Goal: Information Seeking & Learning: Learn about a topic

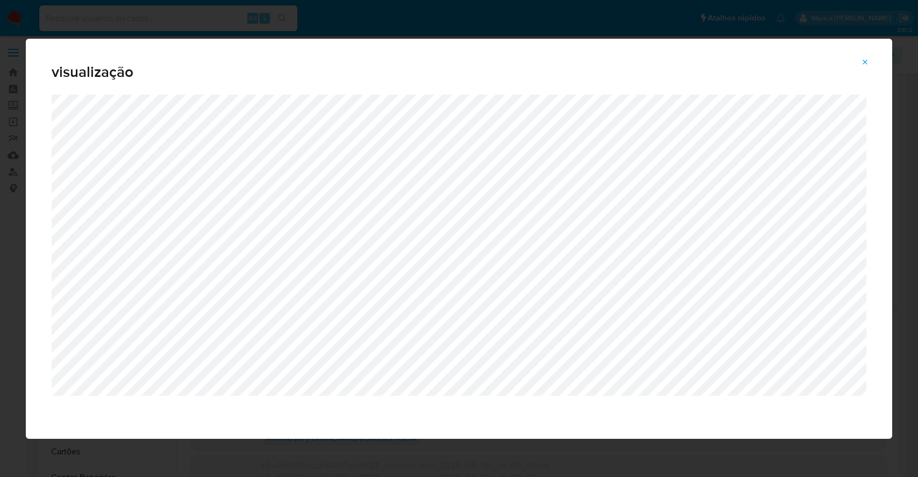
select select "10"
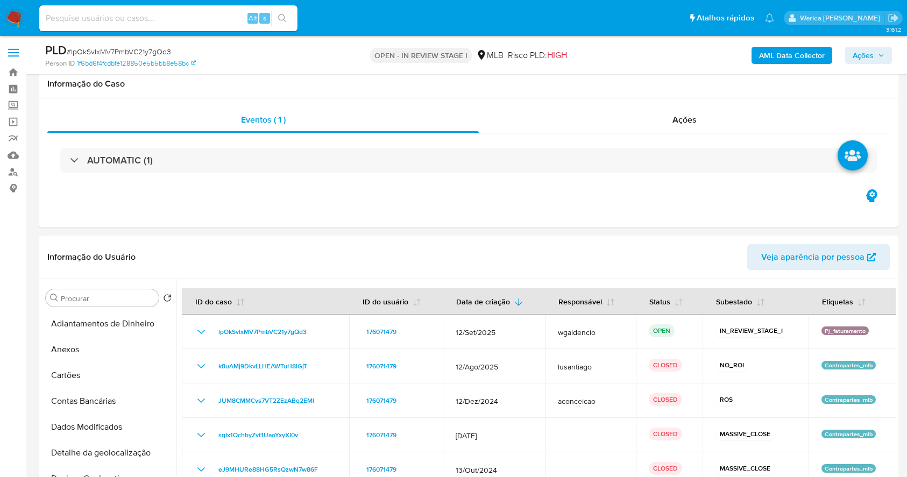
select select "10"
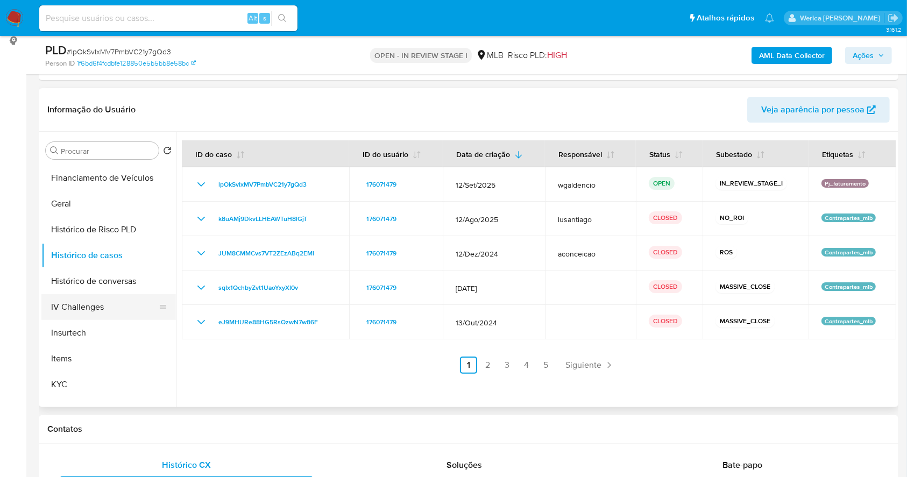
scroll to position [336, 0]
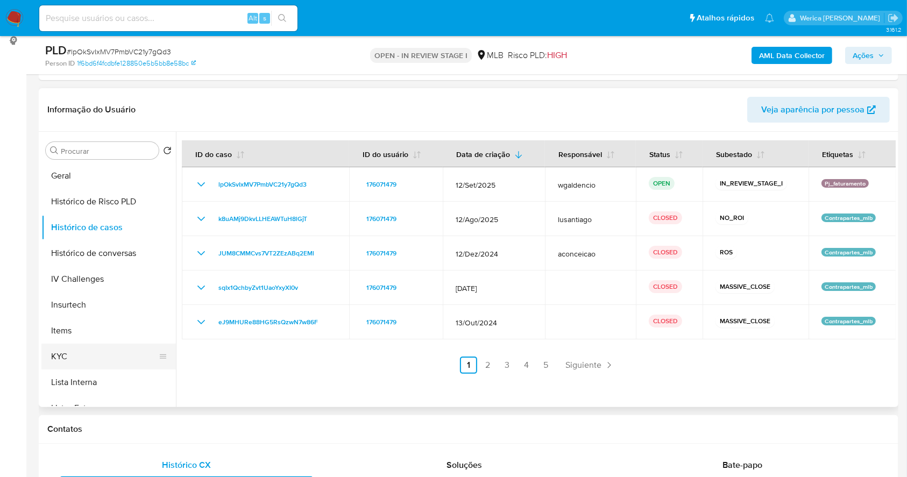
click at [105, 351] on button "KYC" at bounding box center [104, 357] width 126 height 26
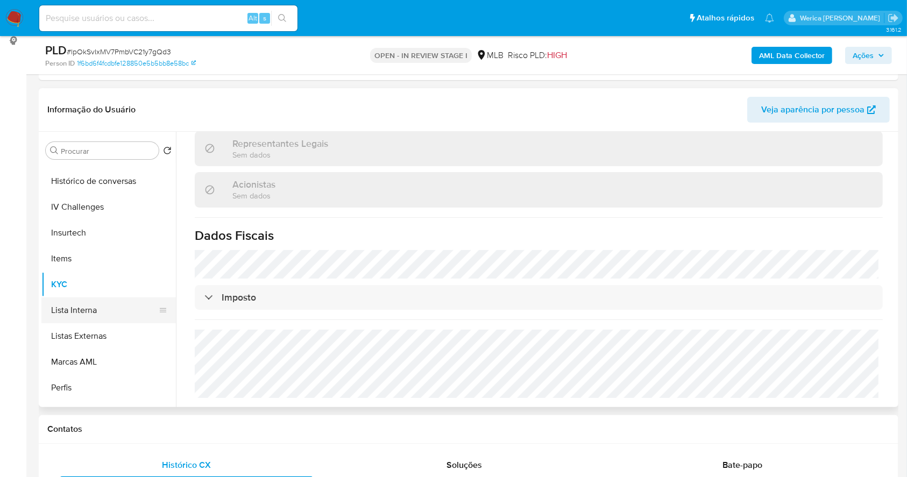
scroll to position [121, 0]
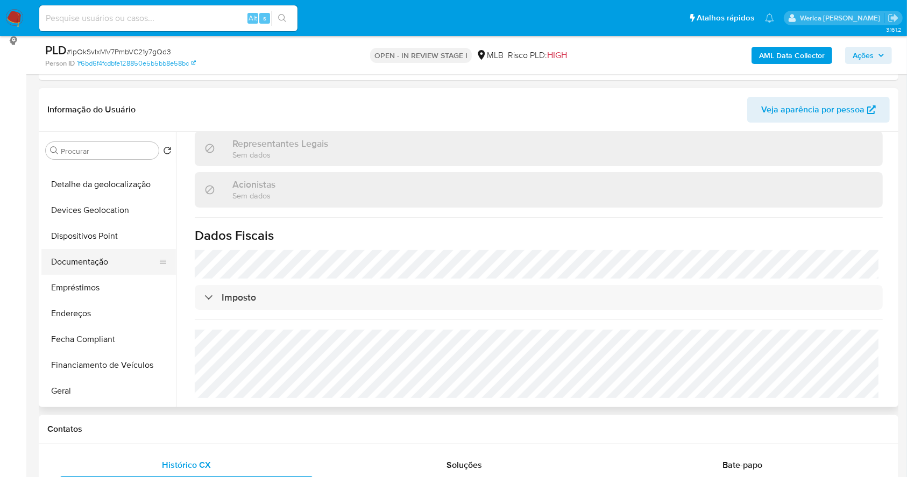
click at [124, 265] on button "Documentação" at bounding box center [104, 262] width 126 height 26
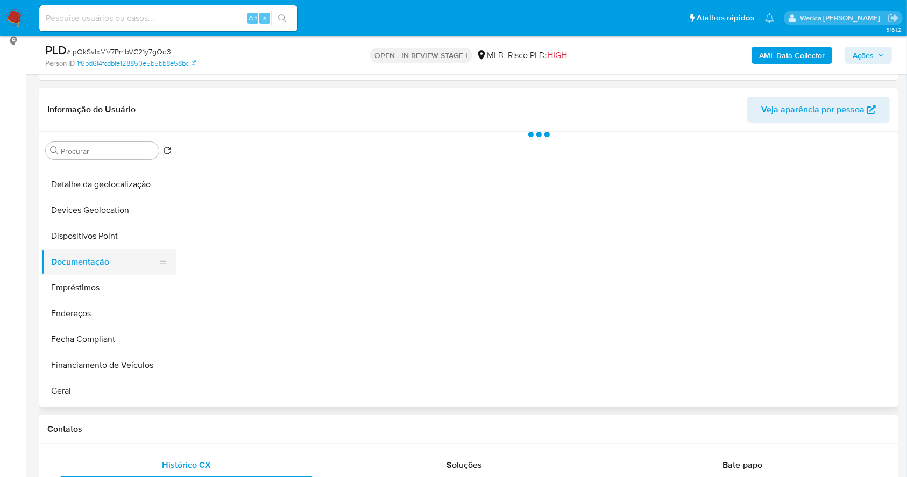
scroll to position [0, 0]
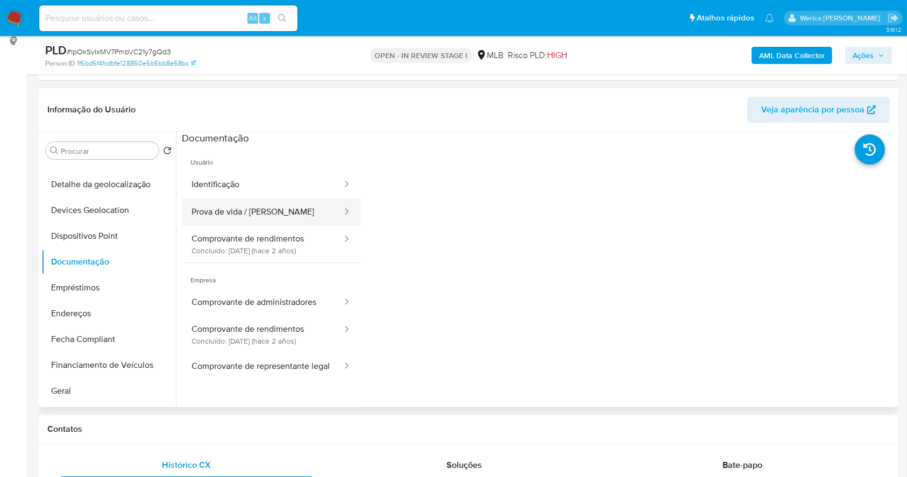
click at [234, 222] on button "Prova de vida / Selfie" at bounding box center [262, 211] width 161 height 27
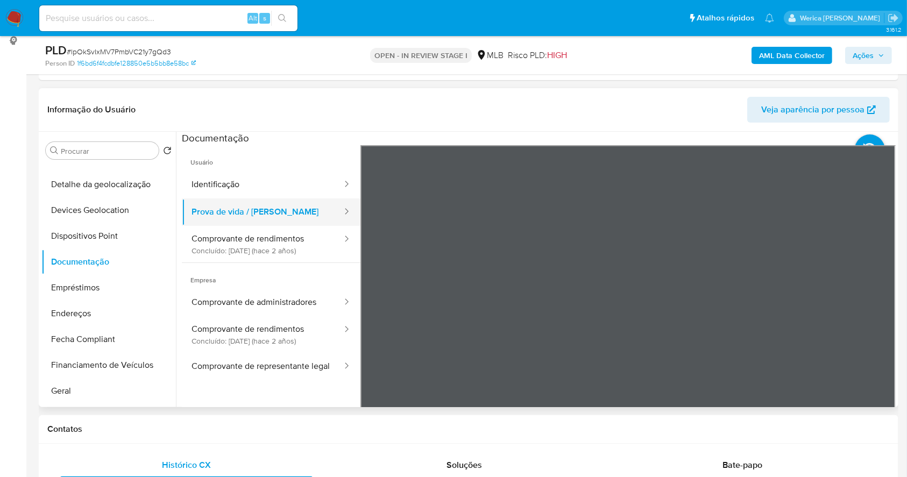
click at [240, 197] on ul "Identificação Prova de vida / Selfie Comprovante de rendimentos Concluído: 27/1…" at bounding box center [271, 216] width 179 height 91
click at [309, 238] on button "Comprovante de rendimentos Concluído: 27/10/2023 (hace 2 años)" at bounding box center [262, 244] width 161 height 37
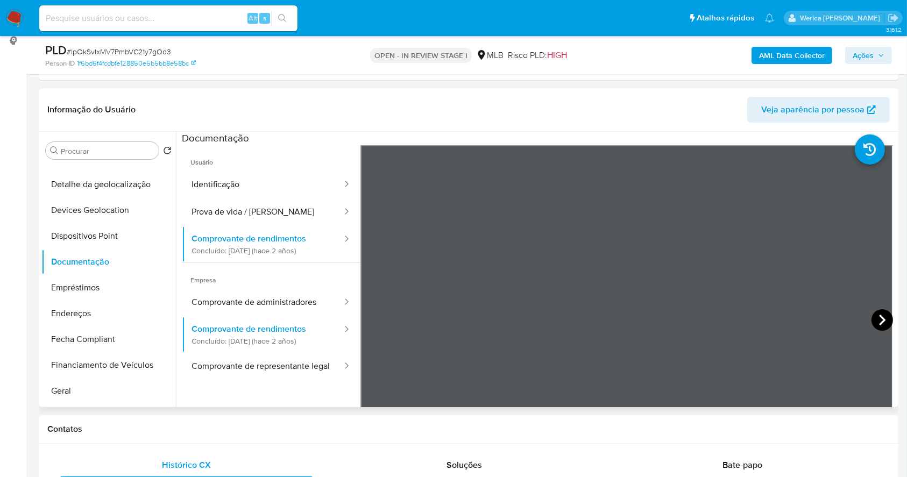
click at [871, 321] on icon at bounding box center [882, 320] width 22 height 22
click at [856, 435] on div "Contatos" at bounding box center [468, 429] width 859 height 29
click at [375, 321] on icon at bounding box center [374, 320] width 22 height 22
click at [879, 316] on icon at bounding box center [882, 320] width 22 height 22
click at [377, 317] on icon at bounding box center [374, 320] width 22 height 22
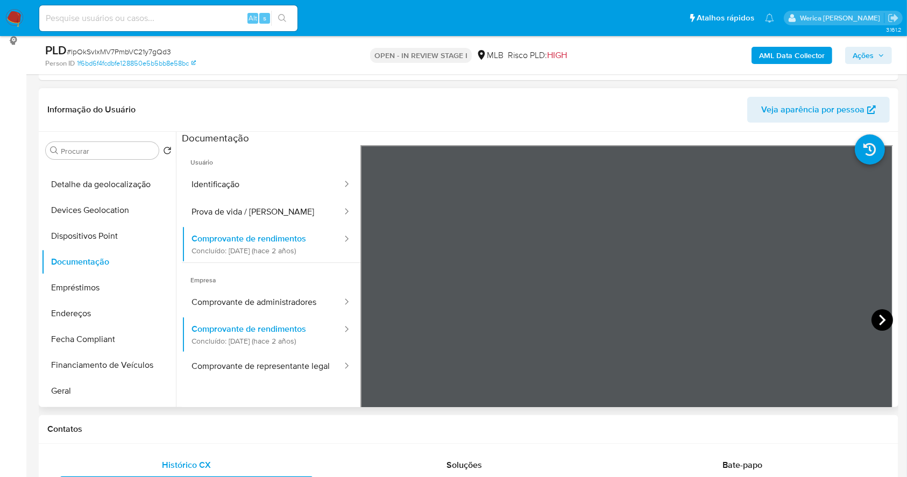
click at [871, 318] on icon at bounding box center [882, 320] width 22 height 22
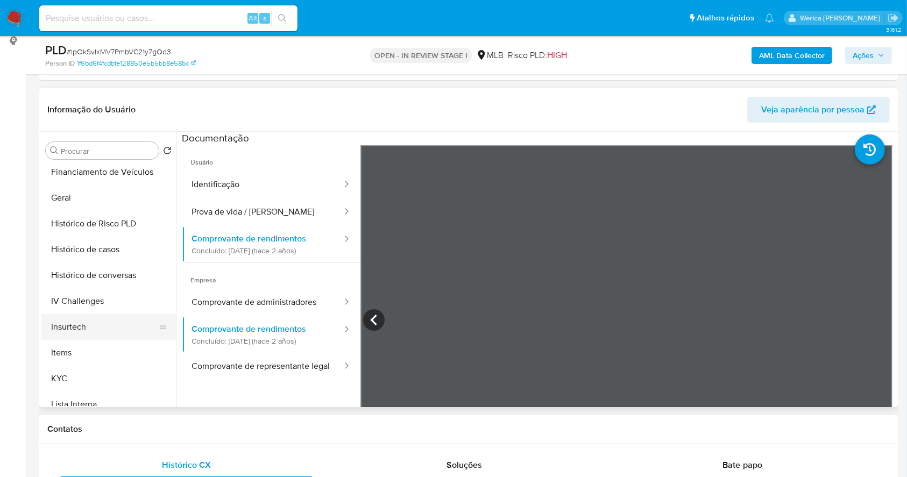
scroll to position [336, 0]
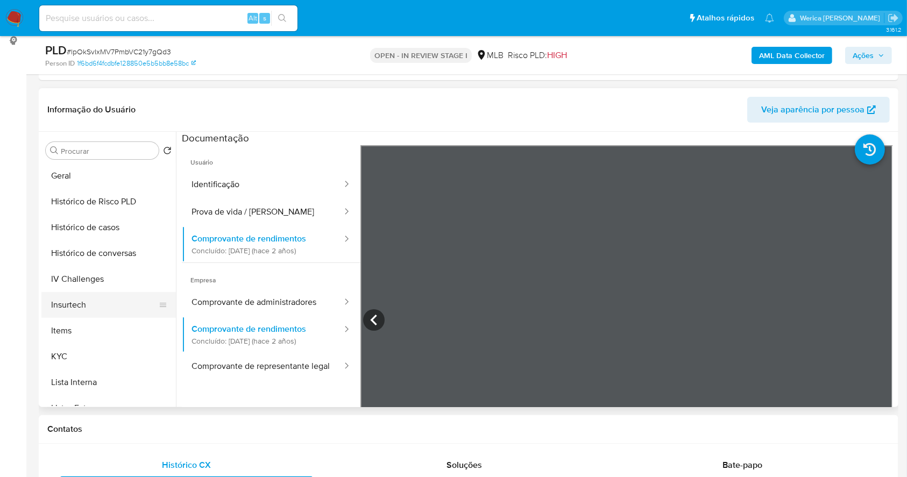
click at [86, 360] on button "KYC" at bounding box center [108, 357] width 134 height 26
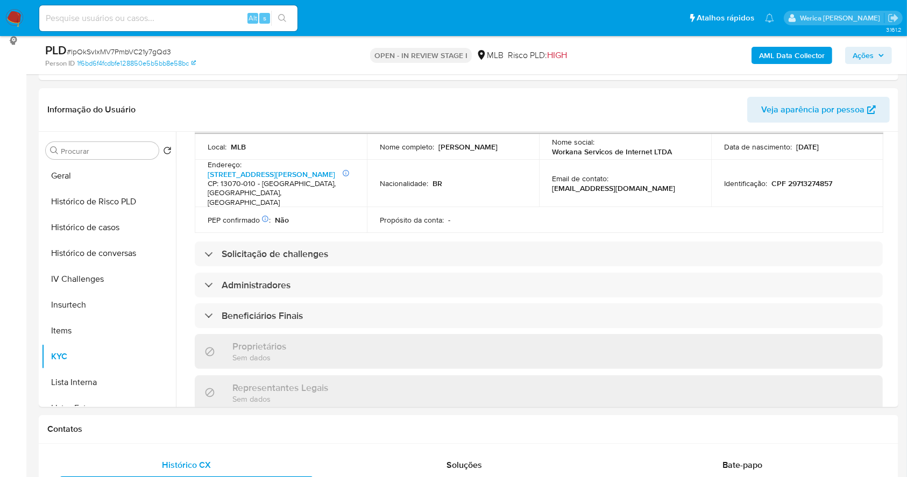
scroll to position [603, 0]
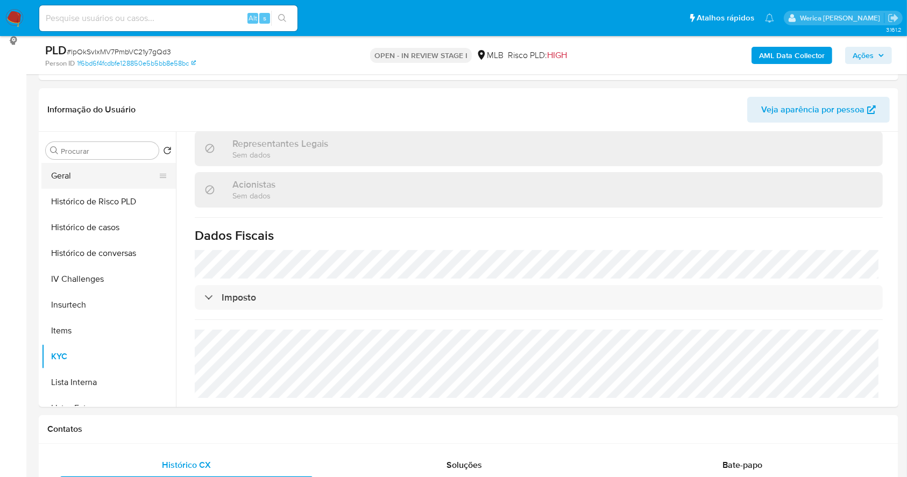
click at [77, 174] on button "Geral" at bounding box center [104, 176] width 126 height 26
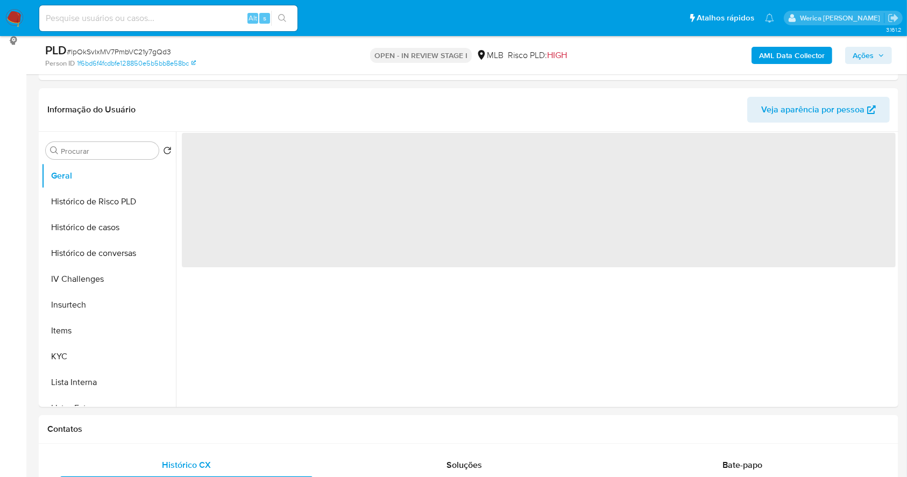
scroll to position [0, 0]
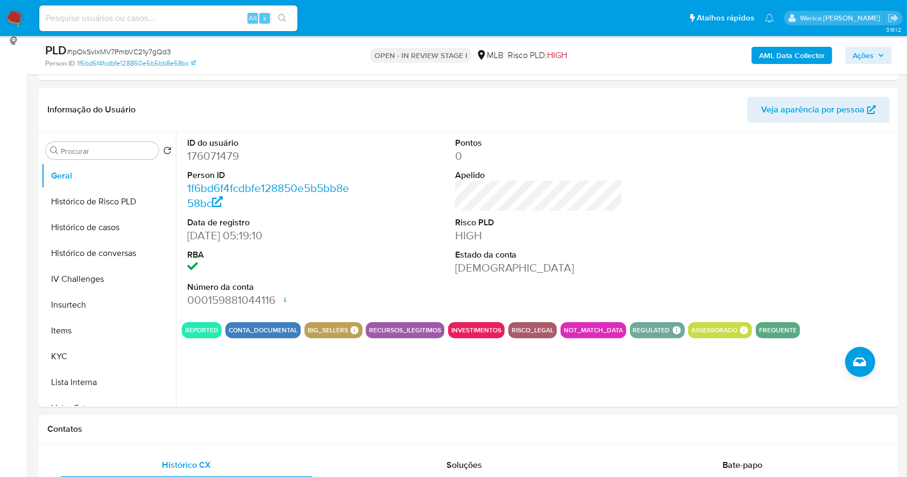
click at [781, 262] on div at bounding box center [806, 223] width 179 height 182
click at [786, 239] on div at bounding box center [806, 223] width 179 height 182
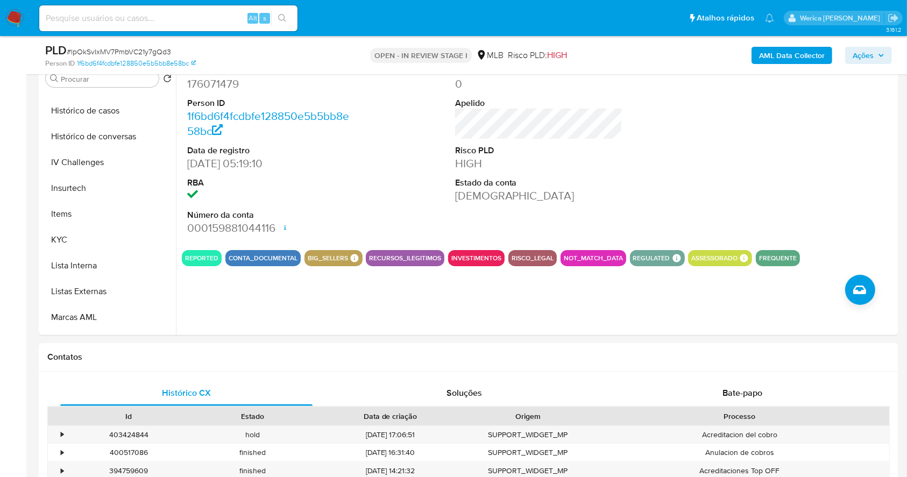
scroll to position [343, 0]
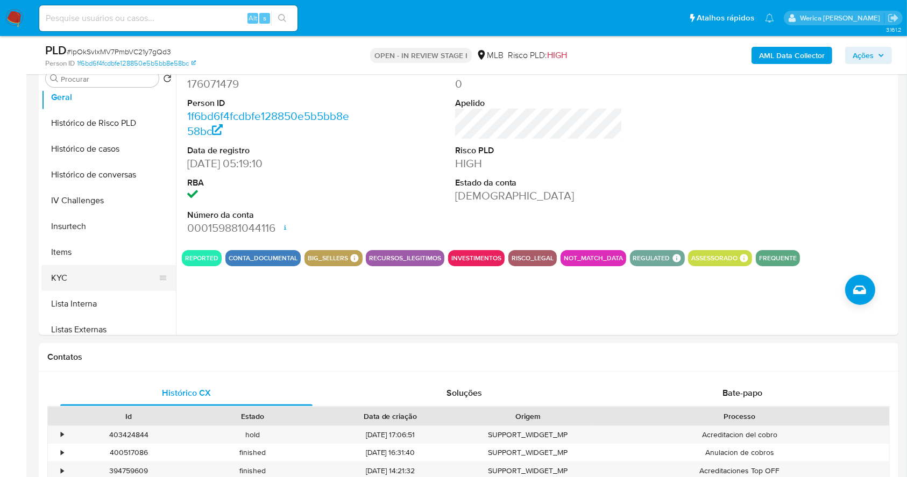
click at [103, 280] on button "KYC" at bounding box center [104, 278] width 126 height 26
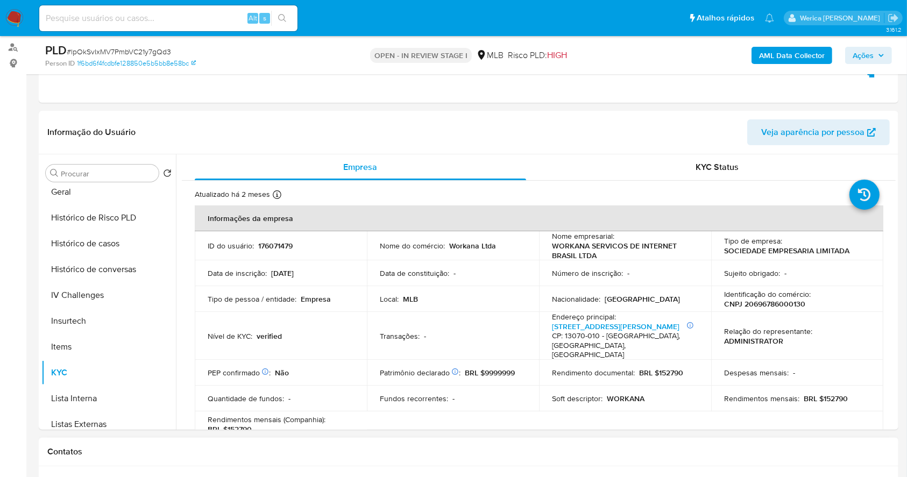
scroll to position [147, 0]
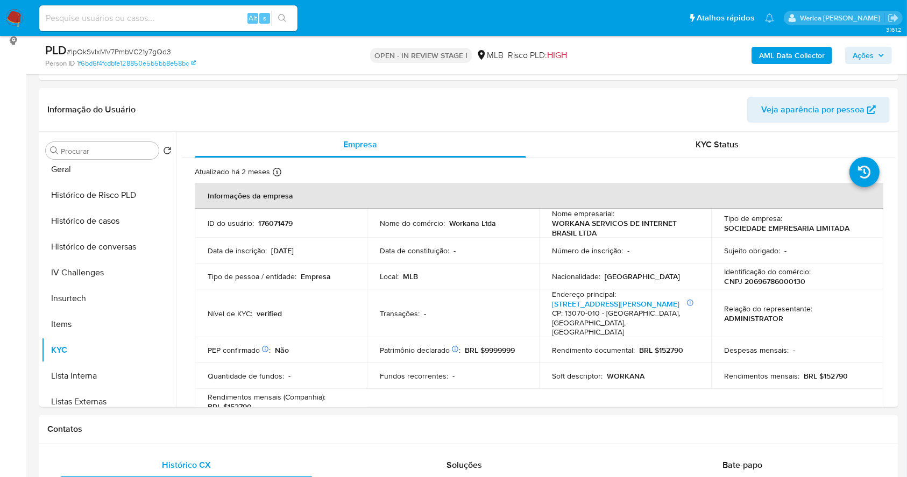
drag, startPoint x: 873, startPoint y: 416, endPoint x: 872, endPoint y: 422, distance: 6.0
click at [873, 418] on div "Contatos" at bounding box center [468, 429] width 859 height 29
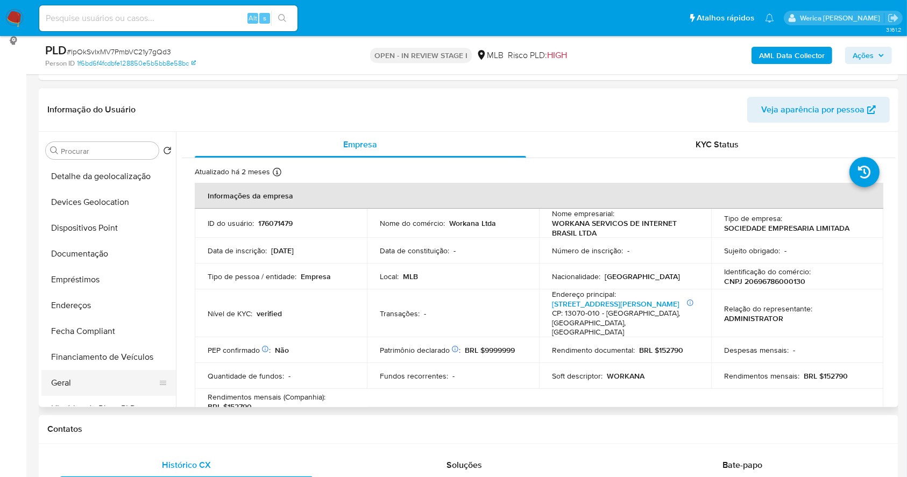
scroll to position [143, 0]
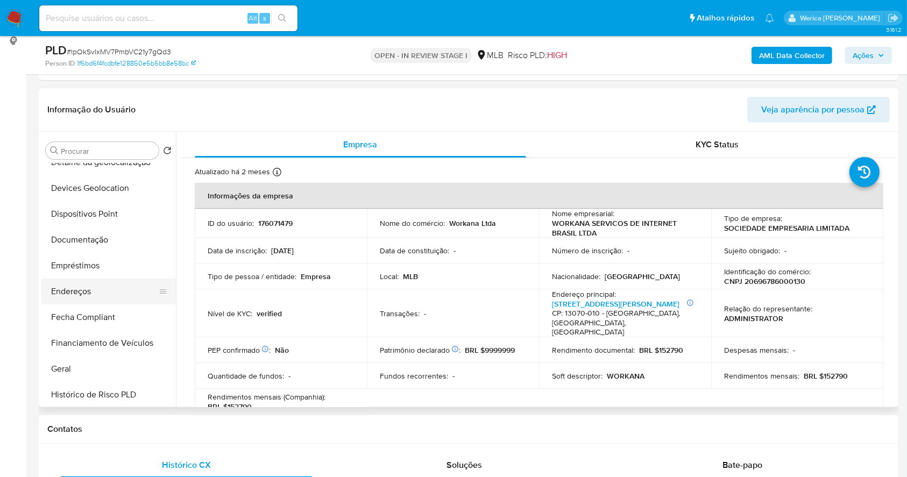
click at [113, 279] on button "Endereços" at bounding box center [104, 292] width 126 height 26
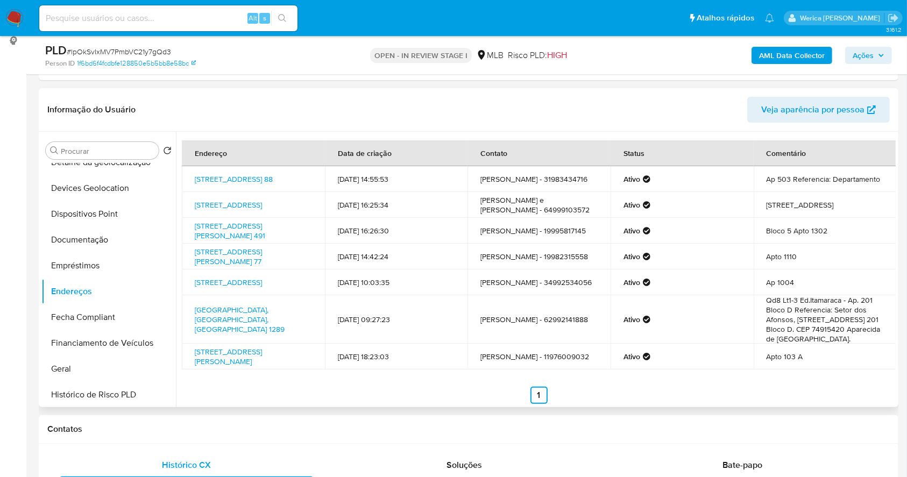
click at [823, 369] on td "Apto 103 A" at bounding box center [824, 357] width 143 height 26
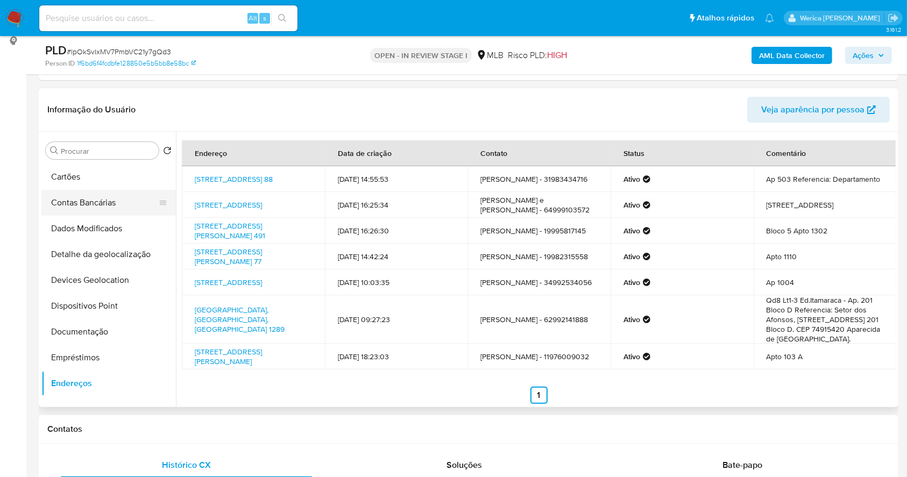
scroll to position [0, 0]
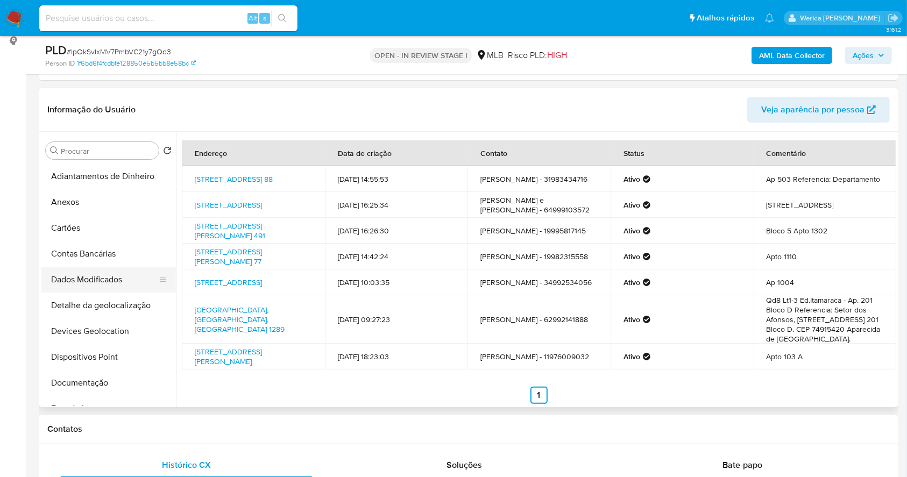
click at [131, 290] on button "Dados Modificados" at bounding box center [104, 280] width 126 height 26
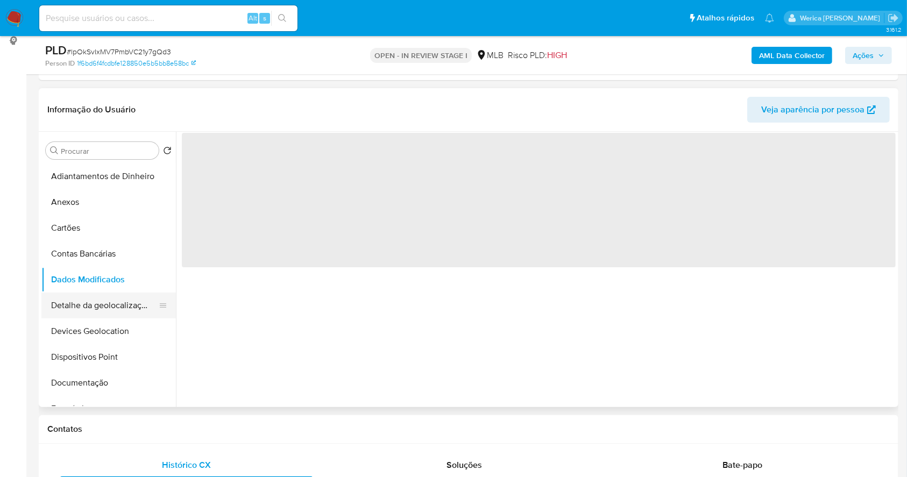
click at [133, 300] on button "Detalhe da geolocalização" at bounding box center [104, 306] width 126 height 26
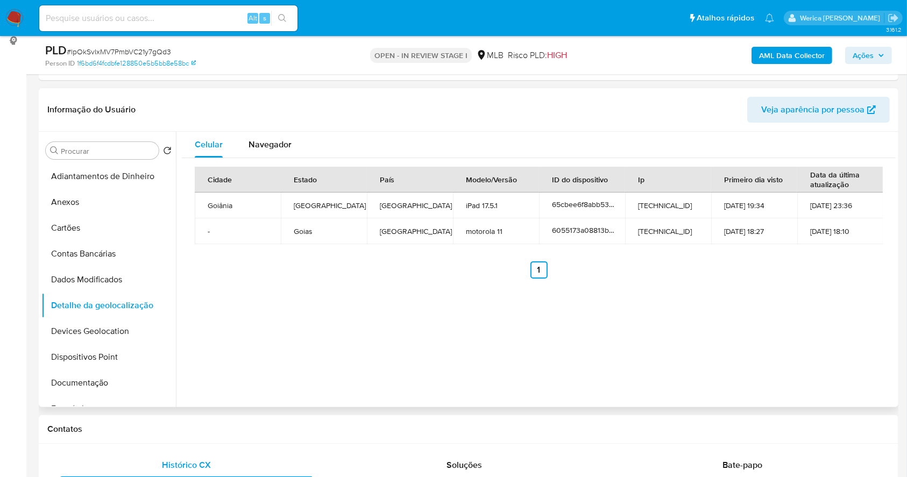
click at [784, 318] on div "Celular Navegador Cidade Estado País Modelo/Versão ID do dispositivo Ip Primeir…" at bounding box center [536, 269] width 720 height 275
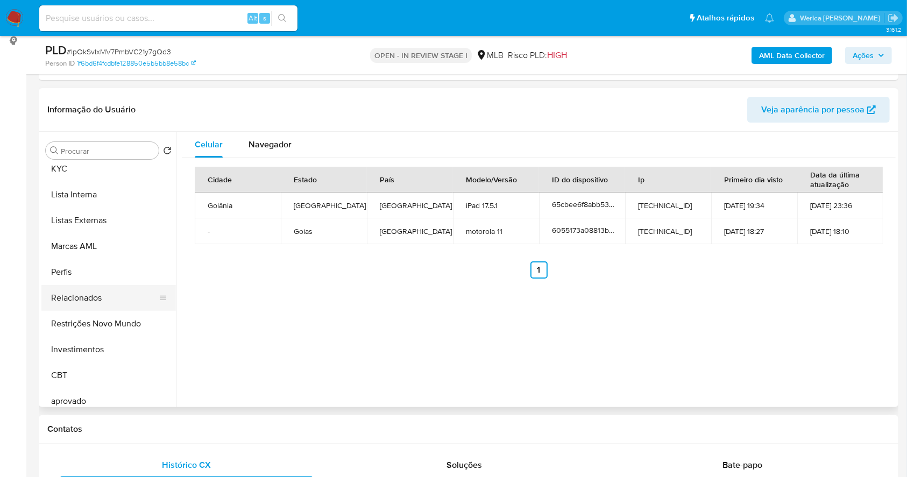
scroll to position [558, 0]
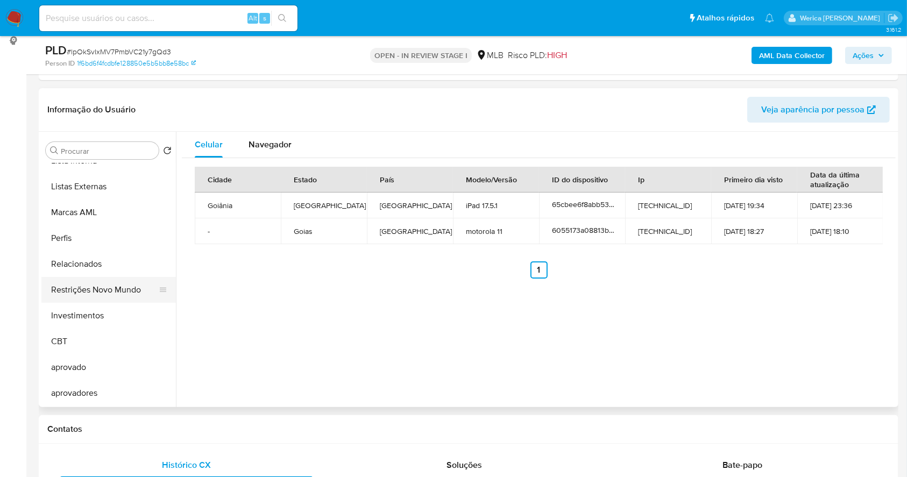
click at [112, 282] on button "Restrições Novo Mundo" at bounding box center [104, 290] width 126 height 26
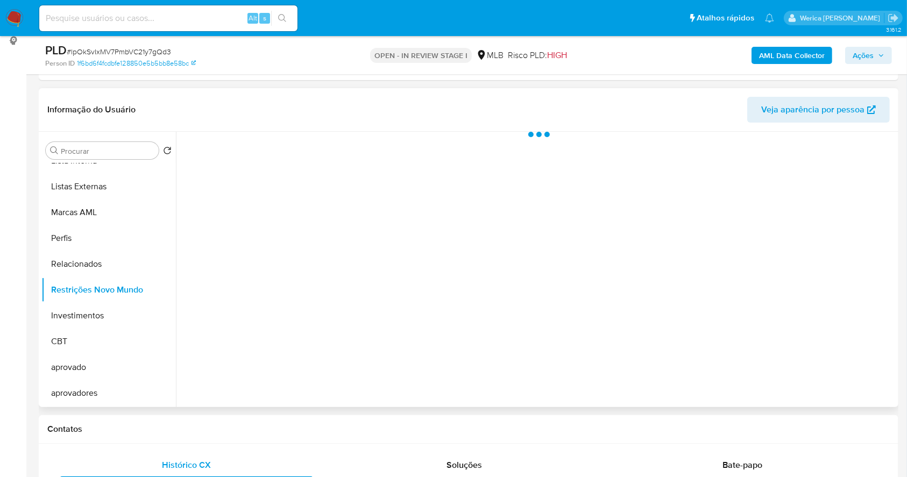
click at [302, 239] on div at bounding box center [536, 269] width 720 height 275
click at [287, 159] on div "Historial" at bounding box center [289, 146] width 33 height 29
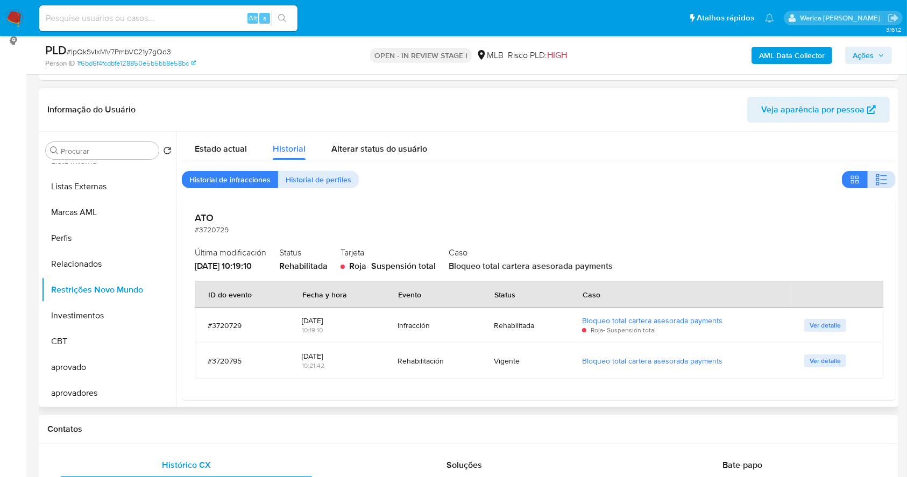
click at [876, 182] on icon "button" at bounding box center [877, 183] width 3 height 3
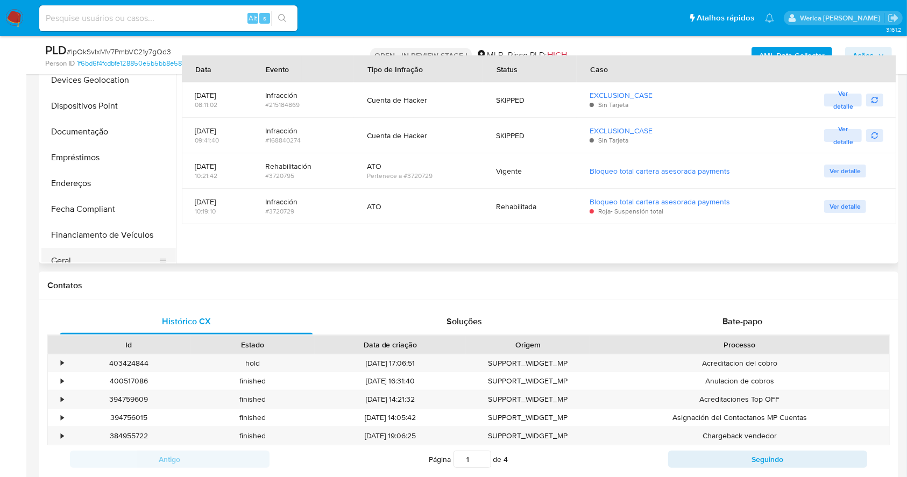
scroll to position [56, 0]
click at [114, 155] on button "Dispositivos Point" at bounding box center [104, 158] width 126 height 26
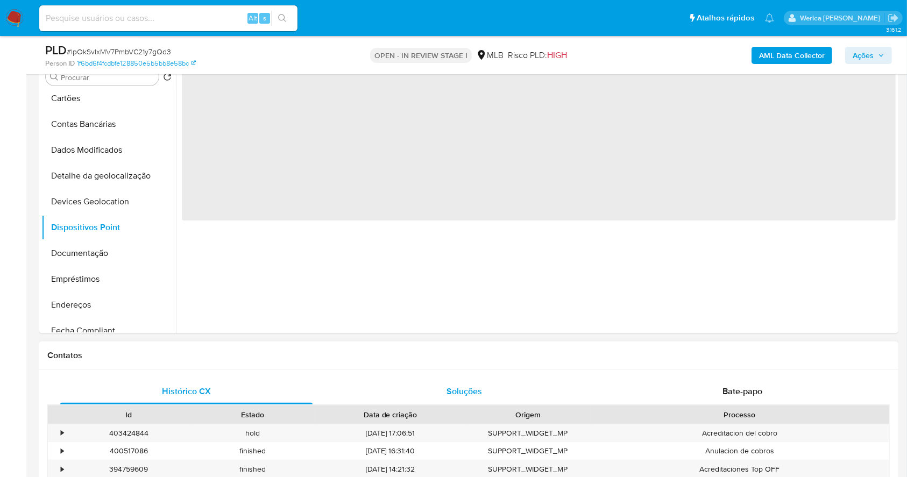
scroll to position [147, 0]
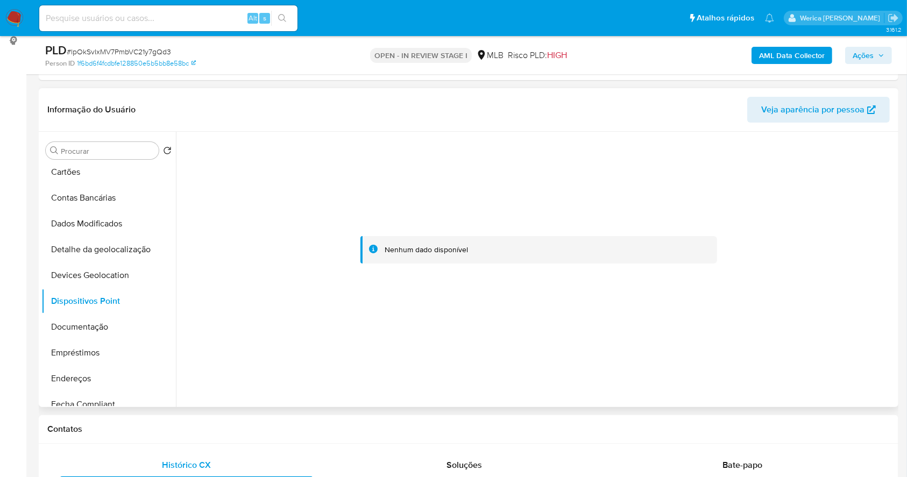
click at [770, 268] on div at bounding box center [539, 250] width 714 height 237
click at [127, 319] on button "Documentação" at bounding box center [104, 327] width 126 height 26
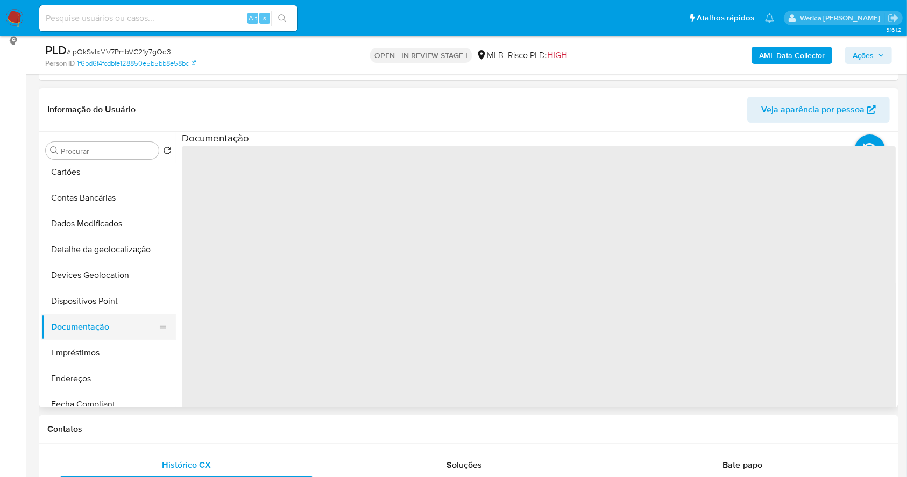
click at [124, 332] on button "Documentação" at bounding box center [104, 327] width 126 height 26
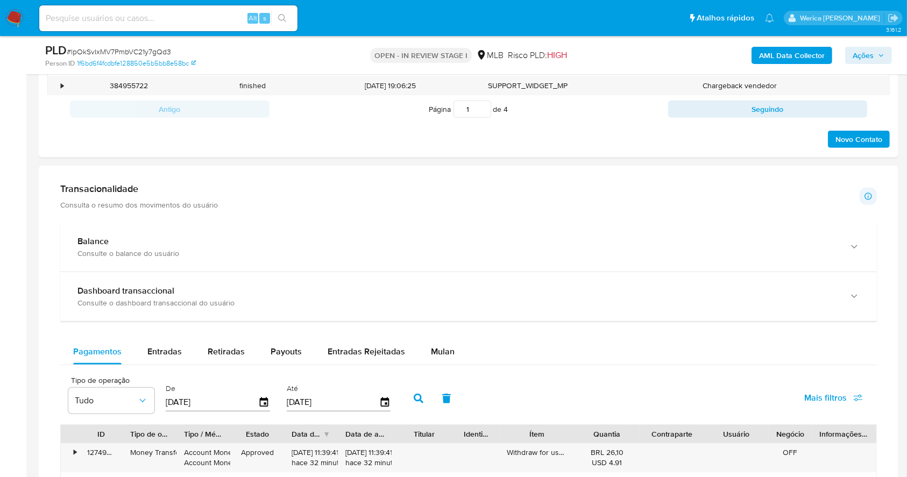
scroll to position [477, 0]
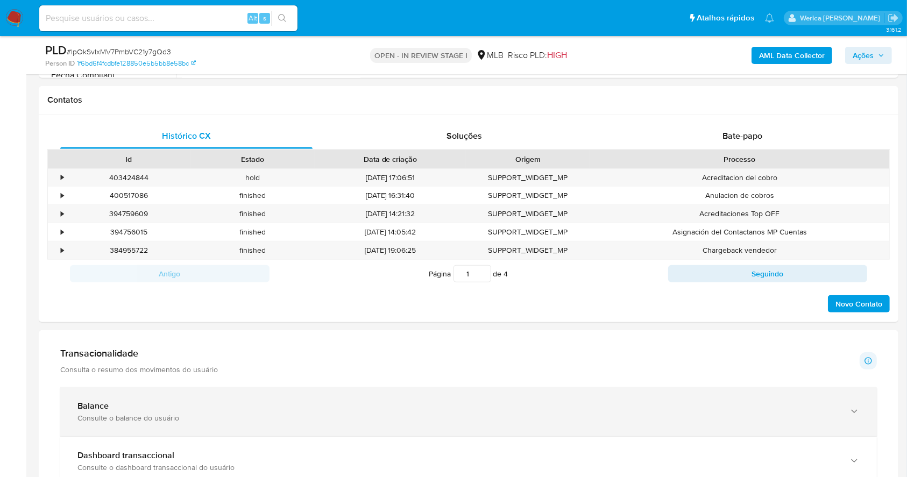
click at [344, 407] on div "Balance" at bounding box center [457, 406] width 760 height 11
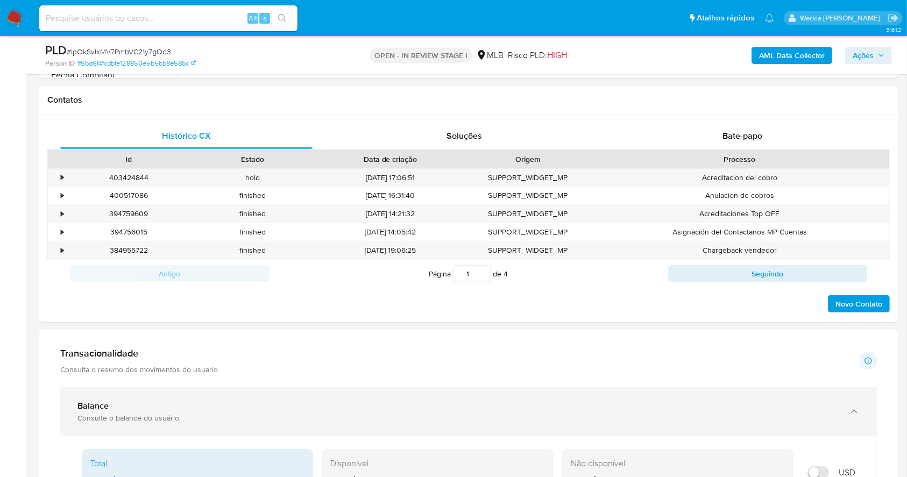
scroll to position [620, 0]
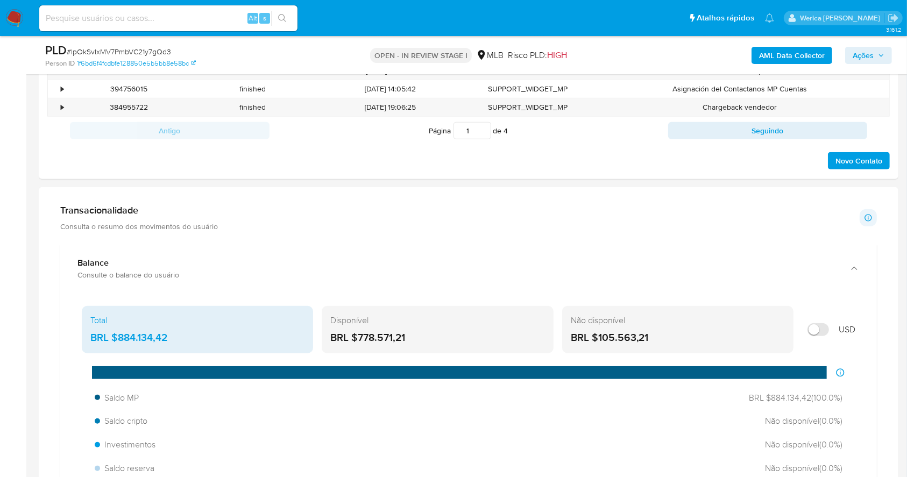
drag, startPoint x: 117, startPoint y: 338, endPoint x: 201, endPoint y: 338, distance: 83.9
click at [201, 338] on div "BRL $884.134,42" at bounding box center [197, 338] width 214 height 14
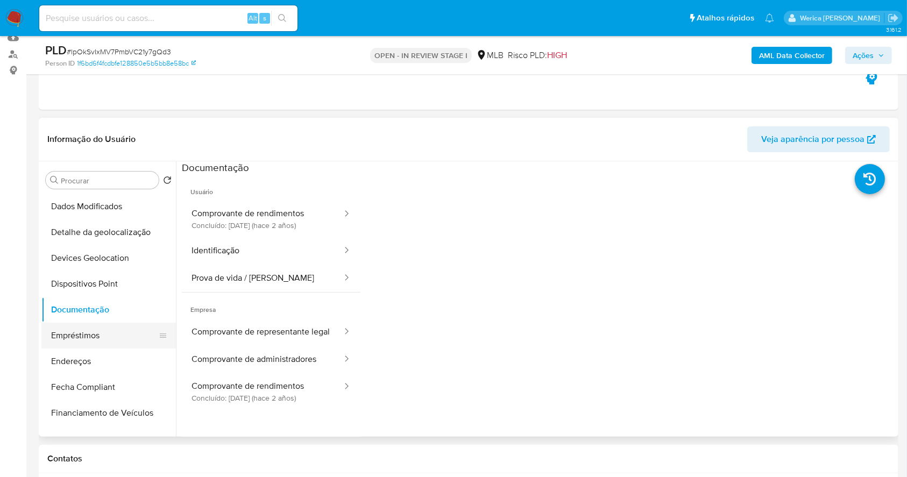
scroll to position [287, 0]
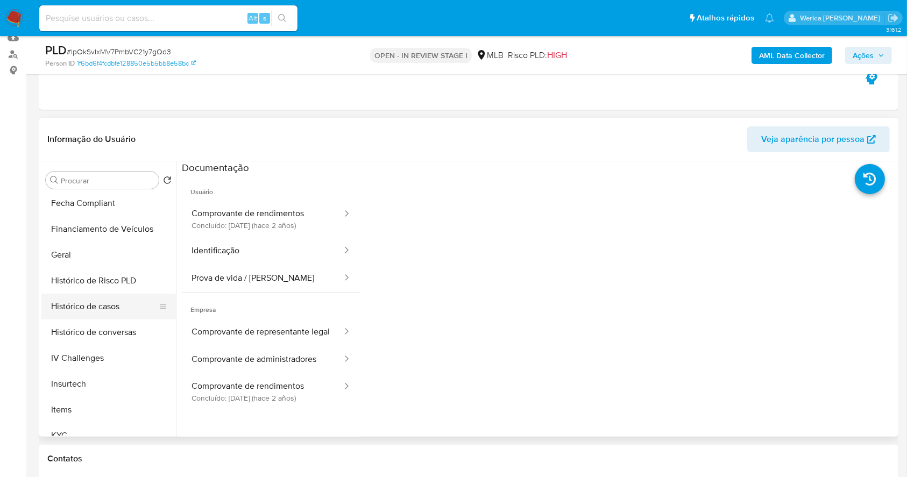
click at [91, 310] on button "Histórico de casos" at bounding box center [104, 307] width 126 height 26
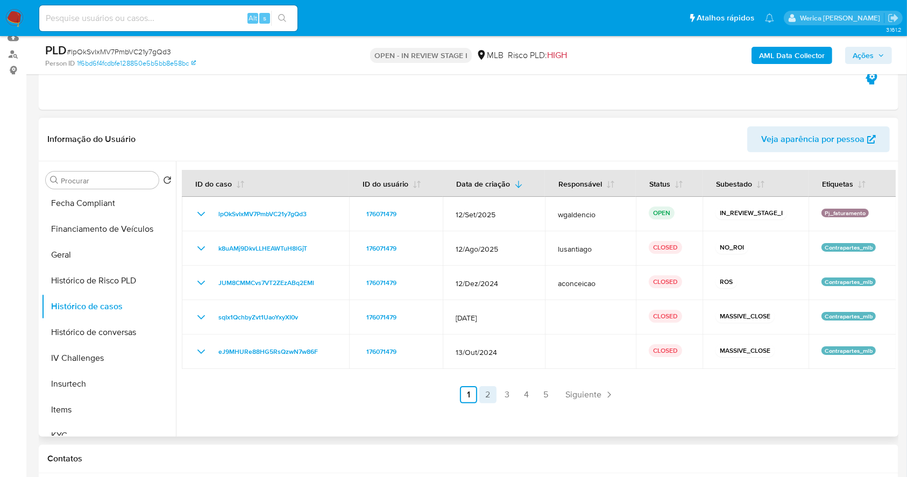
click at [489, 394] on link "2" at bounding box center [487, 394] width 17 height 17
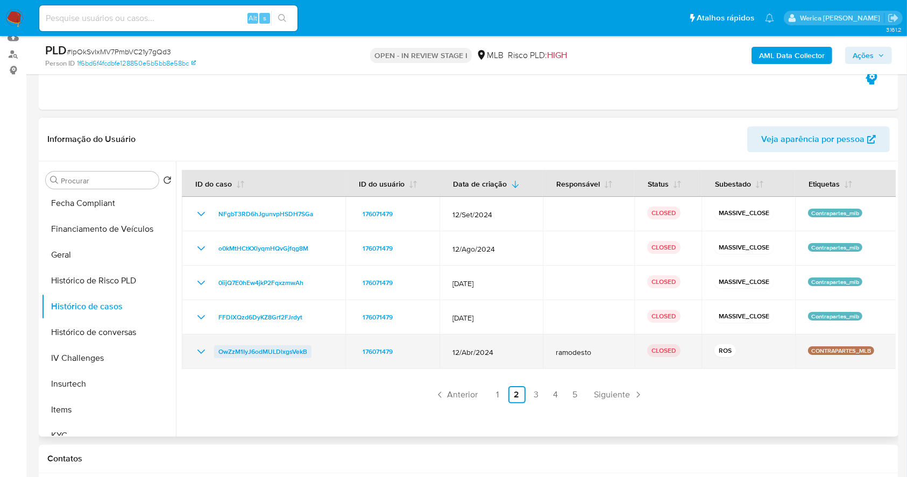
click at [277, 356] on span "OwZzM1IyJ6odMULDlxgsVekB" at bounding box center [262, 351] width 89 height 13
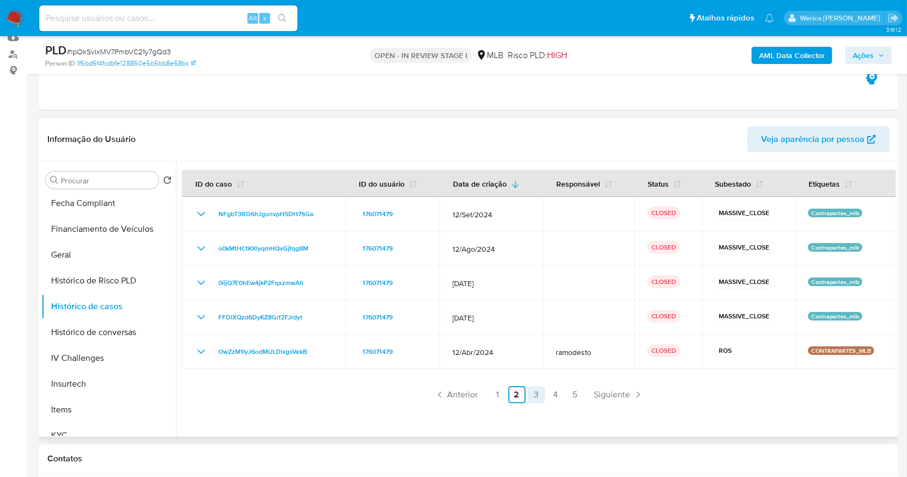
click at [529, 393] on link "3" at bounding box center [536, 394] width 17 height 17
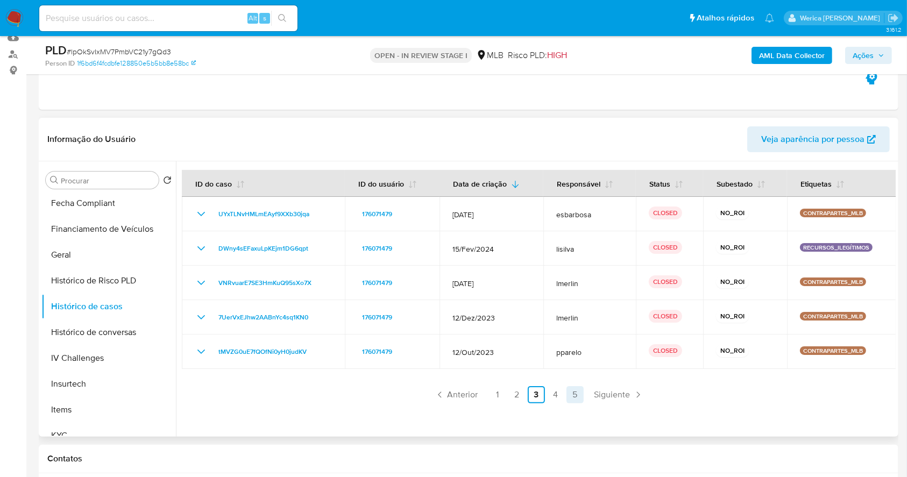
click at [567, 389] on link "5" at bounding box center [574, 394] width 17 height 17
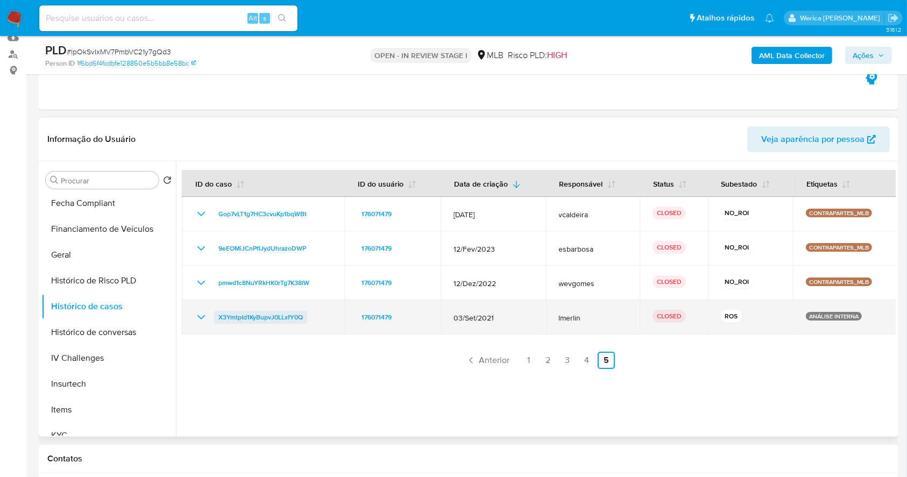
click at [237, 315] on span "X3YmtpId1KyBupvJ0LLxfY0Q" at bounding box center [260, 317] width 84 height 13
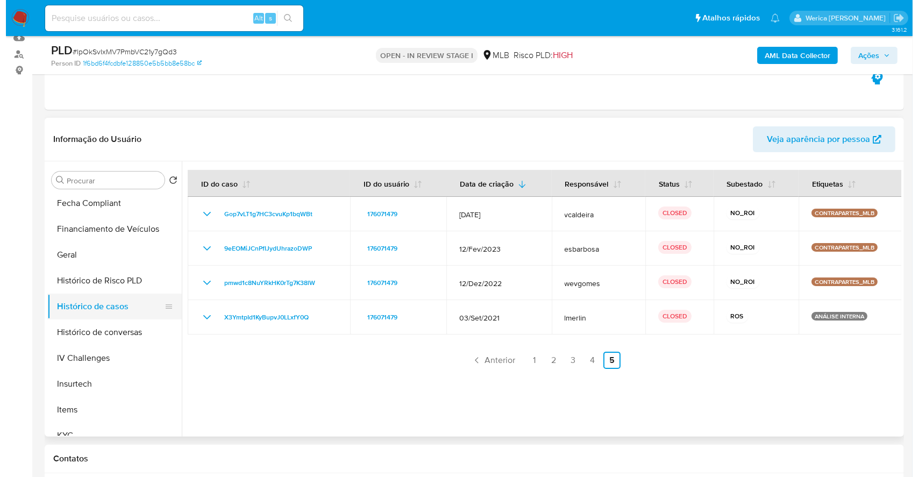
scroll to position [0, 0]
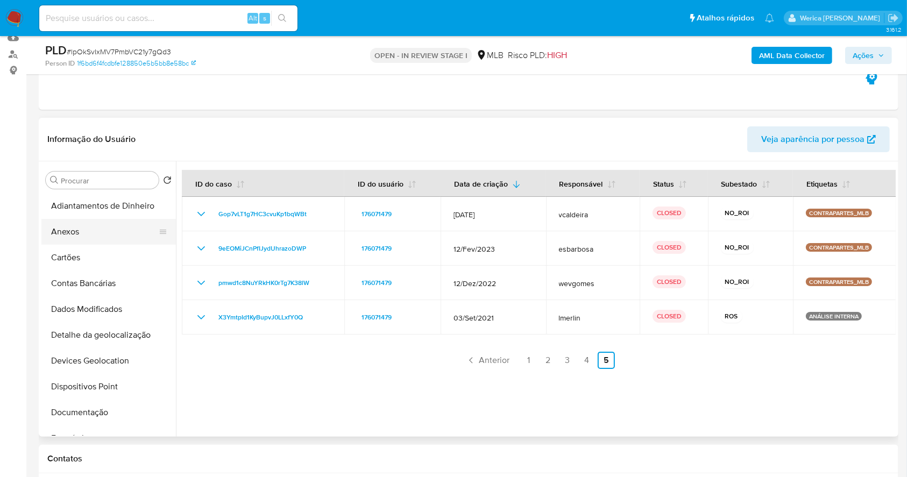
click at [95, 223] on button "Anexos" at bounding box center [104, 232] width 126 height 26
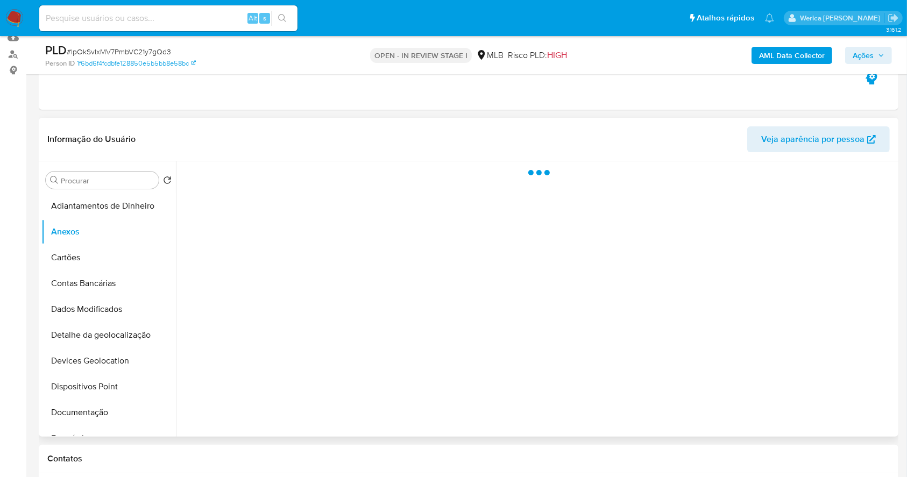
click at [503, 290] on div at bounding box center [536, 298] width 720 height 275
click at [533, 311] on div at bounding box center [536, 298] width 720 height 275
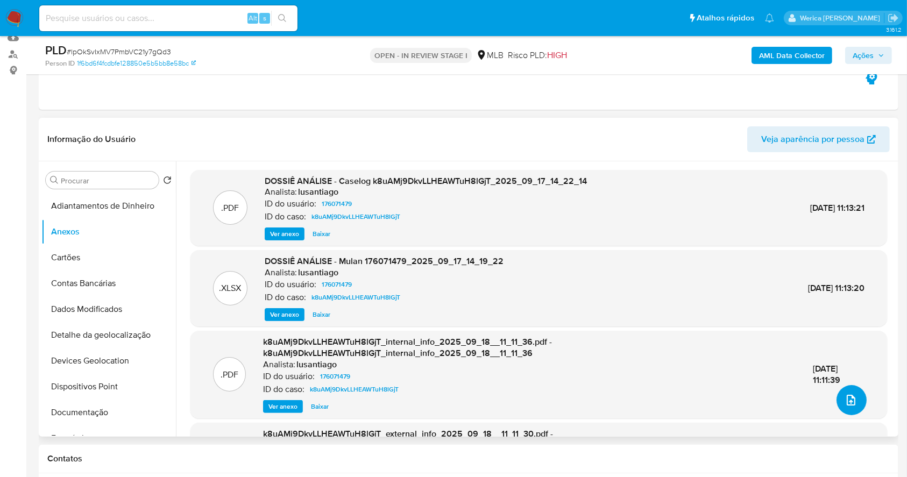
click at [844, 404] on icon "upload-file" at bounding box center [850, 400] width 13 height 13
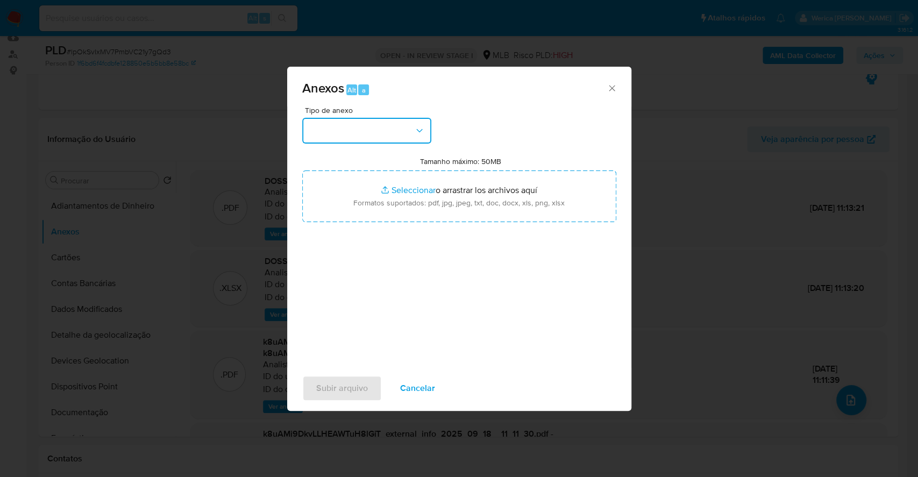
click at [396, 123] on button "button" at bounding box center [366, 131] width 129 height 26
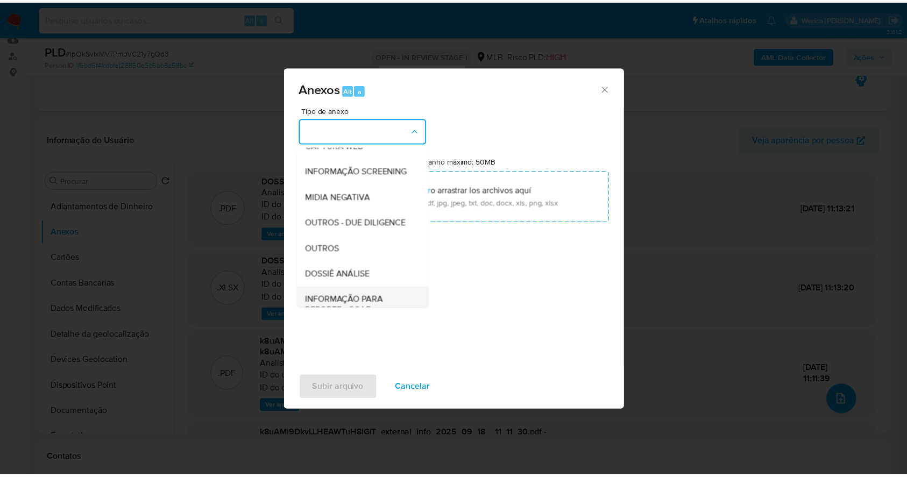
scroll to position [143, 0]
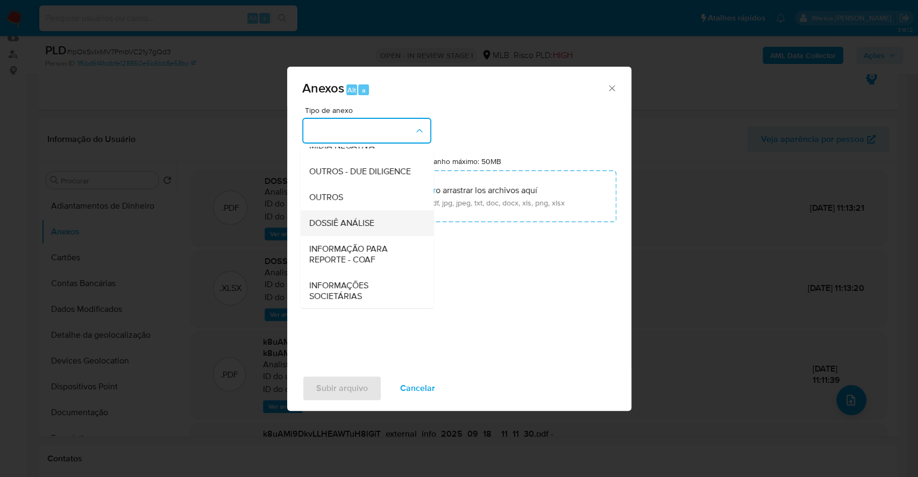
click at [370, 229] on span "DOSSIÊ ANÁLISE" at bounding box center [341, 223] width 65 height 11
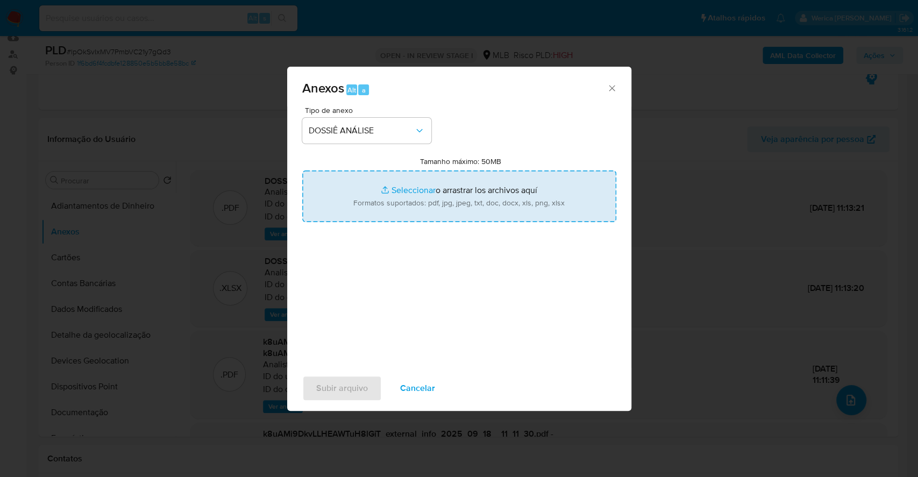
click at [493, 198] on input "Tamanho máximo: 50MB Seleccionar archivos" at bounding box center [459, 196] width 314 height 52
type input "C:\fakepath\5 ° SAR - XXXX - CNPJ 20696786000130 - WORKANA SERVICOS DE INTERNET…"
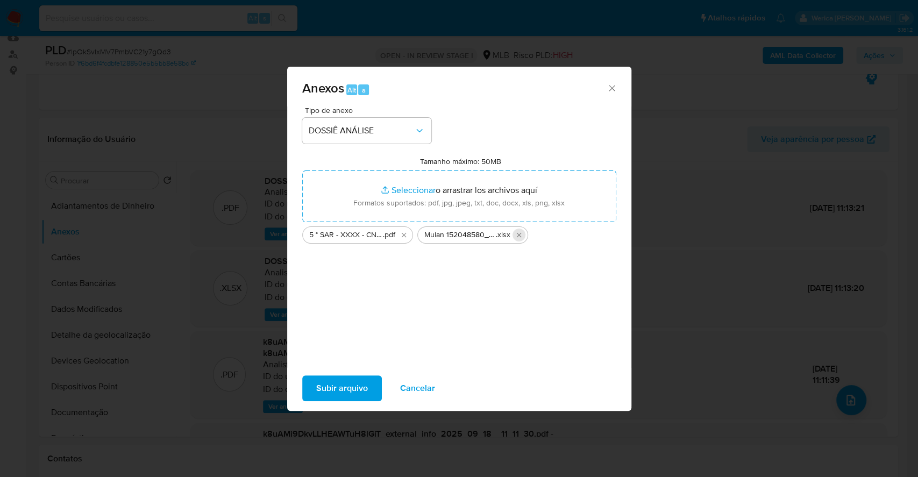
click at [520, 237] on icon "Eliminar Mulan 152048580_2025_09_24_09_27_55 (1).xlsx" at bounding box center [518, 235] width 5 height 5
drag, startPoint x: 304, startPoint y: 387, endPoint x: 318, endPoint y: 385, distance: 14.1
click at [318, 385] on button "Subir arquivo" at bounding box center [342, 388] width 80 height 26
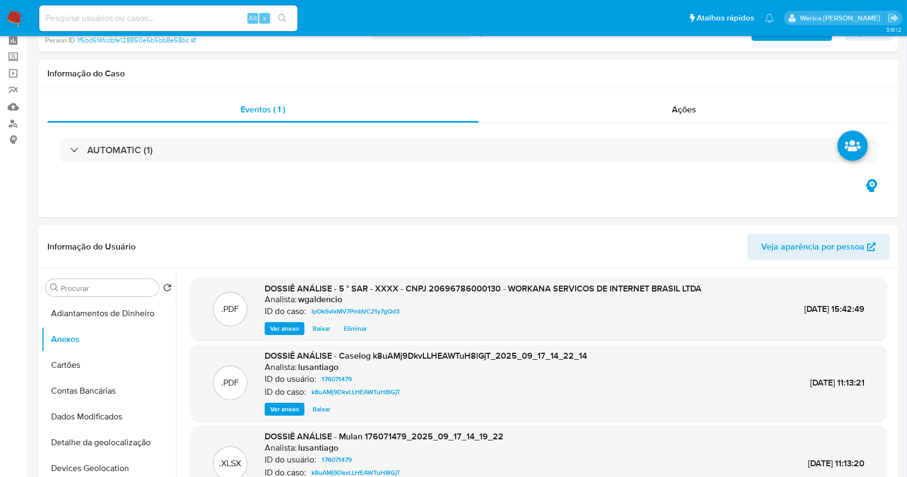
scroll to position [0, 0]
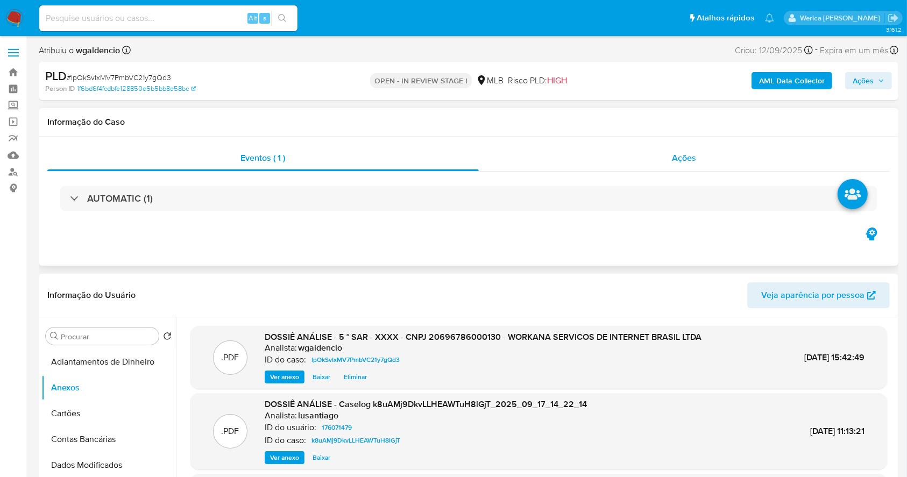
click at [682, 158] on span "Ações" at bounding box center [684, 158] width 24 height 12
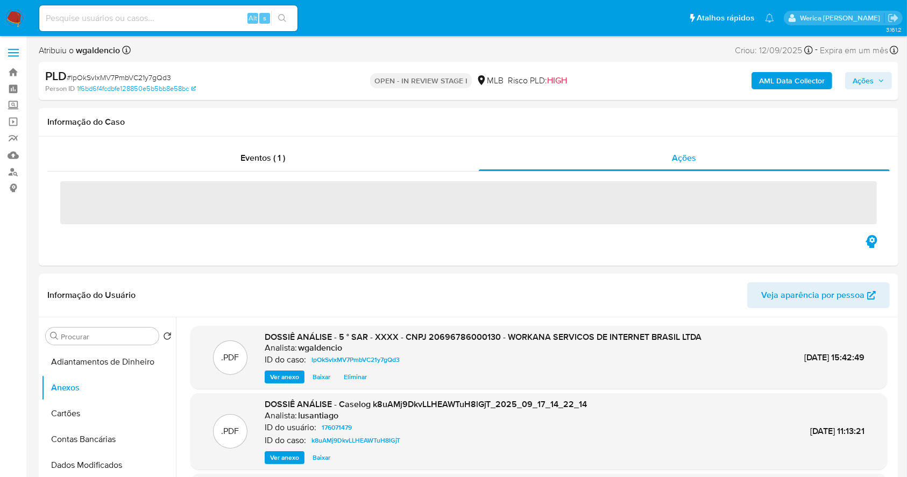
click at [809, 77] on b "AML Data Collector" at bounding box center [792, 80] width 66 height 17
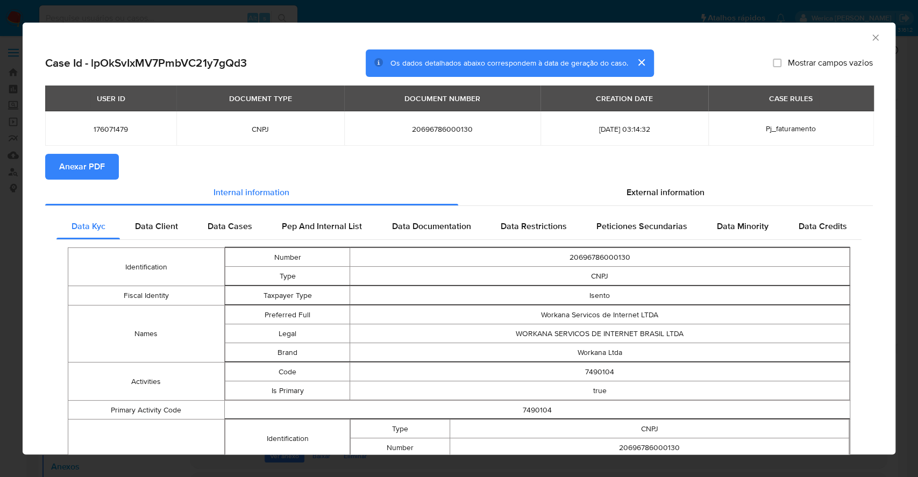
click at [99, 167] on span "Anexar PDF" at bounding box center [82, 167] width 46 height 24
click at [870, 38] on icon "Fechar a janela" at bounding box center [875, 37] width 11 height 11
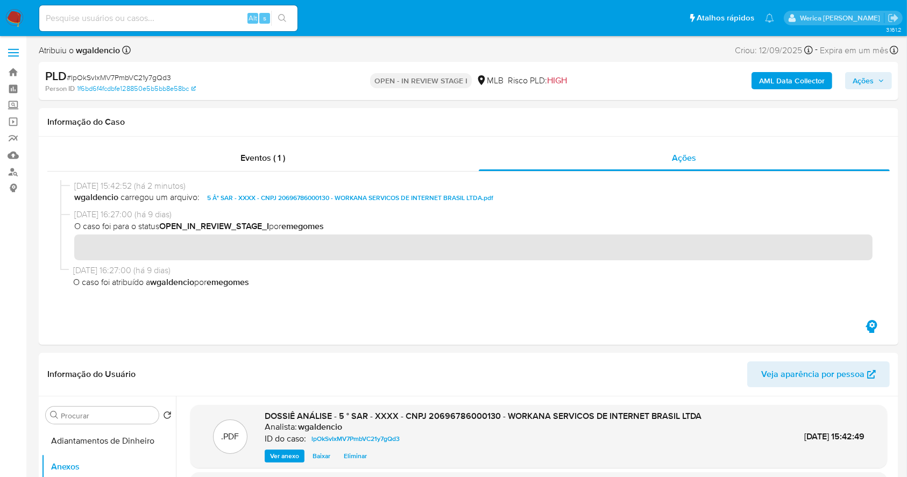
click at [869, 88] on span "Ações" at bounding box center [862, 80] width 21 height 17
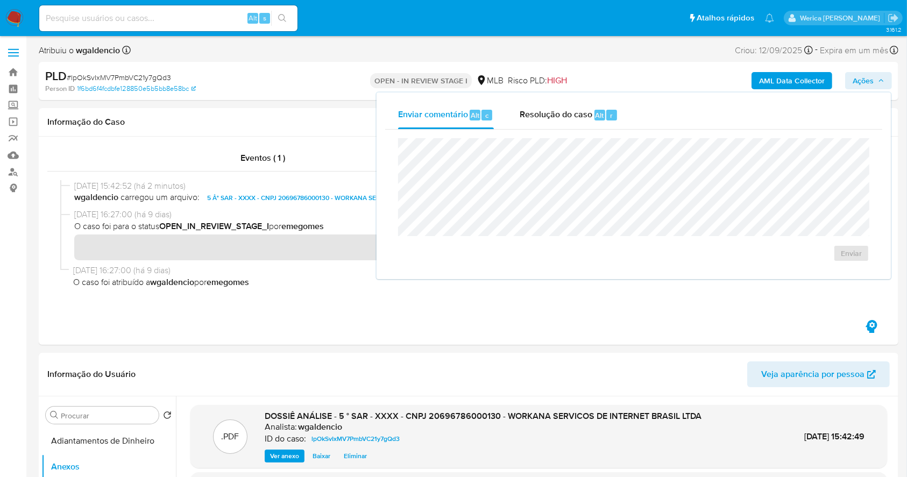
drag, startPoint x: 617, startPoint y: 125, endPoint x: 614, endPoint y: 130, distance: 5.5
click at [615, 126] on div "Resolução do caso Alt r" at bounding box center [569, 115] width 98 height 28
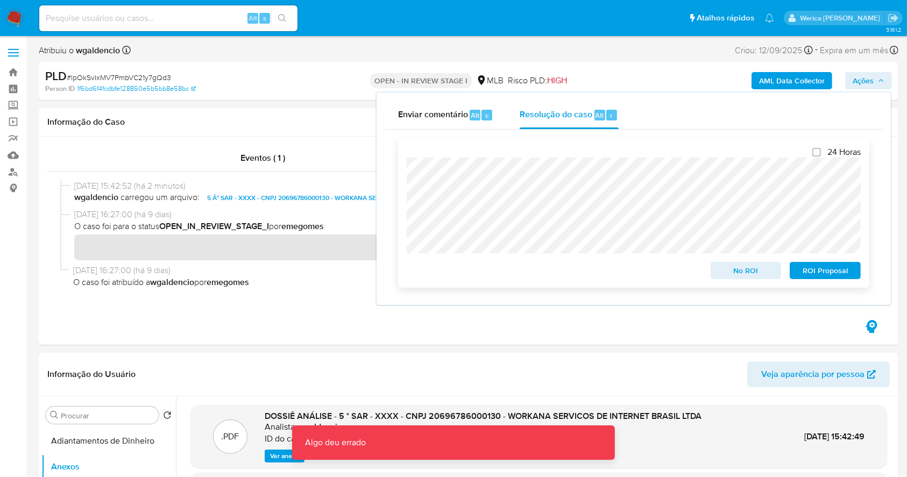
click at [834, 273] on span "ROI Proposal" at bounding box center [825, 270] width 56 height 15
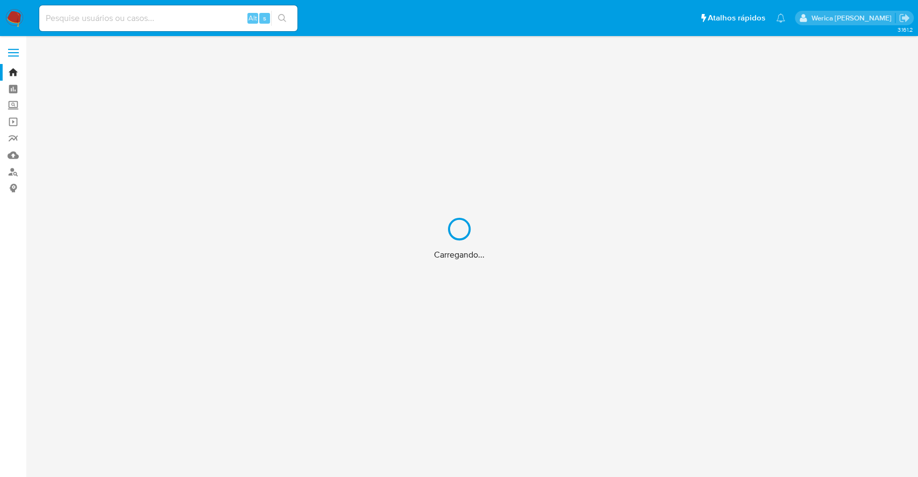
click at [194, 6] on div "Carregando..." at bounding box center [459, 238] width 918 height 477
click at [197, 20] on div "Carregando..." at bounding box center [459, 238] width 918 height 477
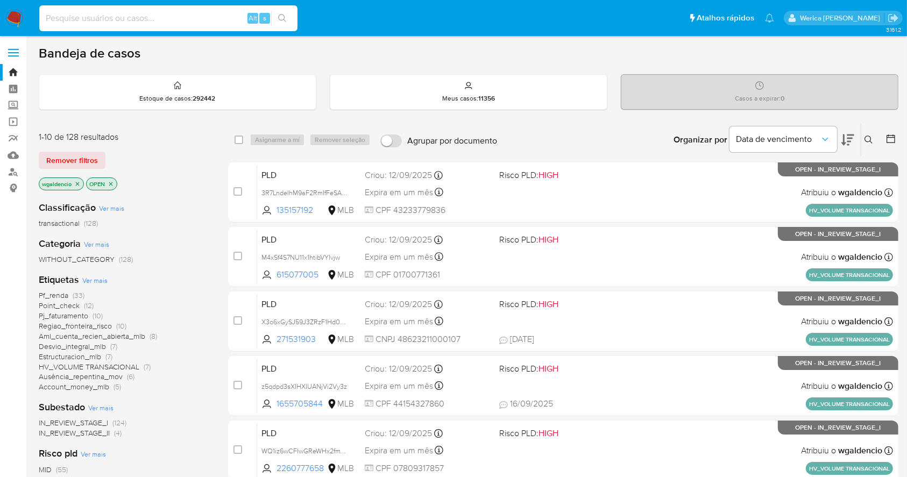
click at [197, 20] on input at bounding box center [168, 18] width 258 height 14
paste input "37623121"
type input "37623121"
click at [283, 18] on icon "search-icon" at bounding box center [282, 18] width 9 height 9
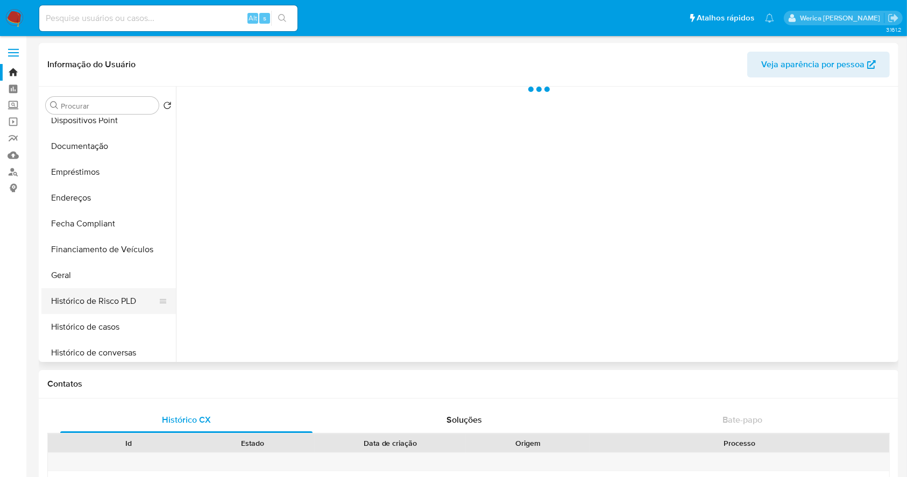
scroll to position [215, 0]
click at [119, 303] on button "Histórico de casos" at bounding box center [104, 303] width 126 height 26
select select "10"
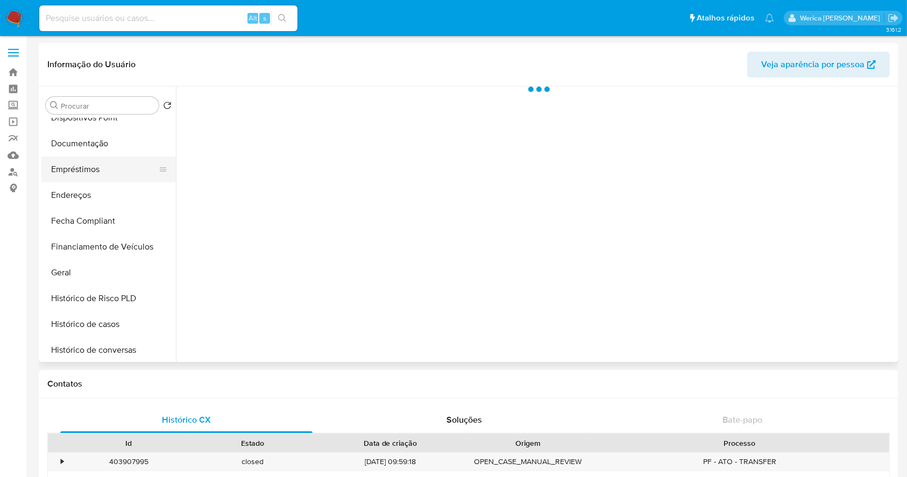
scroll to position [215, 0]
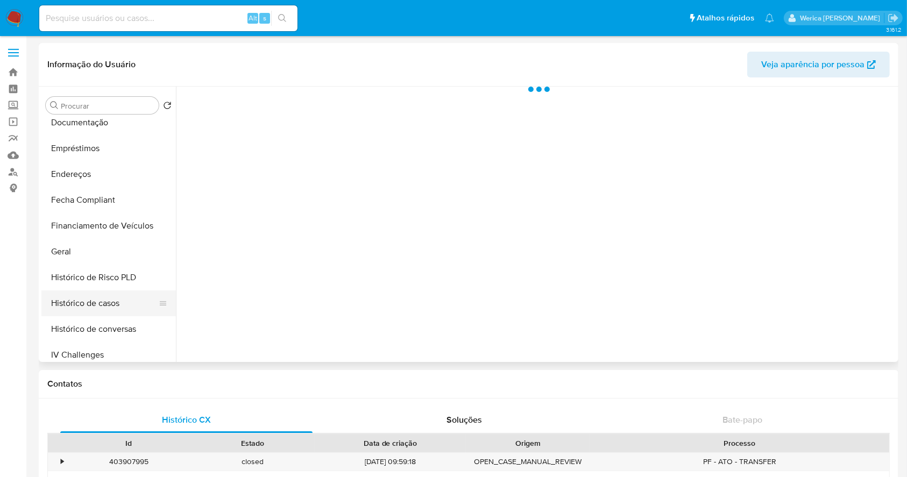
click at [104, 313] on button "Histórico de casos" at bounding box center [104, 303] width 126 height 26
select select "10"
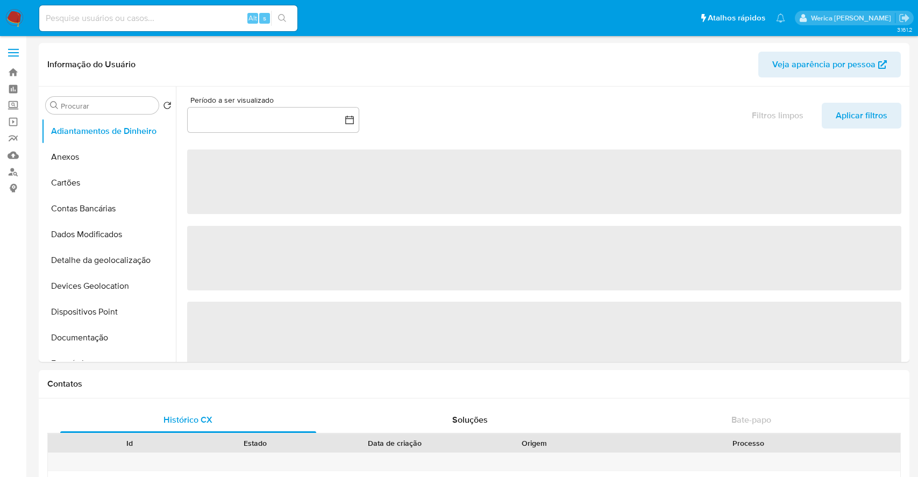
select select "10"
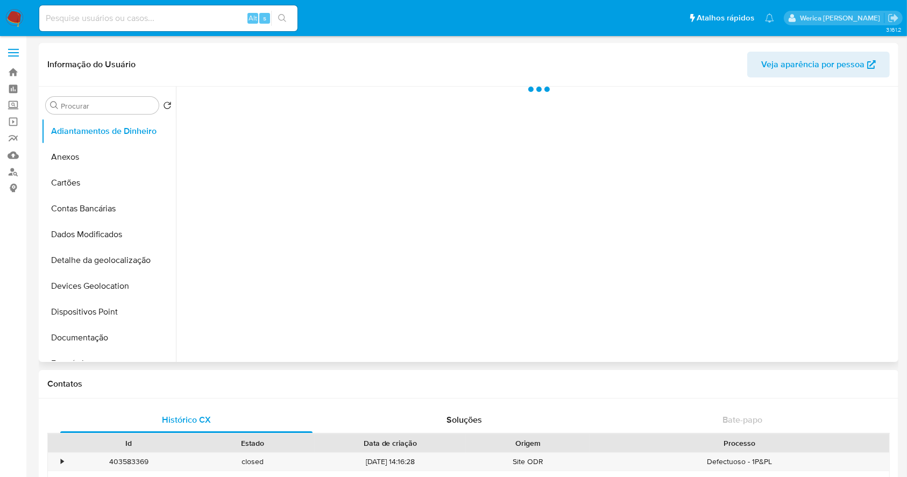
scroll to position [287, 0]
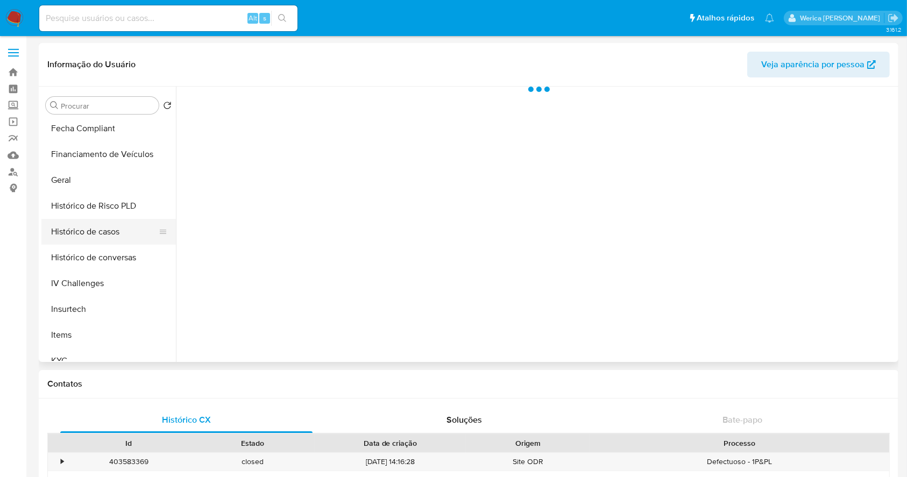
select select "10"
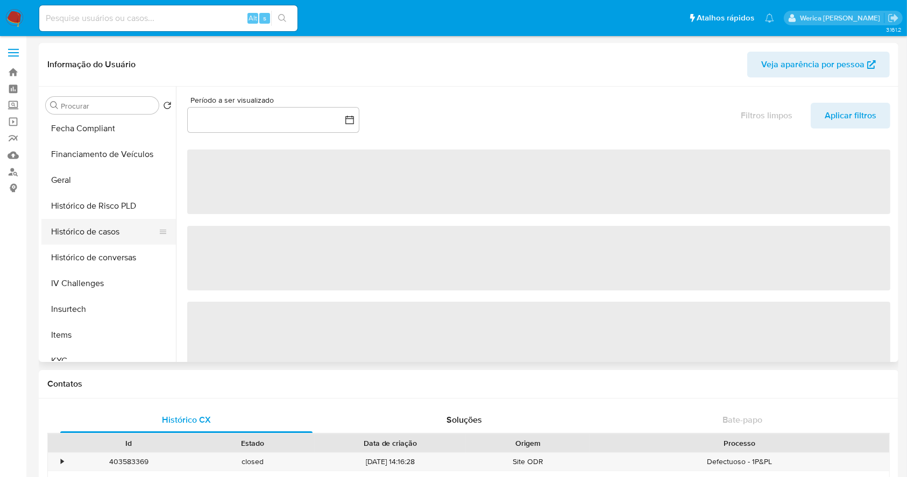
click at [99, 242] on button "Histórico de casos" at bounding box center [104, 232] width 126 height 26
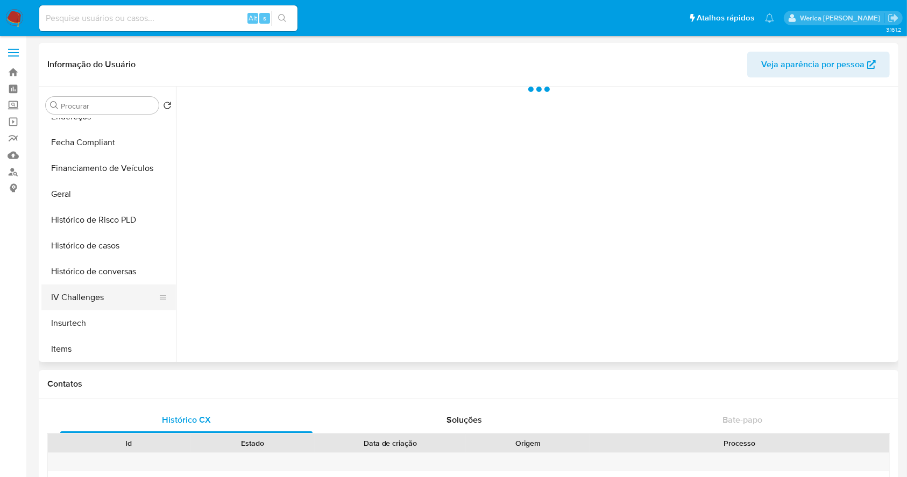
scroll to position [287, 0]
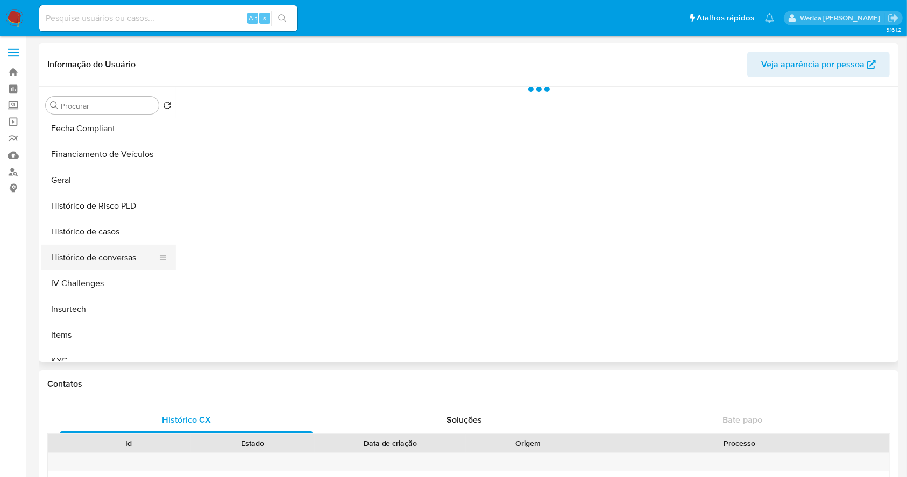
select select "10"
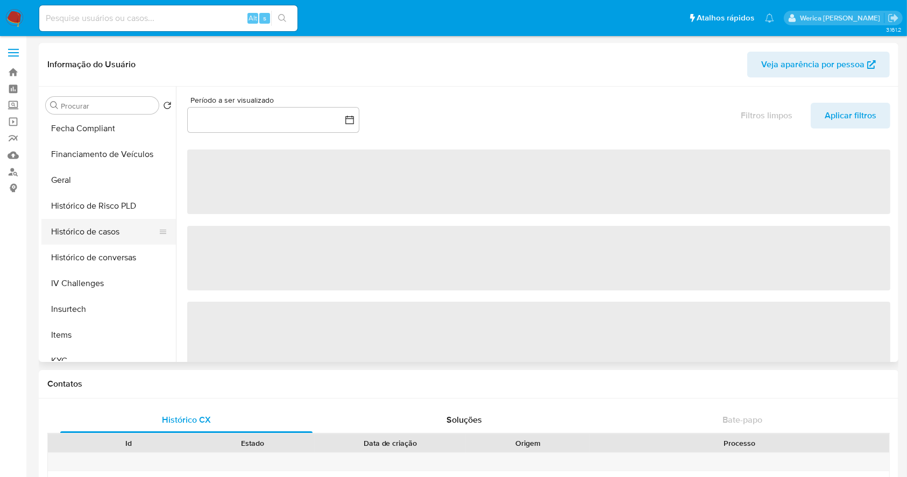
click at [99, 230] on button "Histórico de casos" at bounding box center [104, 232] width 126 height 26
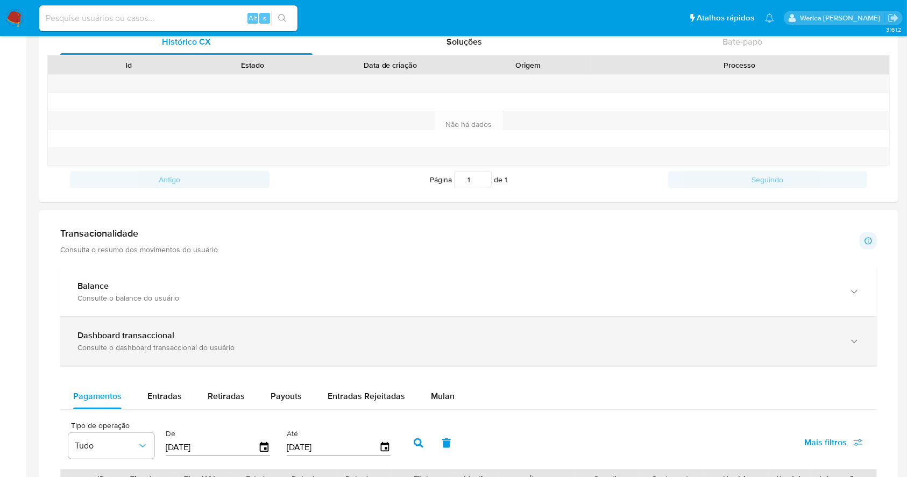
scroll to position [430, 0]
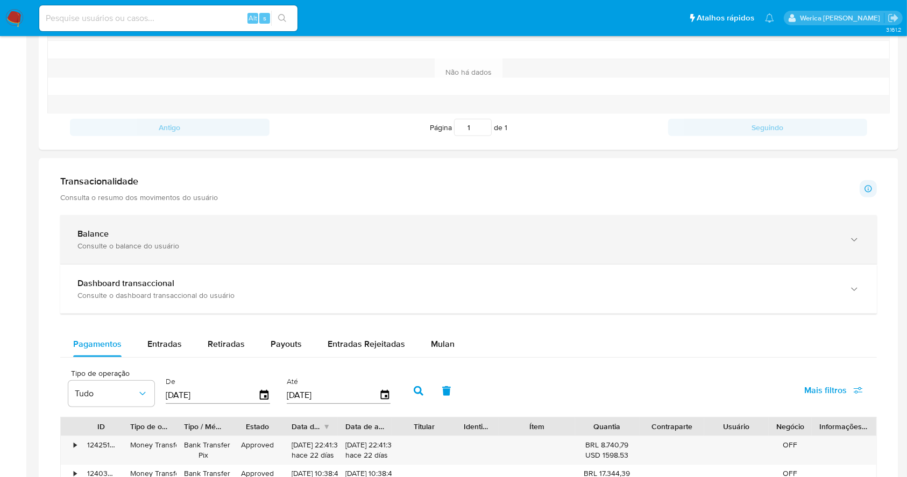
click at [176, 223] on div "Balance Consulte o balance do usuário" at bounding box center [468, 239] width 816 height 49
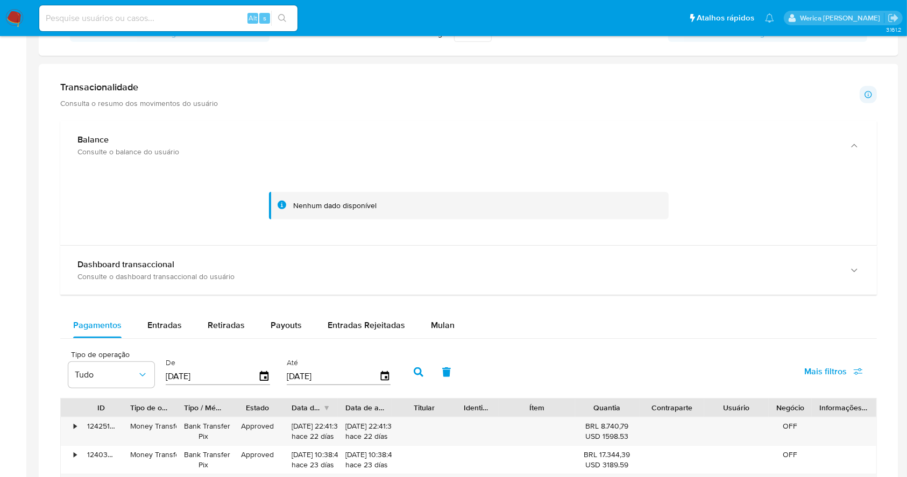
scroll to position [502, 0]
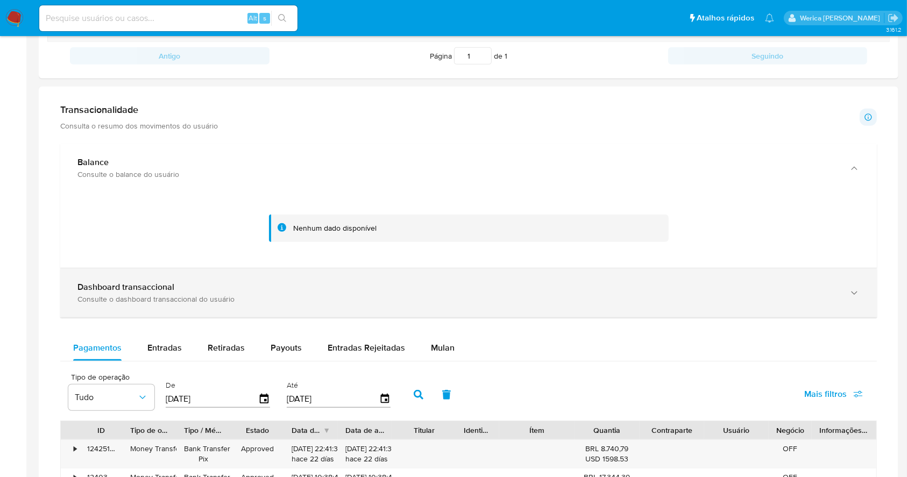
click at [435, 269] on div "Dashboard transaccional Consulte o dashboard transaccional do usuário" at bounding box center [468, 292] width 816 height 49
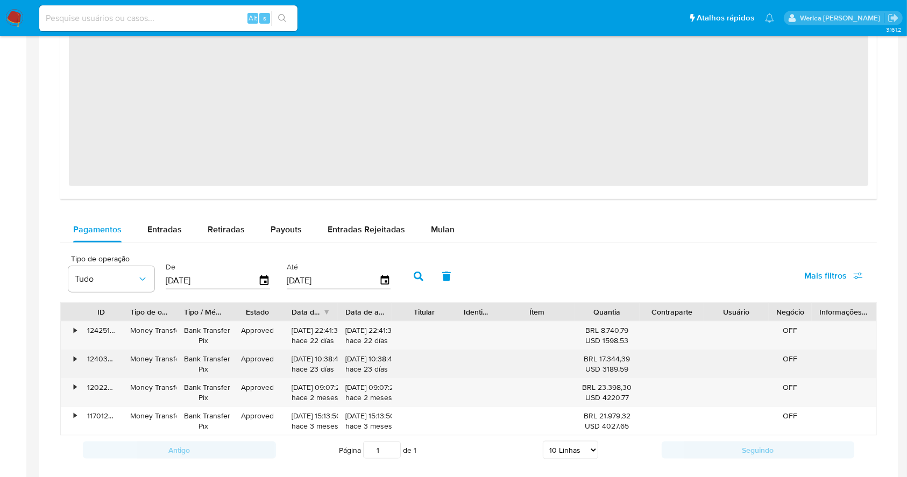
scroll to position [1291, 0]
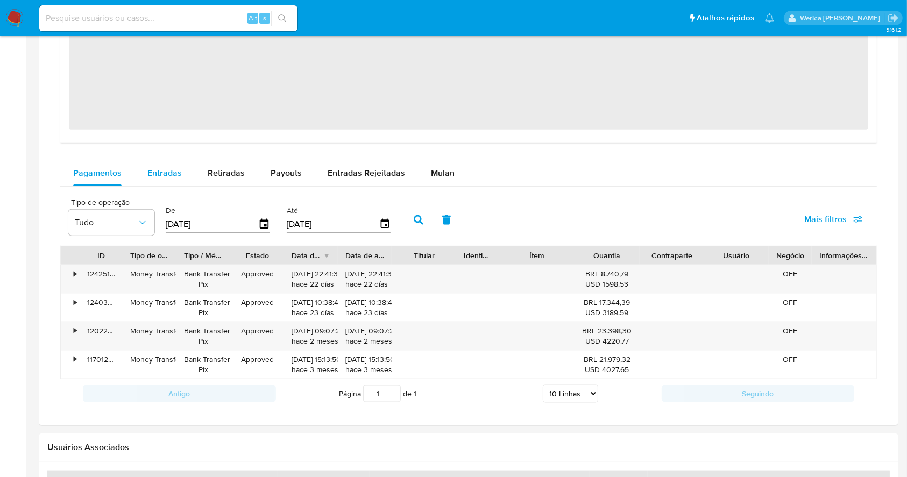
click at [156, 181] on div "Entradas" at bounding box center [164, 173] width 34 height 26
select select "10"
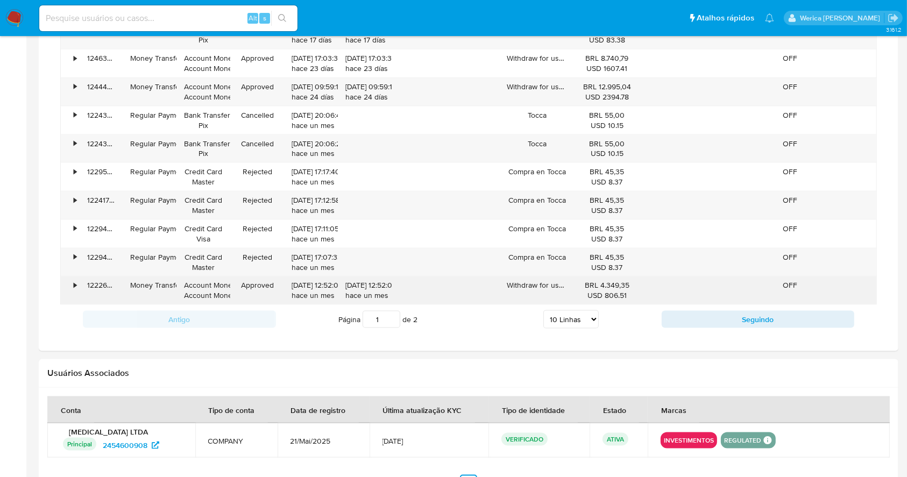
scroll to position [1288, 0]
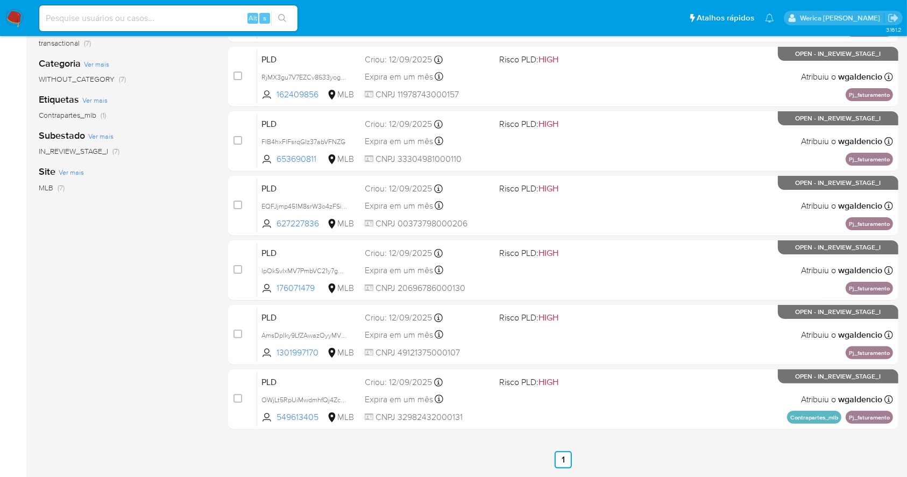
scroll to position [180, 0]
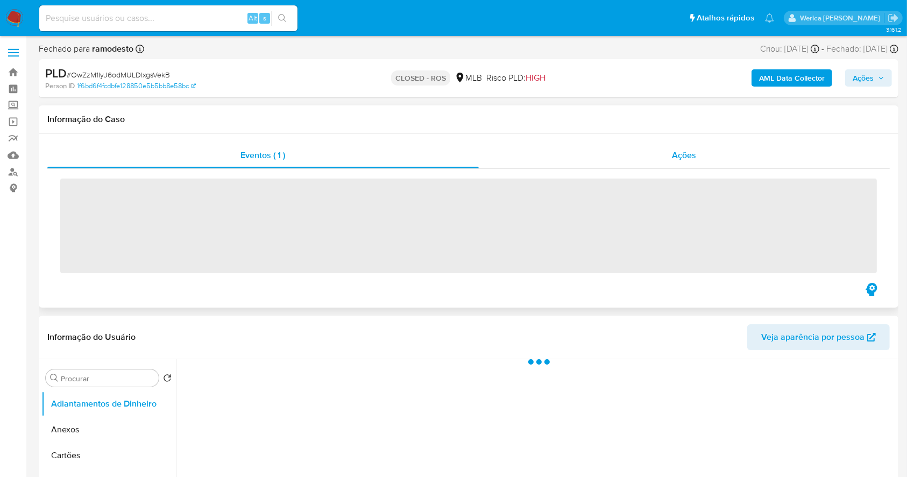
click at [687, 162] on div "Ações" at bounding box center [684, 156] width 411 height 26
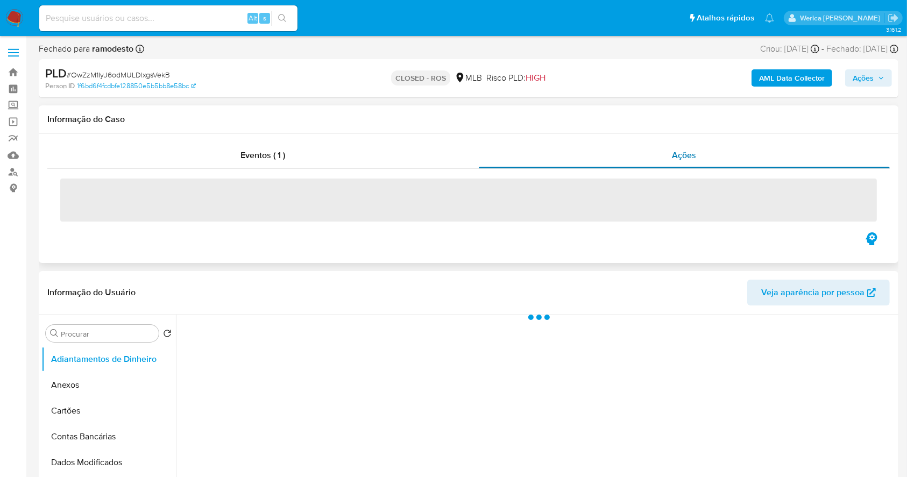
select select "10"
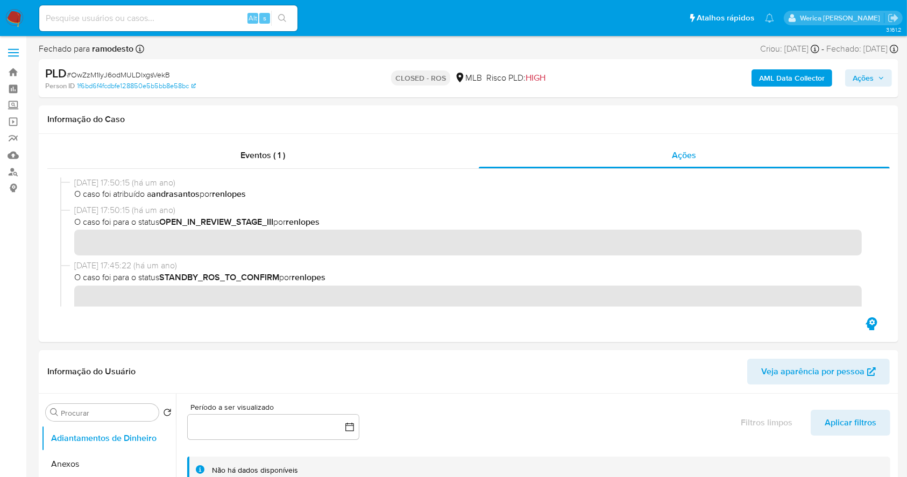
scroll to position [358, 0]
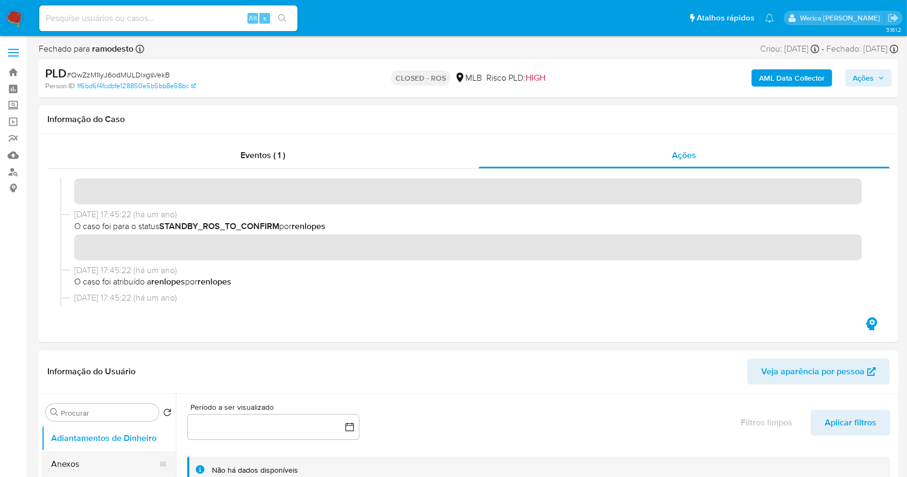
click at [73, 464] on button "Anexos" at bounding box center [104, 464] width 126 height 26
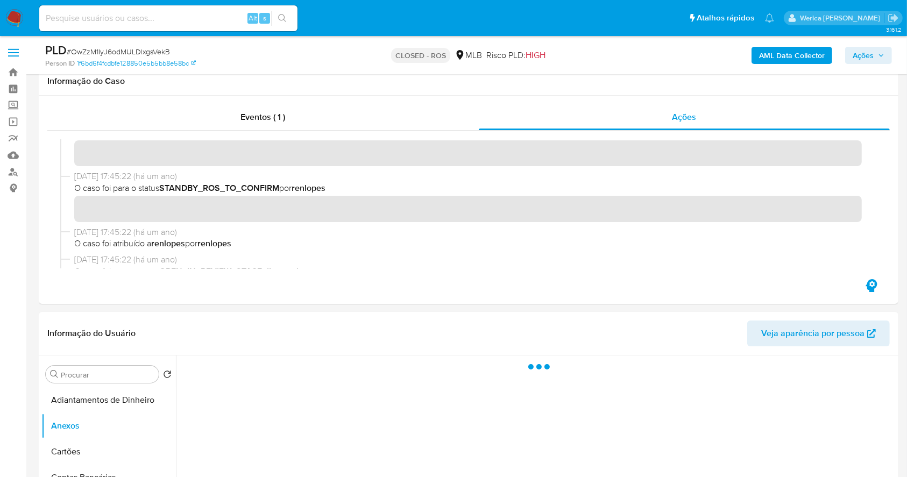
scroll to position [215, 0]
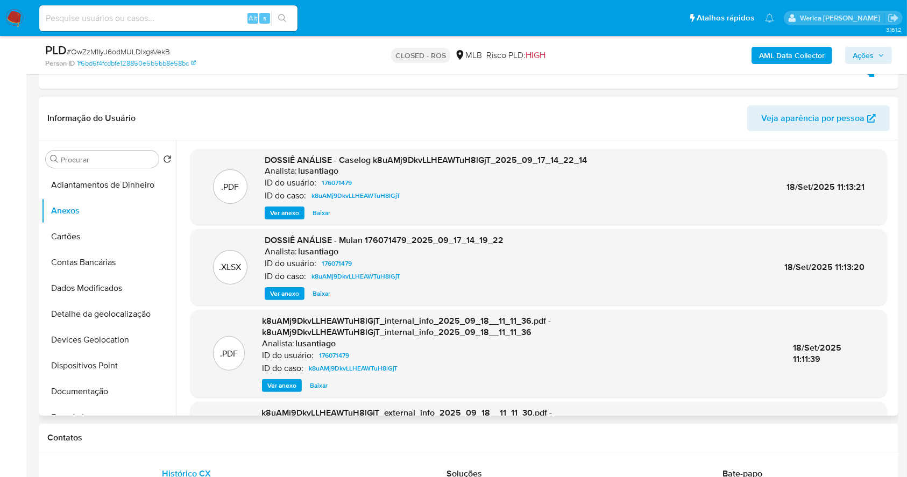
click at [285, 212] on span "Ver anexo" at bounding box center [284, 213] width 29 height 11
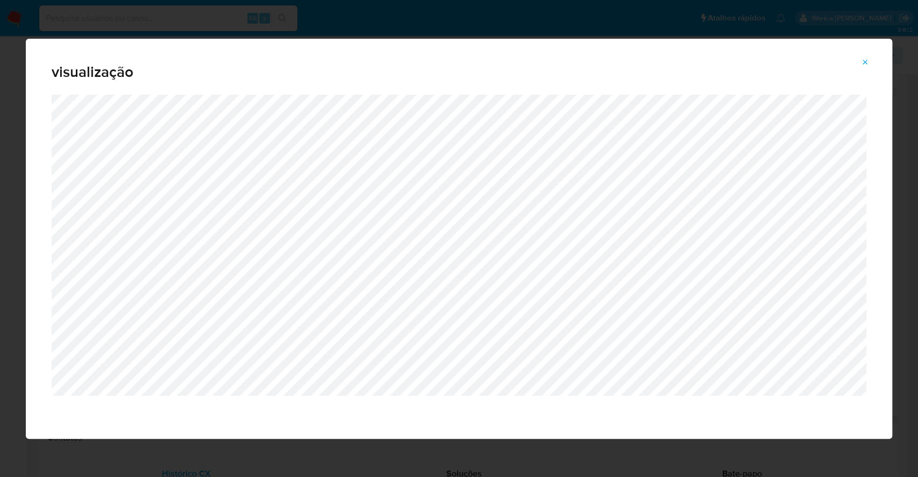
click at [865, 66] on icon "Attachment preview" at bounding box center [865, 62] width 9 height 9
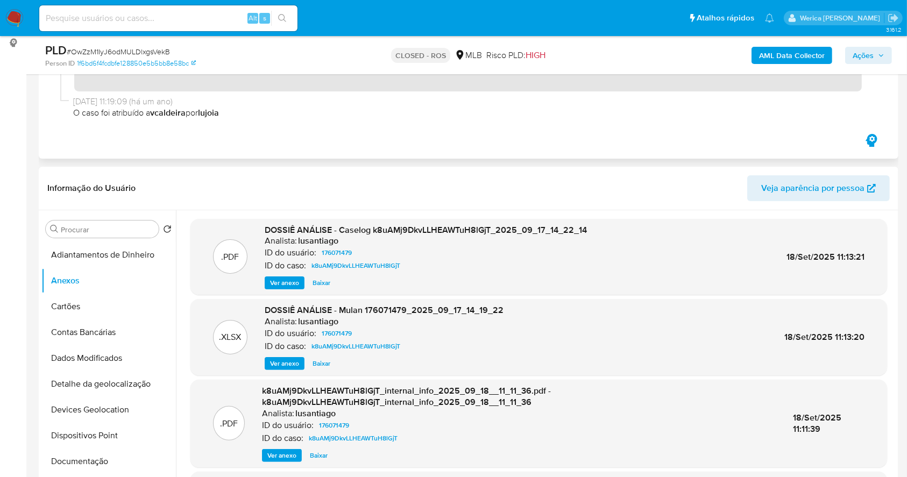
scroll to position [72, 0]
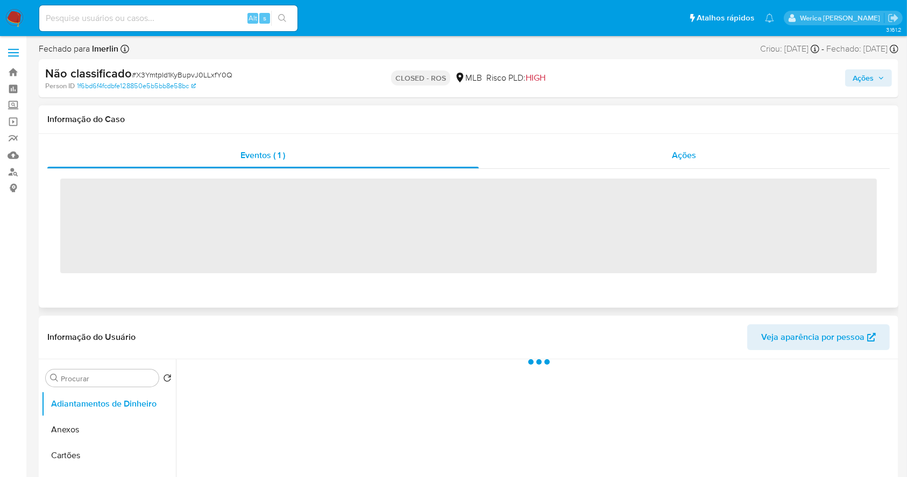
click at [689, 150] on span "Ações" at bounding box center [684, 155] width 24 height 12
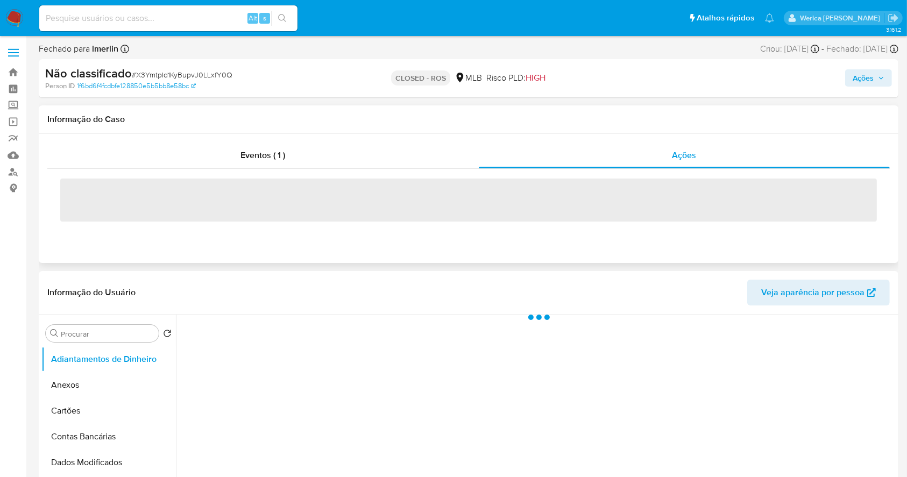
select select "10"
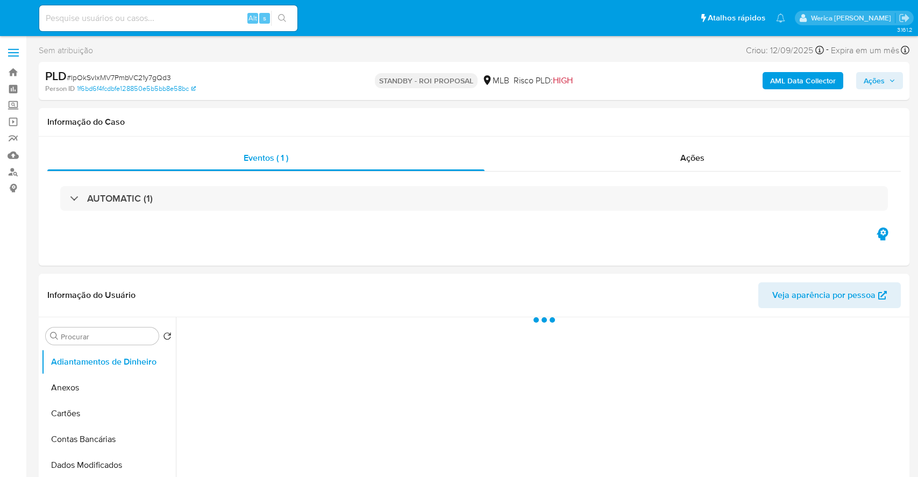
select select "10"
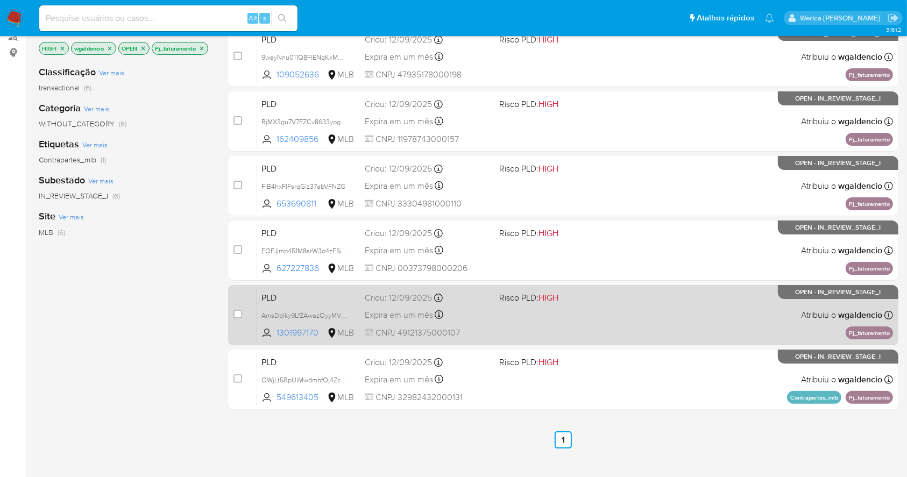
scroll to position [177, 0]
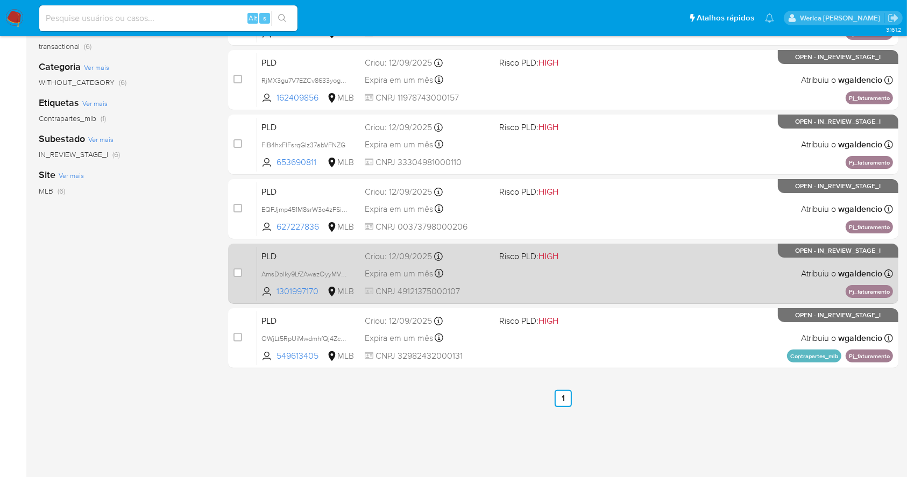
click at [642, 274] on div "PLD AmsDplky9LfZAwazOyyMVRQQ 1301997170 MLB Risco PLD: HIGH Criou: [DATE] Criou…" at bounding box center [575, 273] width 636 height 54
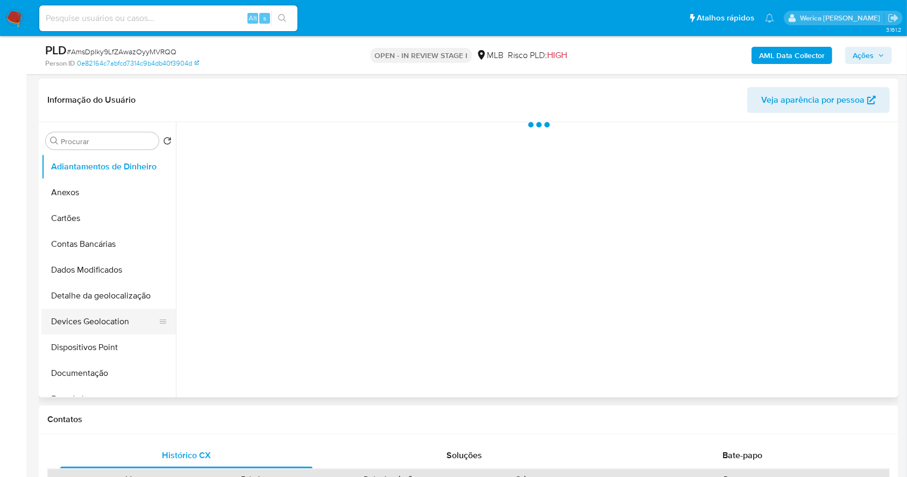
scroll to position [215, 0]
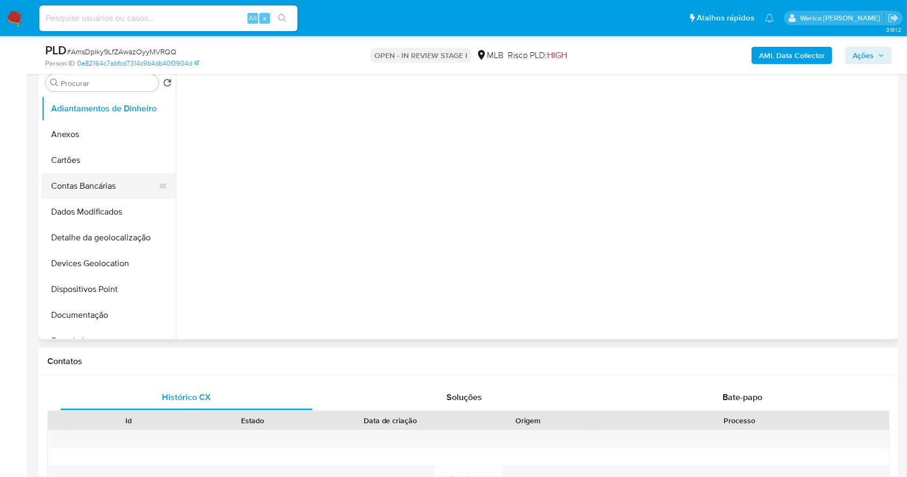
select select "10"
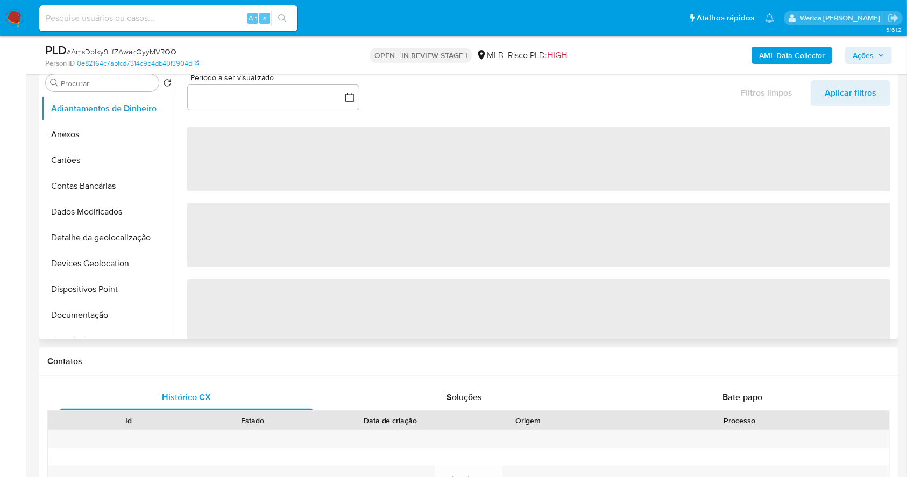
scroll to position [143, 0]
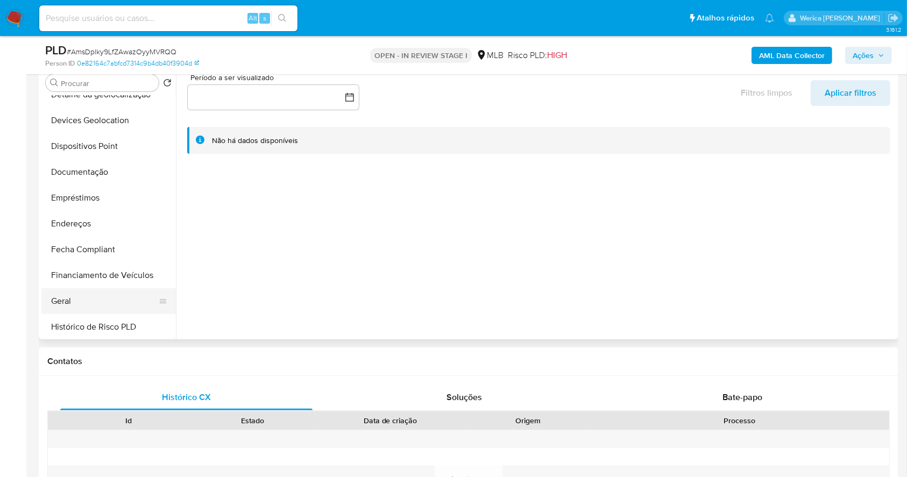
click at [104, 294] on button "Geral" at bounding box center [104, 301] width 126 height 26
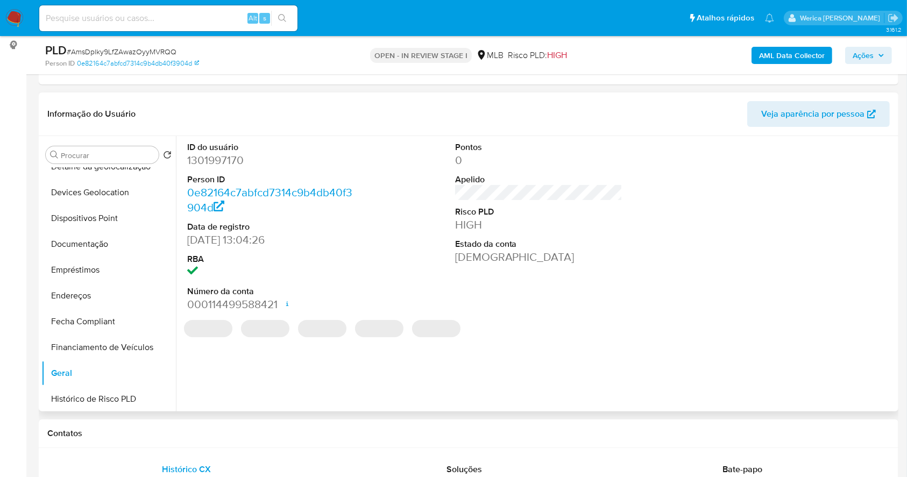
click at [224, 163] on dd "1301997170" at bounding box center [271, 160] width 168 height 15
copy dd "1301997170"
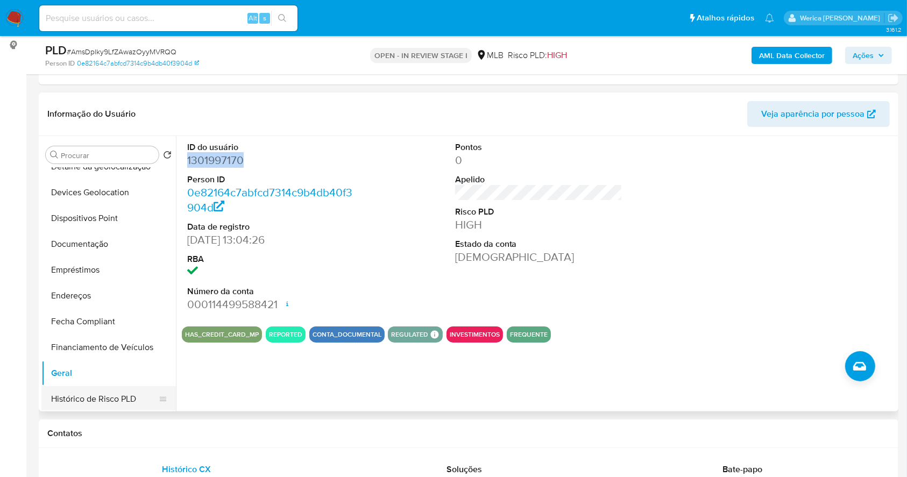
scroll to position [215, 0]
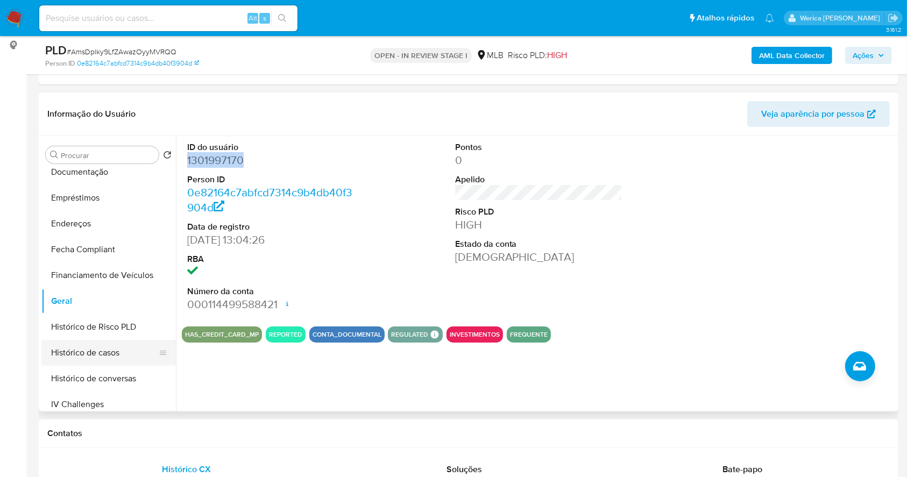
click at [113, 355] on button "Histórico de casos" at bounding box center [104, 353] width 126 height 26
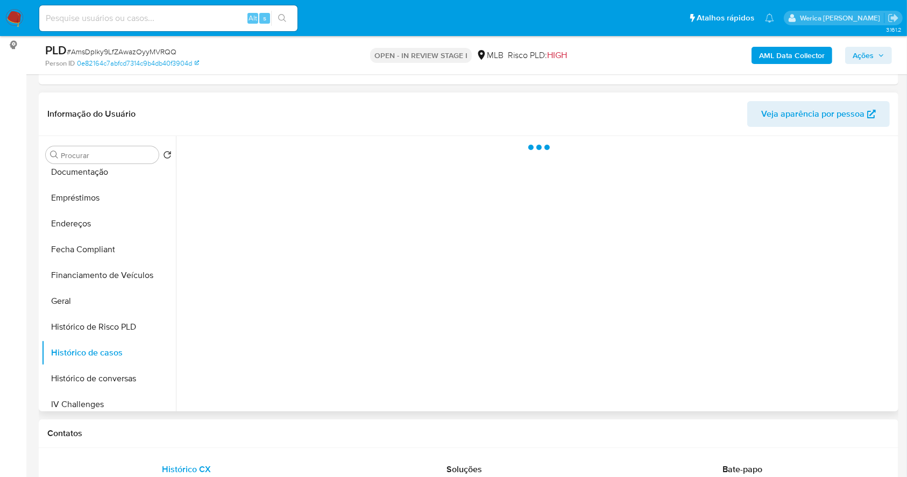
click at [354, 337] on div at bounding box center [536, 273] width 720 height 275
click at [376, 303] on div at bounding box center [536, 273] width 720 height 275
click at [455, 258] on div at bounding box center [536, 273] width 720 height 275
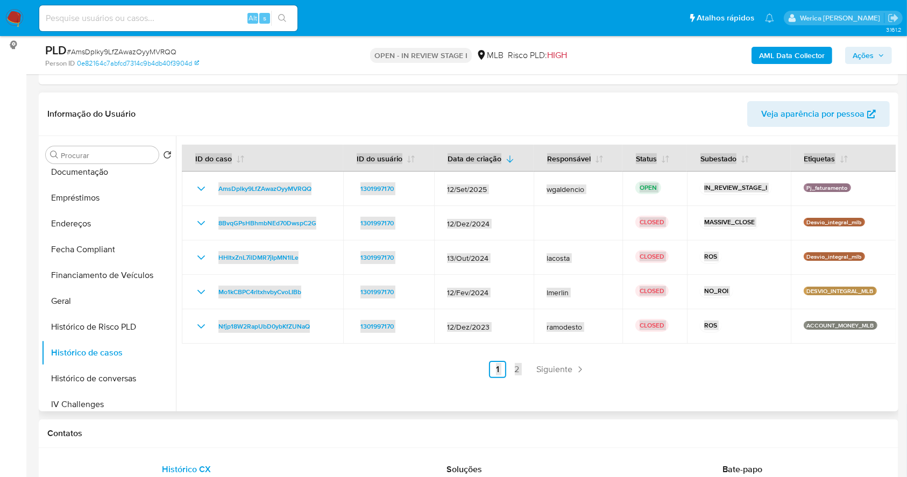
click at [622, 379] on div at bounding box center [536, 273] width 720 height 275
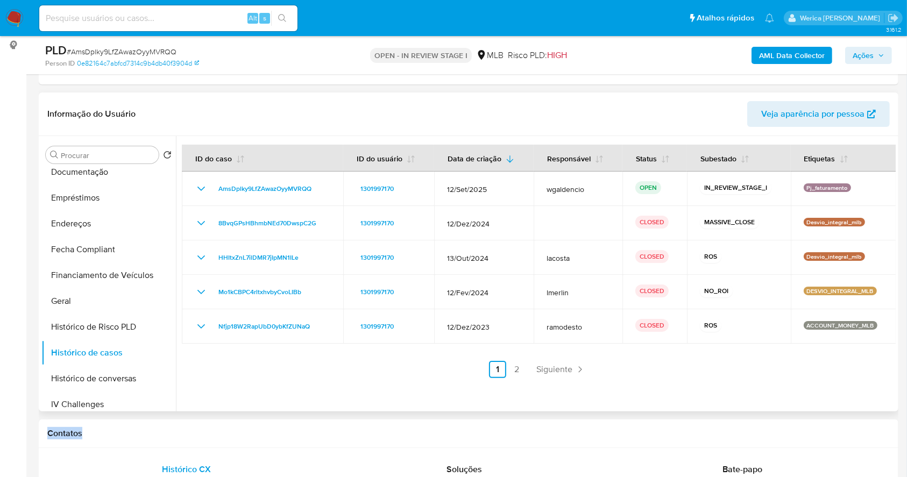
click at [621, 379] on div at bounding box center [536, 273] width 720 height 275
click at [516, 369] on link "2" at bounding box center [516, 369] width 17 height 17
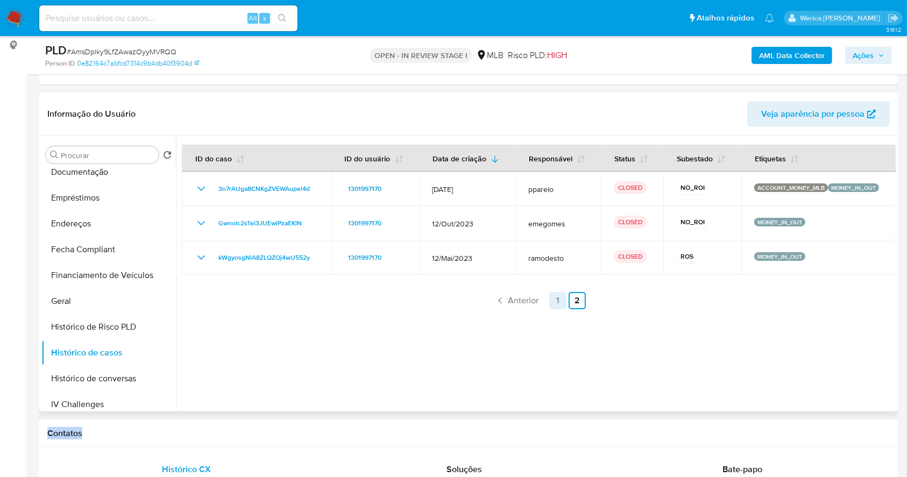
click at [551, 304] on link "1" at bounding box center [557, 300] width 17 height 17
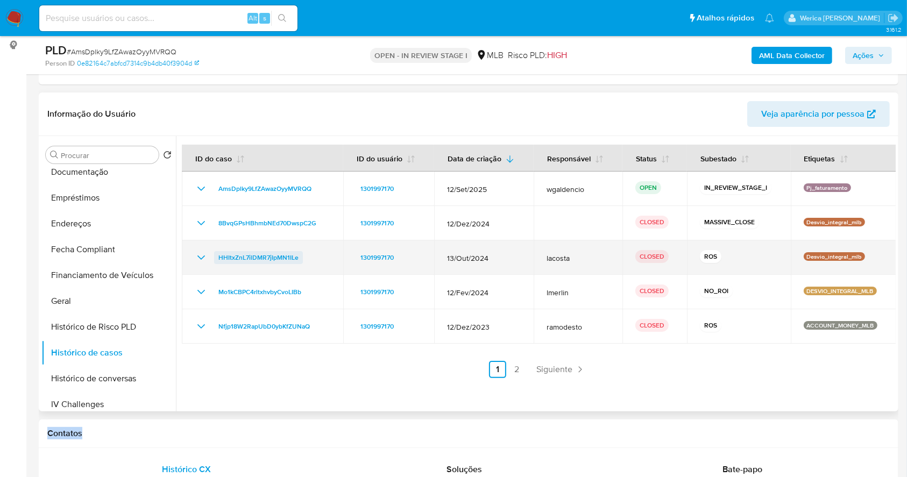
click at [214, 261] on link "HHItxZnL7ilDMR7jIpMN1ILe" at bounding box center [258, 257] width 89 height 13
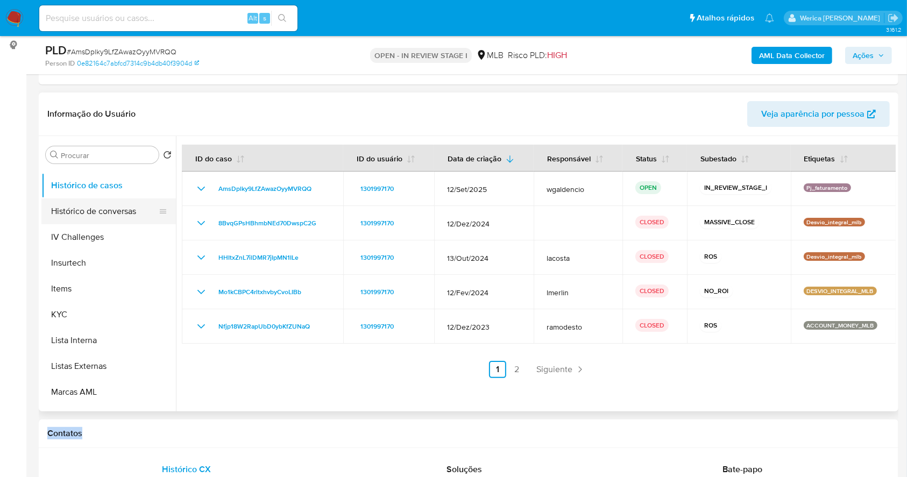
scroll to position [430, 0]
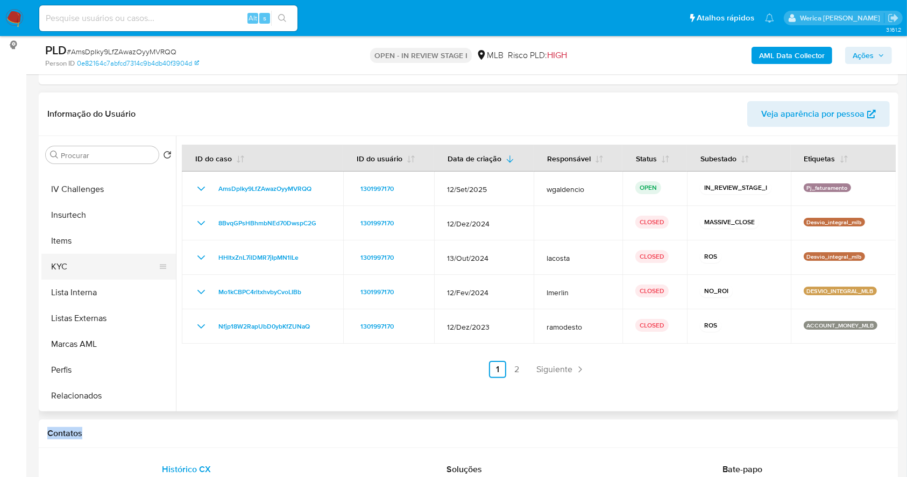
click at [119, 271] on button "KYC" at bounding box center [104, 267] width 126 height 26
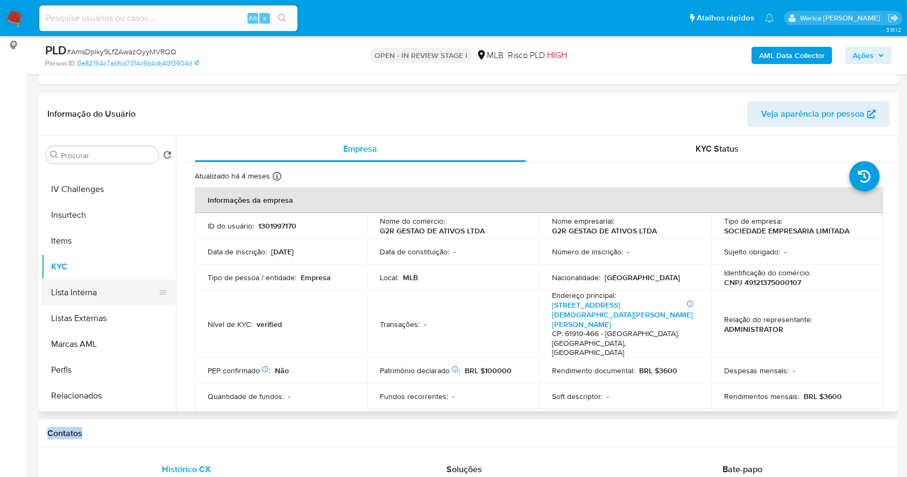
scroll to position [215, 0]
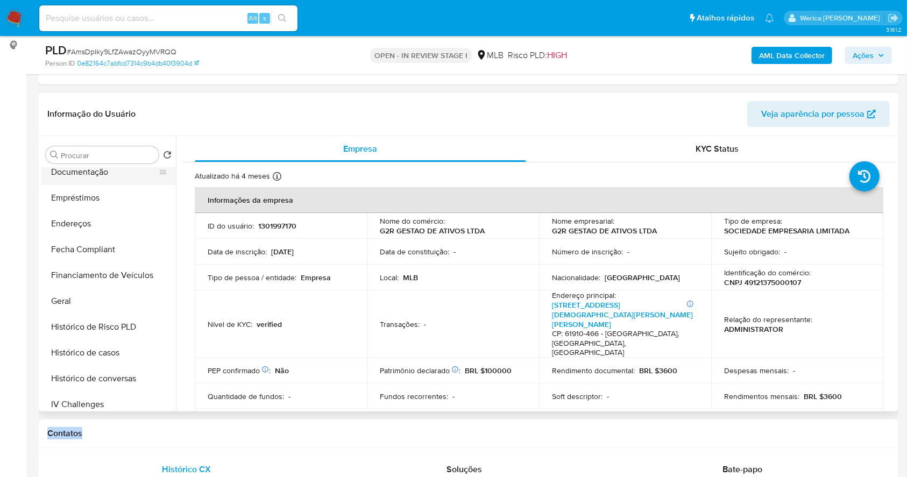
click at [113, 179] on button "Documentação" at bounding box center [104, 172] width 126 height 26
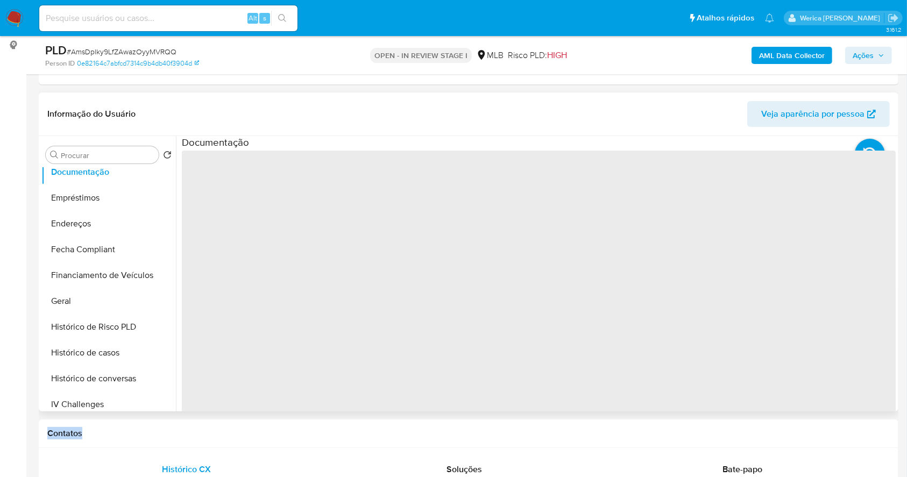
click at [241, 184] on span "‌" at bounding box center [539, 323] width 714 height 344
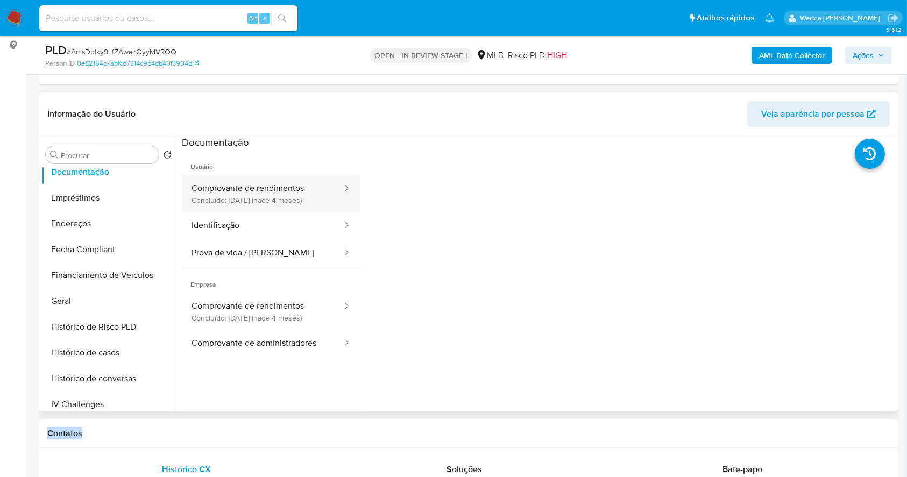
click at [245, 179] on button "Comprovante de rendimentos Concluído: 22/05/2025 (hace 4 meses)" at bounding box center [262, 193] width 161 height 37
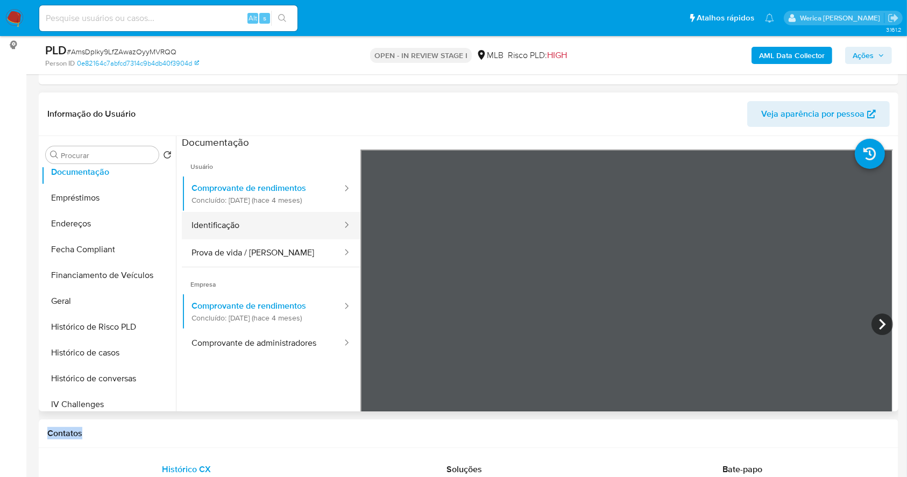
click at [284, 223] on button "Identificação" at bounding box center [262, 225] width 161 height 27
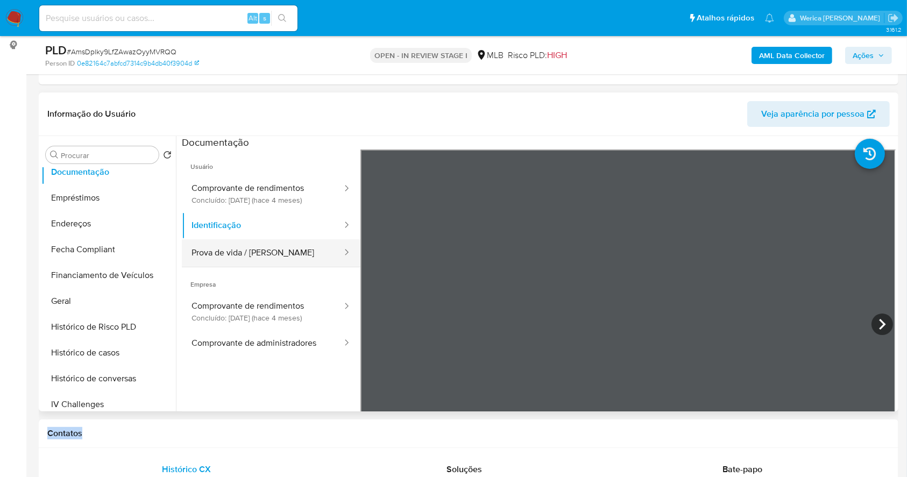
click at [284, 251] on button "Prova de vida / Selfie" at bounding box center [262, 252] width 161 height 27
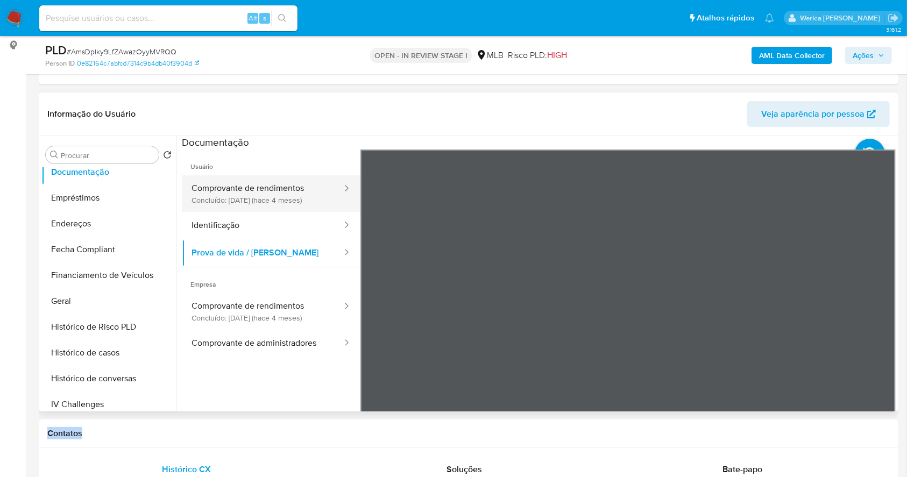
click at [287, 208] on button "Comprovante de rendimentos Concluído: 22/05/2025 (hace 4 meses)" at bounding box center [262, 193] width 161 height 37
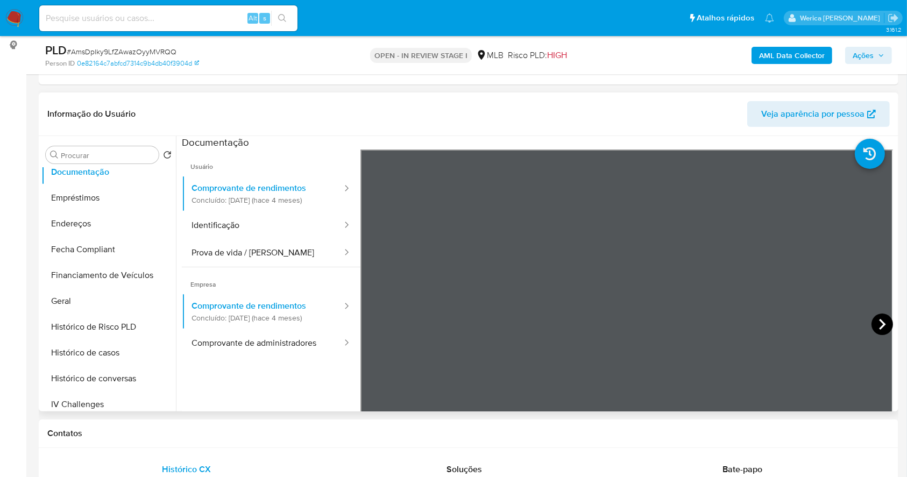
click at [875, 326] on icon at bounding box center [882, 325] width 22 height 22
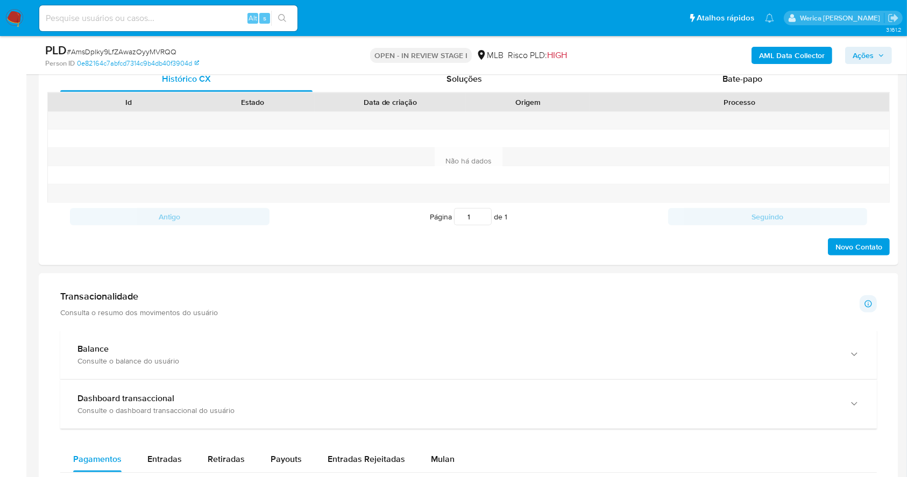
scroll to position [607, 0]
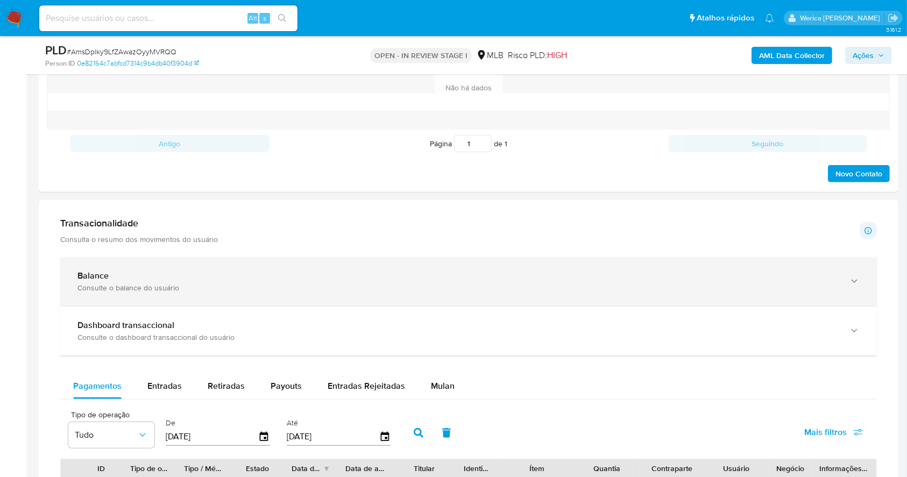
click at [494, 283] on div "Consulte o balance do usuário" at bounding box center [457, 288] width 760 height 10
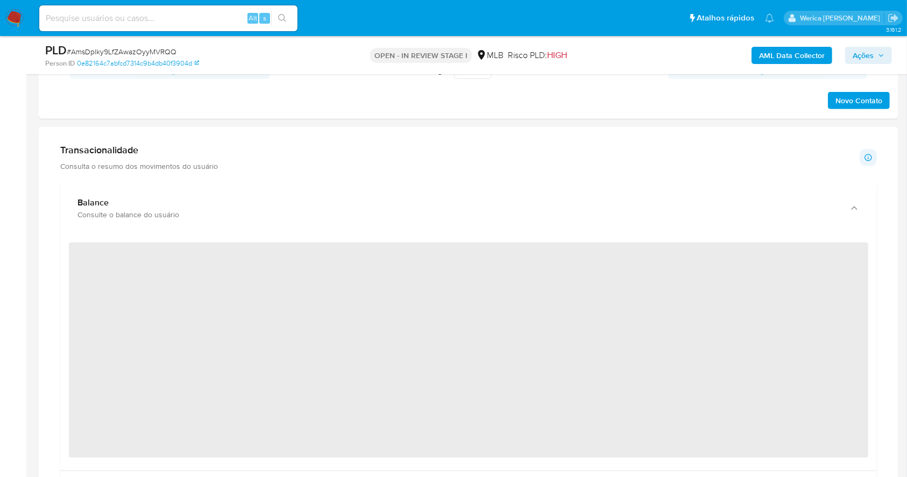
scroll to position [750, 0]
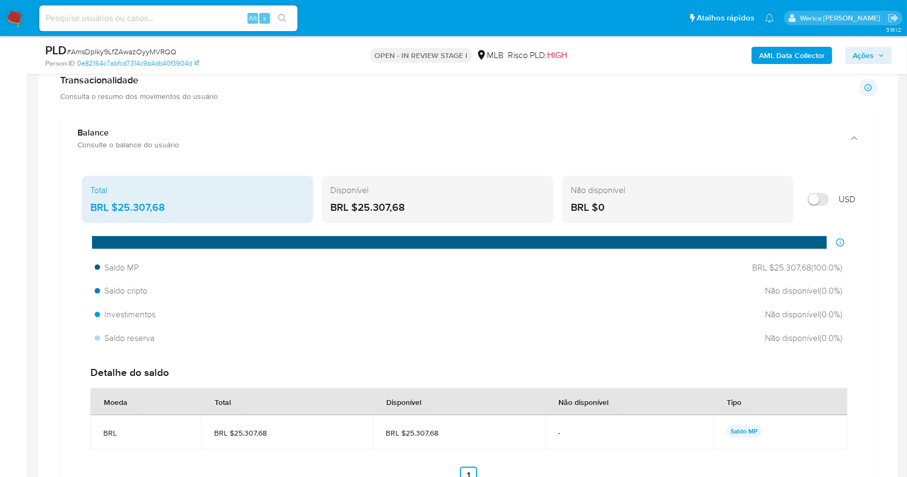
drag, startPoint x: 119, startPoint y: 205, endPoint x: 180, endPoint y: 215, distance: 62.1
click at [180, 215] on div "Total BRL $25.307,68" at bounding box center [197, 199] width 231 height 47
click at [852, 334] on div "Saldo MP BRL $25.307,68 ( 100.0 %) Saldo cripto Não disponível ( 0.0 %) Investi…" at bounding box center [468, 303] width 773 height 91
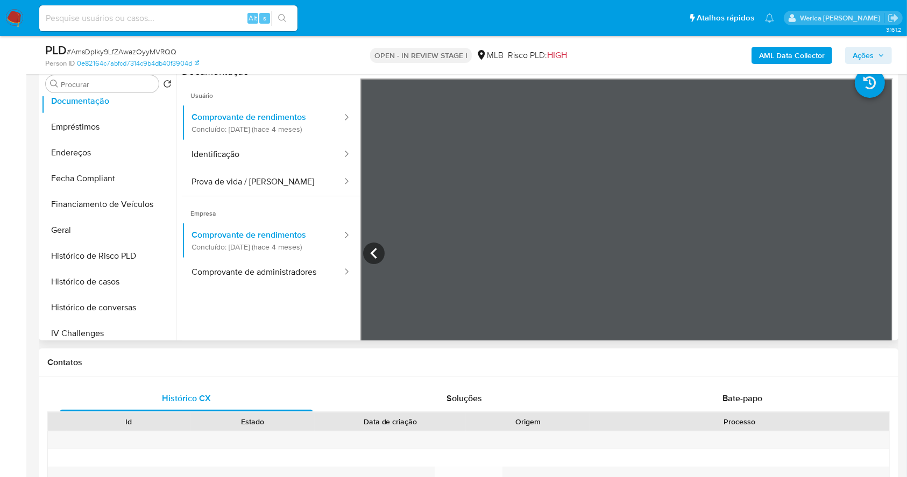
scroll to position [33, 0]
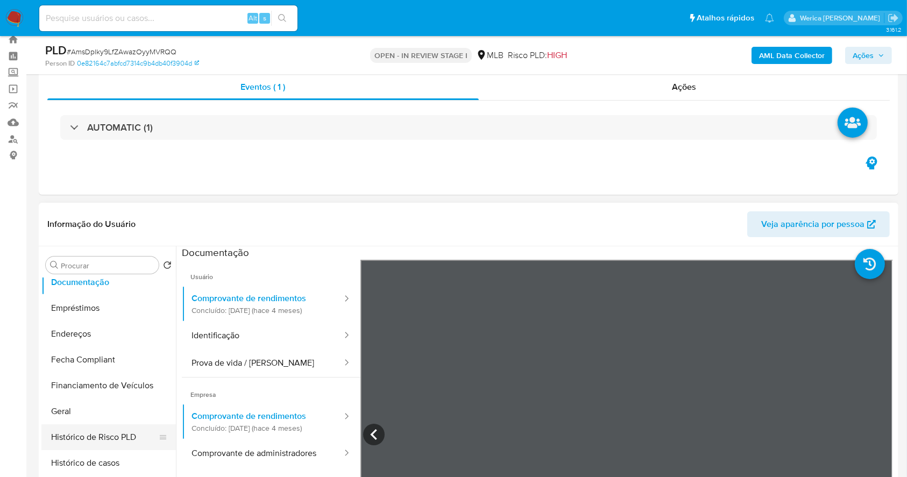
drag, startPoint x: 109, startPoint y: 407, endPoint x: 127, endPoint y: 428, distance: 28.2
click at [109, 408] on button "Geral" at bounding box center [108, 412] width 134 height 26
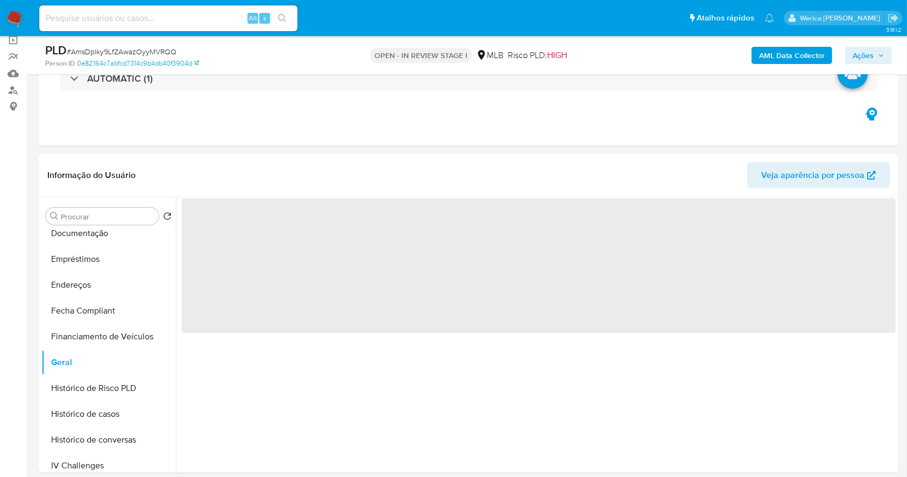
scroll to position [104, 0]
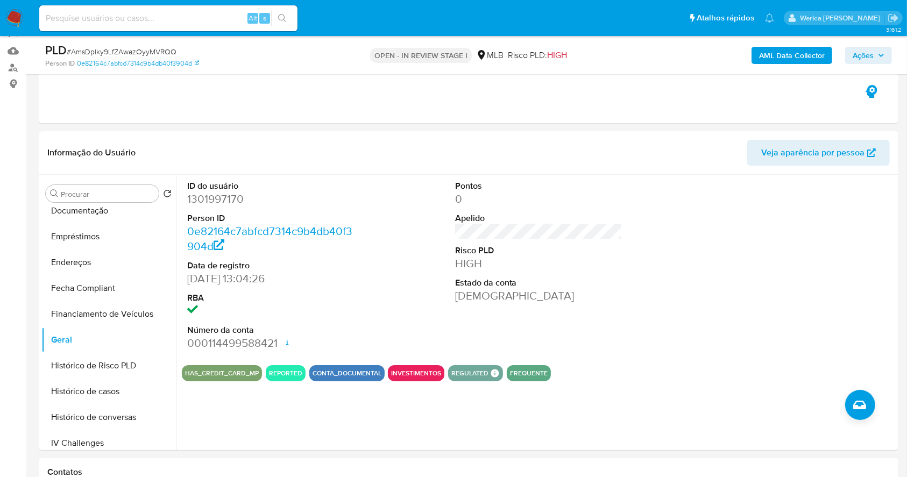
click at [837, 376] on div "HAS_CREDIT_CARD_MP REPORTED CONTA_DOCUMENTAL INVESTIMENTOS REGULATED REGULATED …" at bounding box center [539, 373] width 714 height 16
click at [835, 376] on div "HAS_CREDIT_CARD_MP REPORTED CONTA_DOCUMENTAL INVESTIMENTOS REGULATED REGULATED …" at bounding box center [539, 373] width 714 height 16
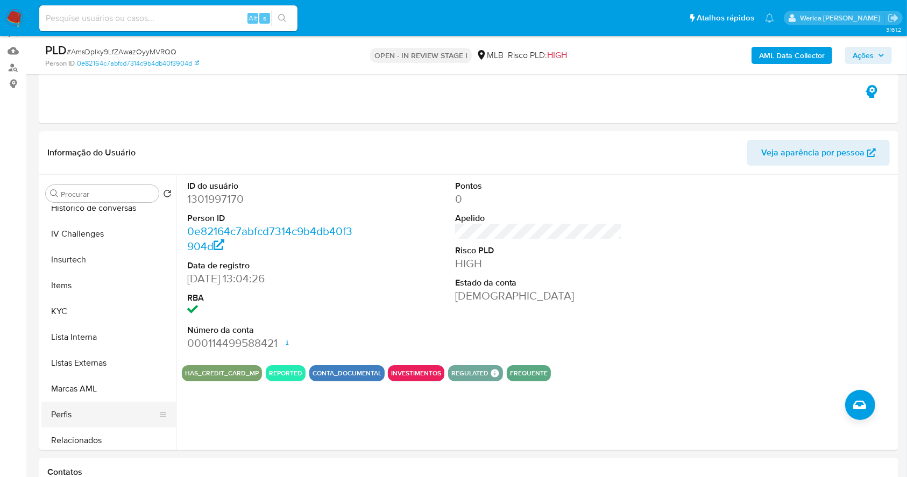
scroll to position [502, 0]
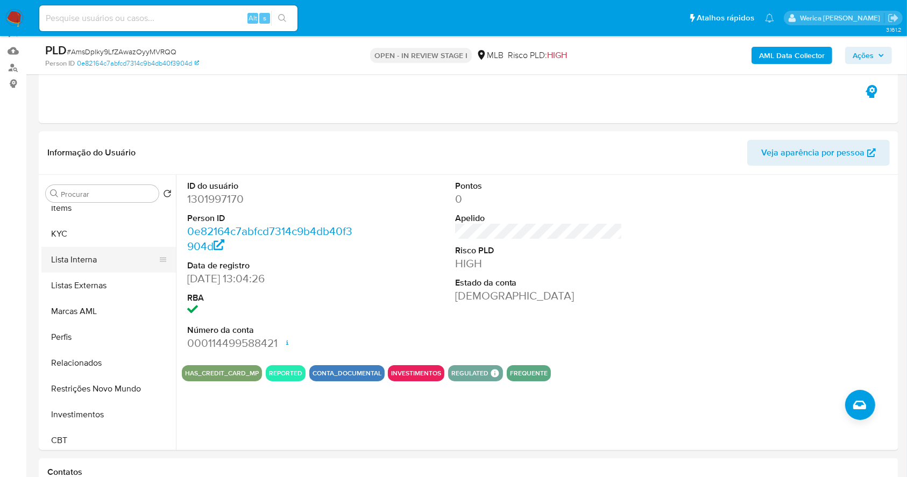
click at [56, 247] on button "Lista Interna" at bounding box center [104, 260] width 126 height 26
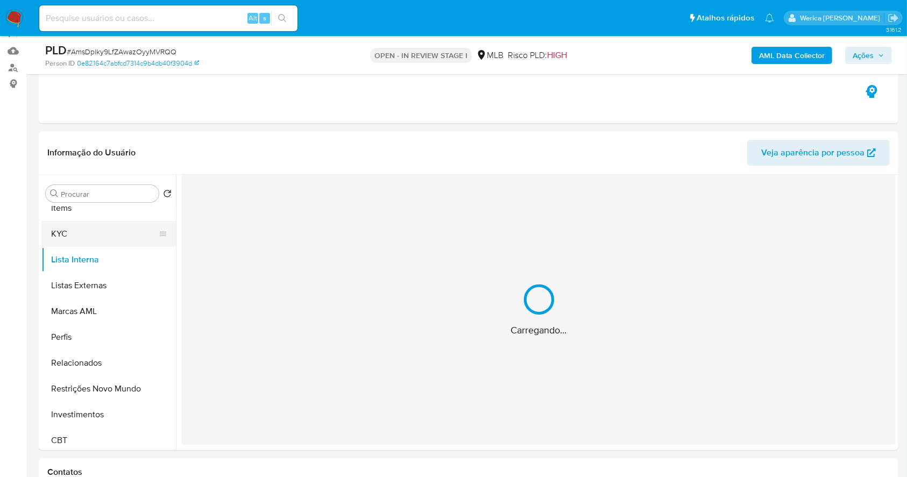
click at [53, 232] on button "KYC" at bounding box center [104, 234] width 126 height 26
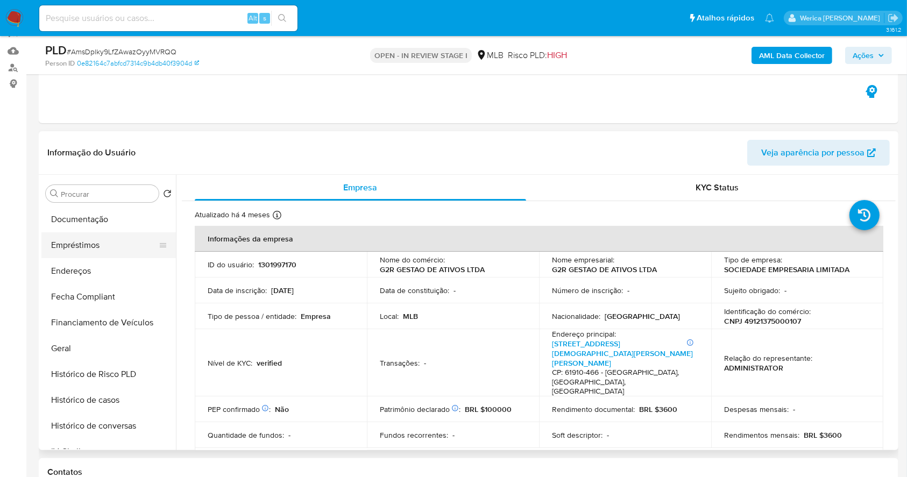
scroll to position [72, 0]
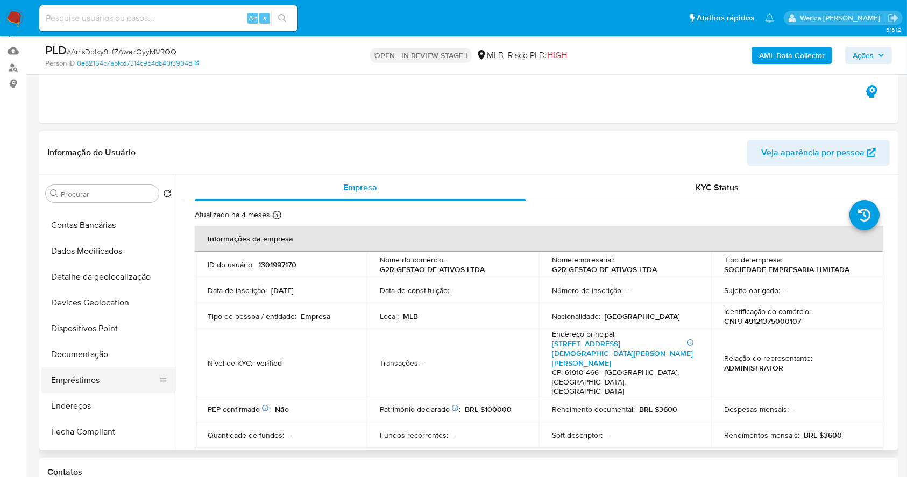
click at [100, 378] on button "Empréstimos" at bounding box center [104, 380] width 126 height 26
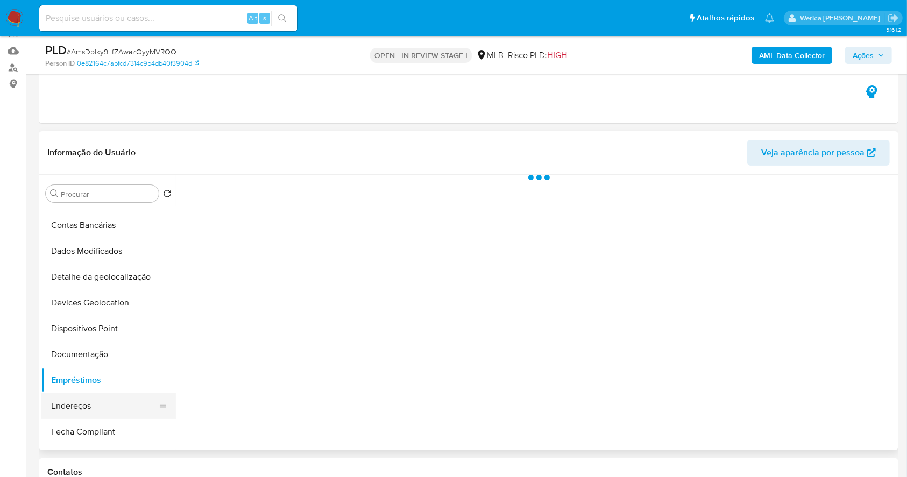
click at [101, 396] on button "Endereços" at bounding box center [104, 406] width 126 height 26
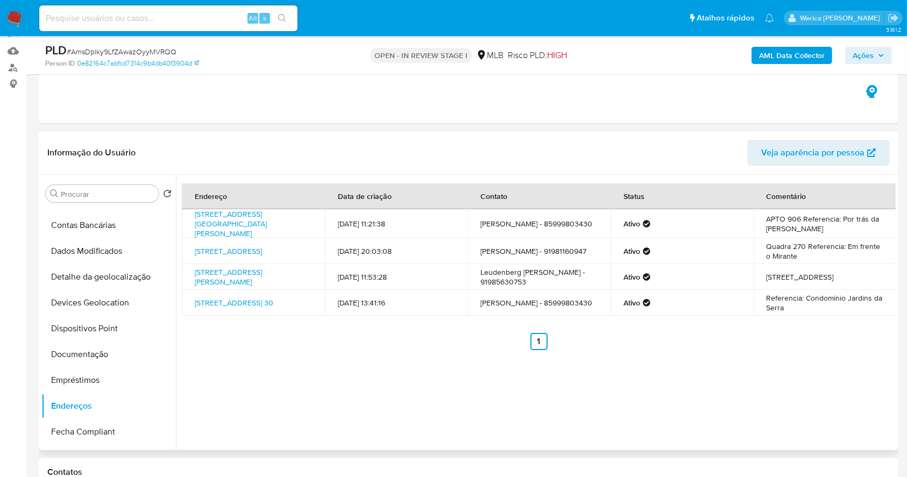
click at [783, 350] on ul "Anterior 1 Siguiente" at bounding box center [539, 341] width 714 height 17
drag, startPoint x: 782, startPoint y: 354, endPoint x: 716, endPoint y: 75, distance: 287.4
click at [782, 350] on ul "Anterior 1 Siguiente" at bounding box center [539, 341] width 714 height 17
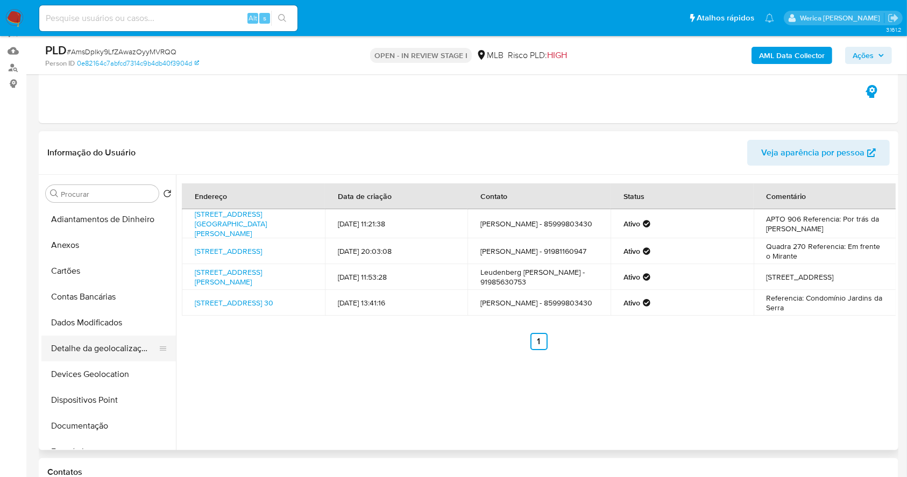
click at [113, 358] on button "Detalhe da geolocalização" at bounding box center [104, 349] width 126 height 26
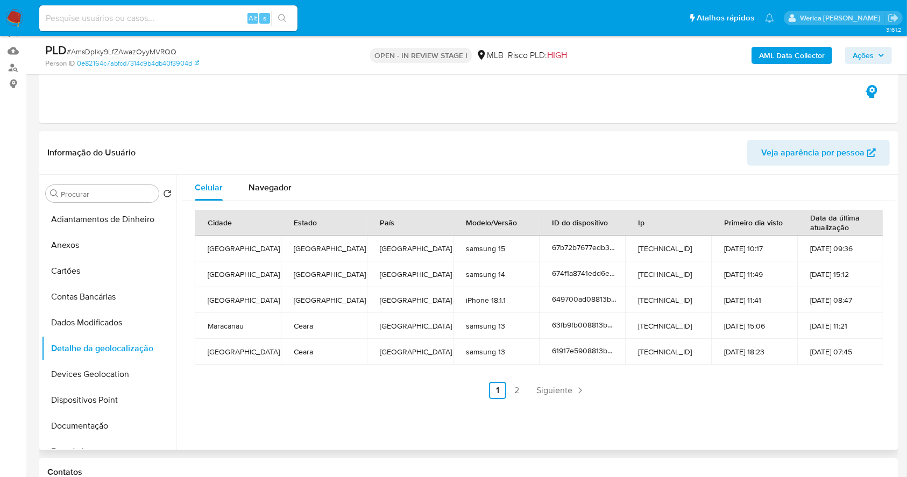
click at [800, 360] on td "14-02-2023 07:45" at bounding box center [840, 352] width 86 height 26
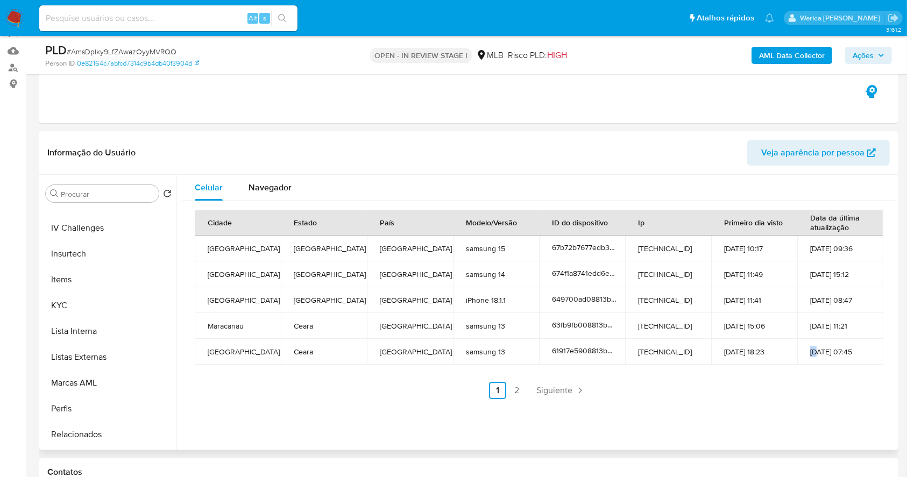
scroll to position [558, 0]
click at [117, 333] on button "Restrições Novo Mundo" at bounding box center [104, 333] width 126 height 26
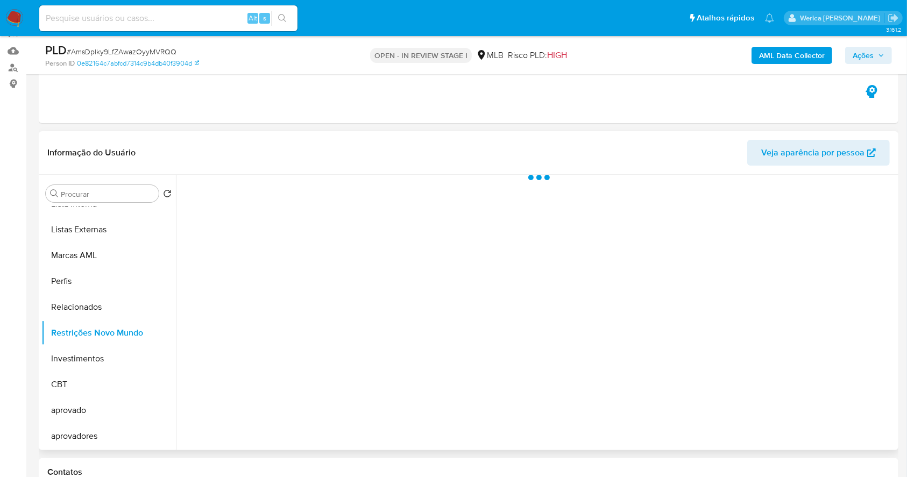
click at [625, 312] on div at bounding box center [536, 312] width 720 height 275
click at [310, 193] on button "Historial" at bounding box center [289, 189] width 59 height 29
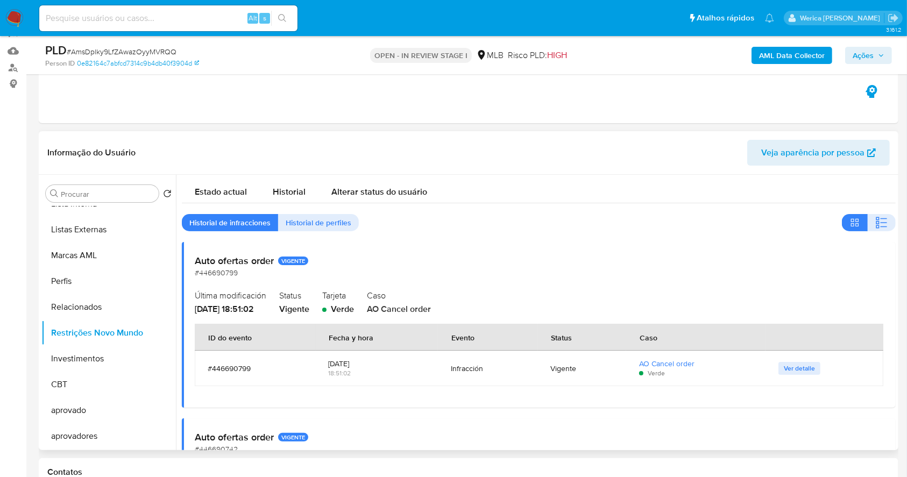
click at [870, 222] on button "button" at bounding box center [882, 222] width 28 height 17
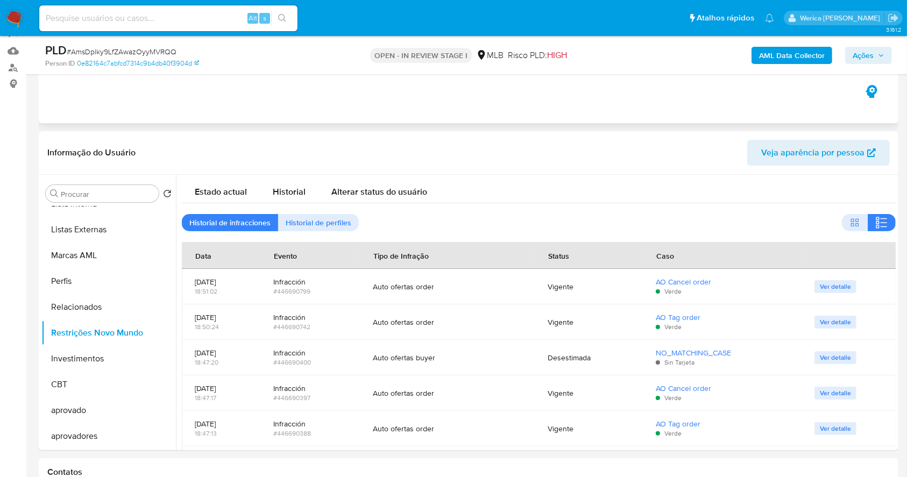
click at [758, 101] on div "Eventos ( 1 ) Ações AUTOMATIC (1)" at bounding box center [468, 58] width 859 height 129
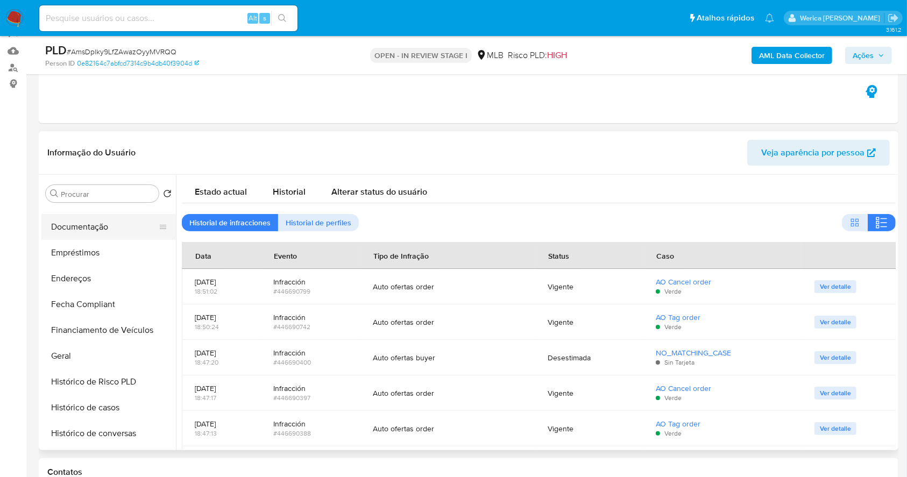
click at [80, 233] on button "Documentação" at bounding box center [104, 227] width 126 height 26
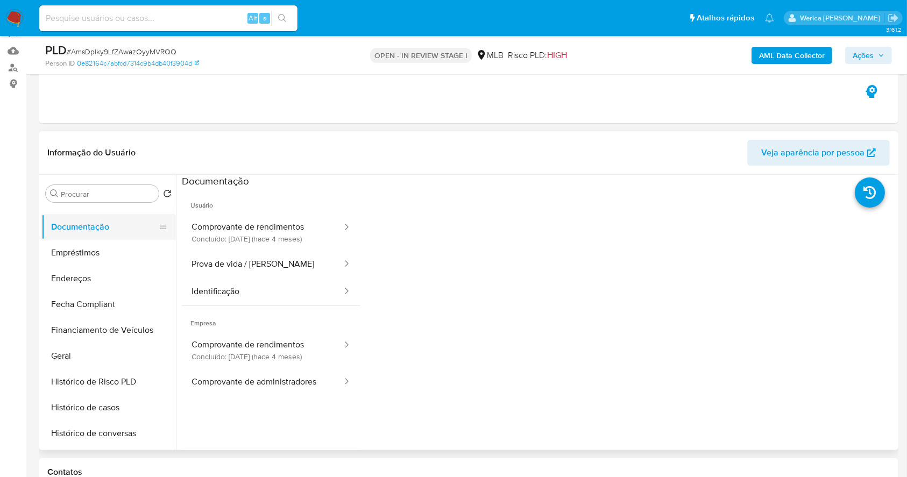
scroll to position [127, 0]
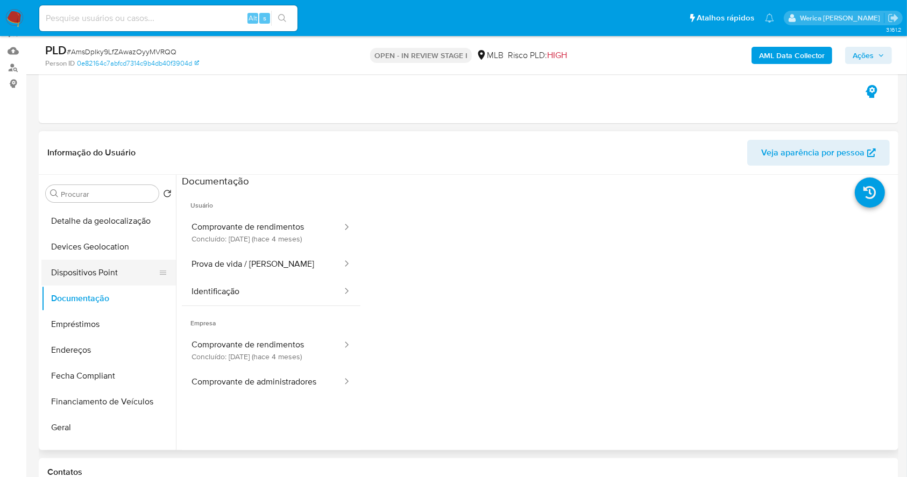
click at [82, 273] on button "Dispositivos Point" at bounding box center [104, 273] width 126 height 26
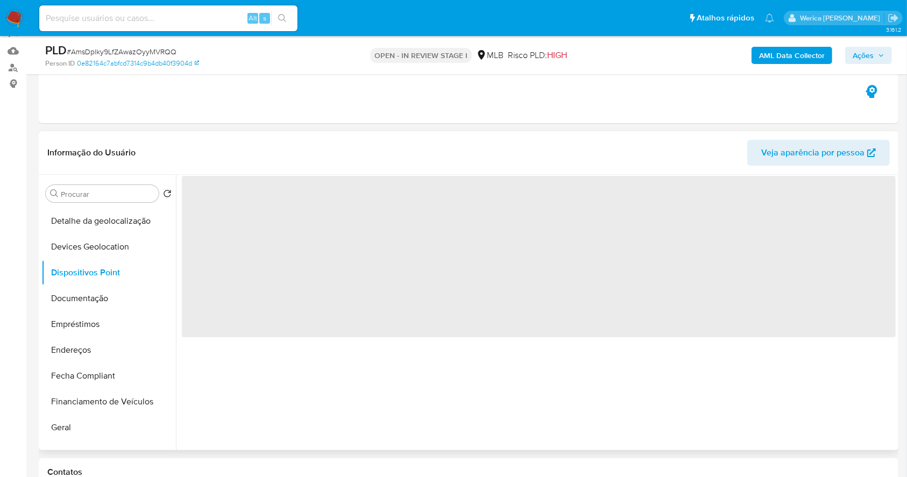
click at [600, 305] on span "‌" at bounding box center [539, 256] width 714 height 161
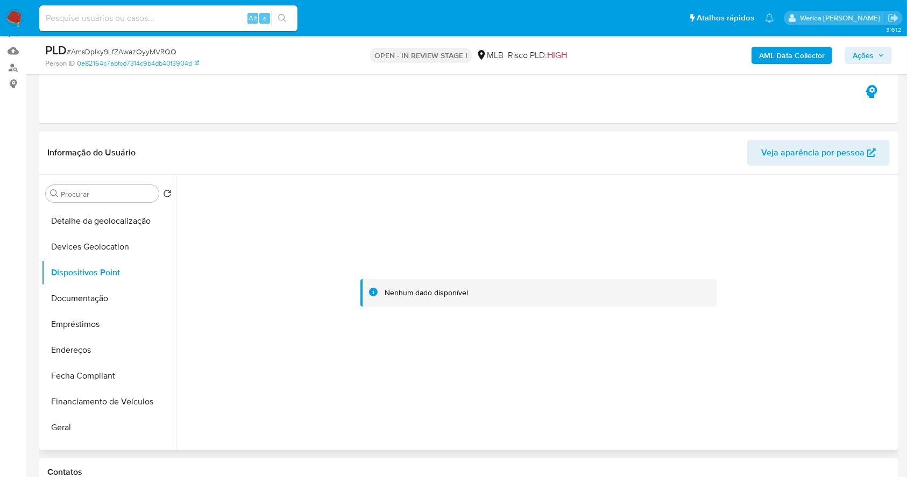
click at [866, 347] on div at bounding box center [539, 293] width 714 height 237
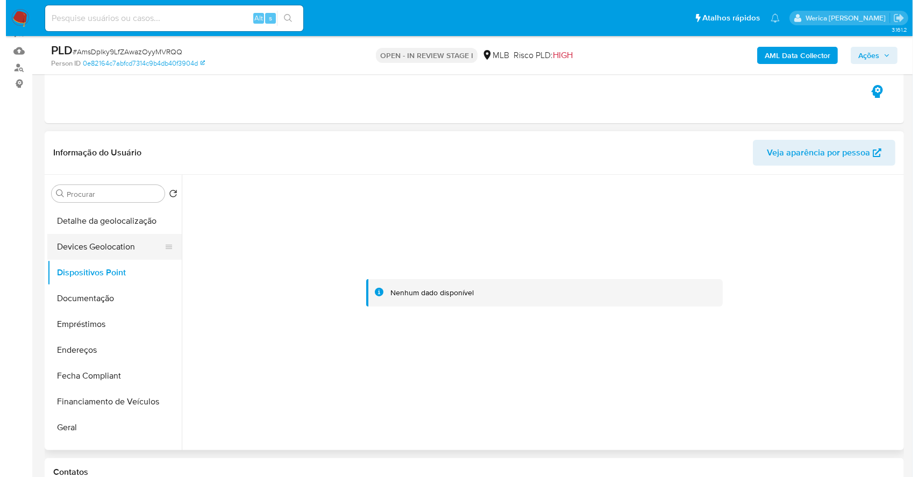
scroll to position [0, 0]
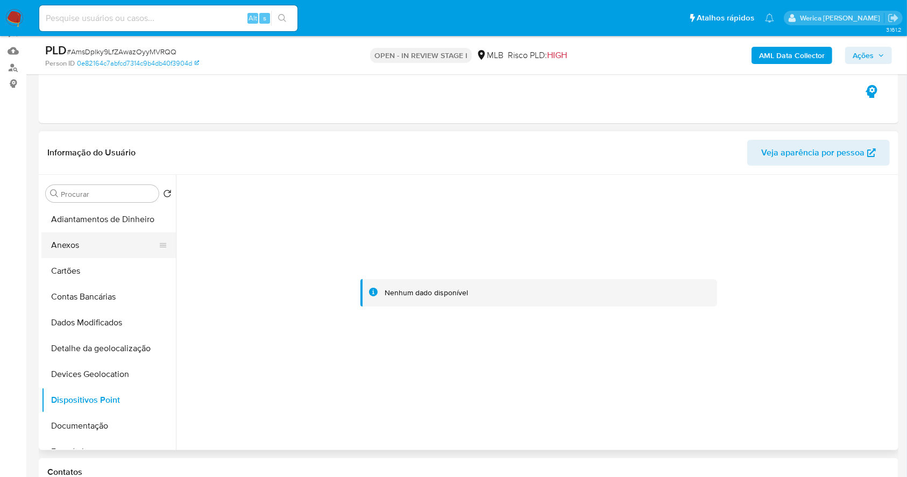
click at [120, 252] on button "Anexos" at bounding box center [104, 245] width 126 height 26
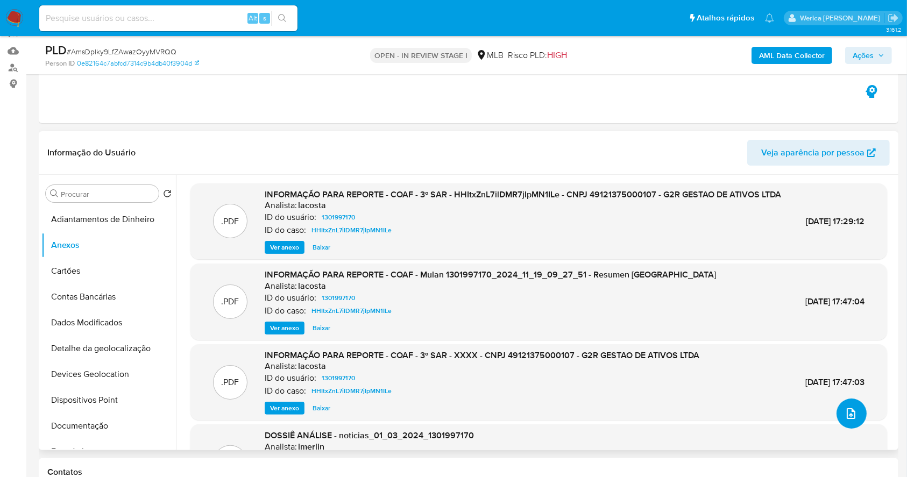
click at [850, 428] on div ".PDF INFORMAÇÃO PARA REPORTE - COAF - 3º SAR - HHItxZnL7ilDMR7jIpMN1ILe - CNPJ …" at bounding box center [538, 359] width 696 height 352
click at [852, 424] on button "upload-file" at bounding box center [851, 414] width 30 height 30
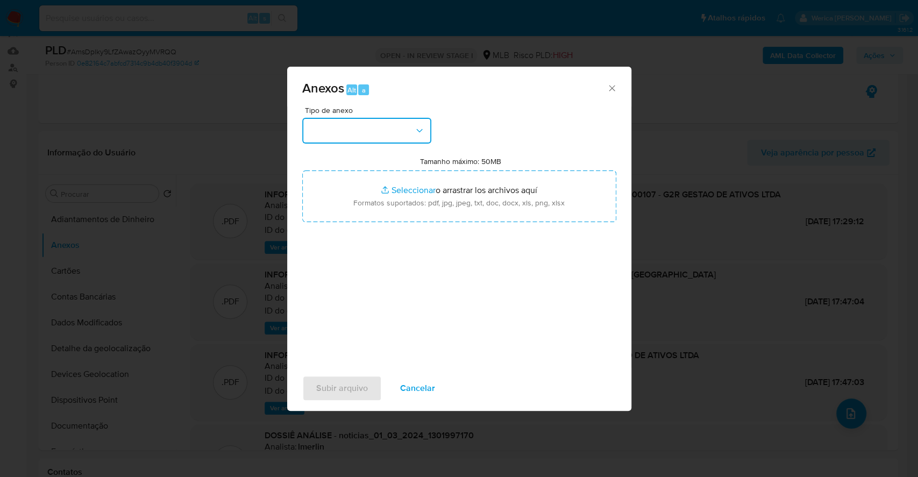
click at [413, 123] on button "button" at bounding box center [366, 131] width 129 height 26
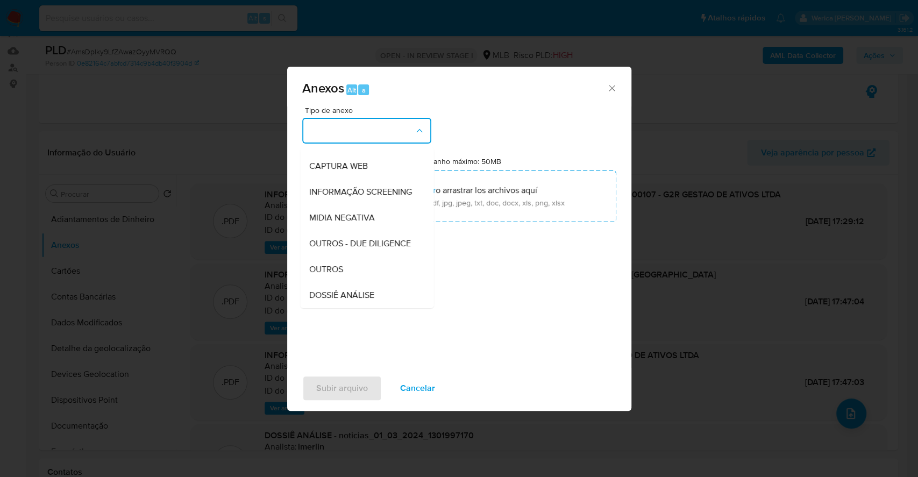
scroll to position [165, 0]
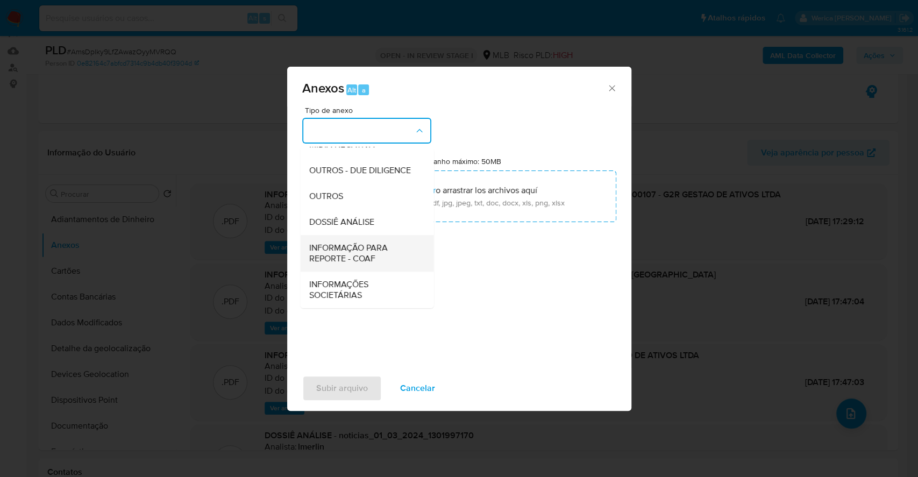
click at [349, 262] on span "INFORMAÇÃO PARA REPORTE - COAF" at bounding box center [364, 254] width 110 height 22
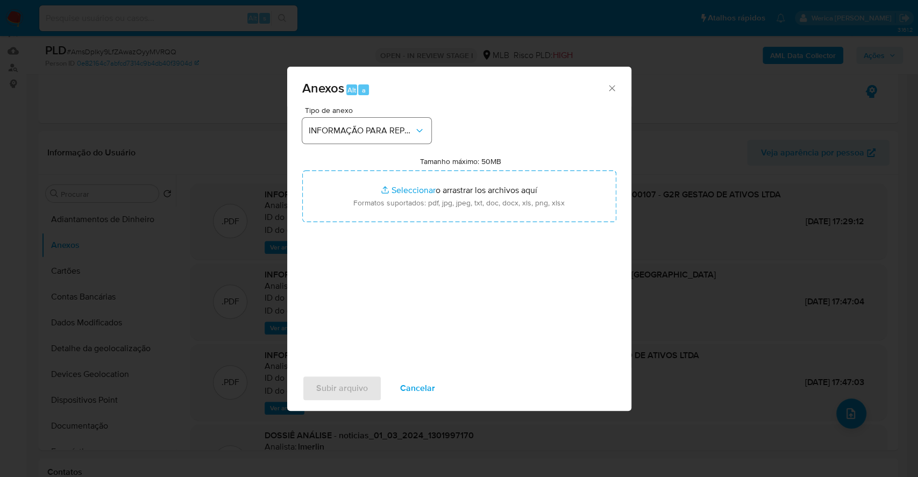
drag, startPoint x: 389, startPoint y: 197, endPoint x: 387, endPoint y: 128, distance: 68.9
click at [387, 128] on div "Tipo de anexo INFORMAÇÃO PARA REPORTE - COAF Tamanho máximo: 50MB Seleccionar a…" at bounding box center [459, 233] width 314 height 254
click at [387, 128] on span "INFORMAÇÃO PARA REPORTE - COAF" at bounding box center [361, 130] width 105 height 11
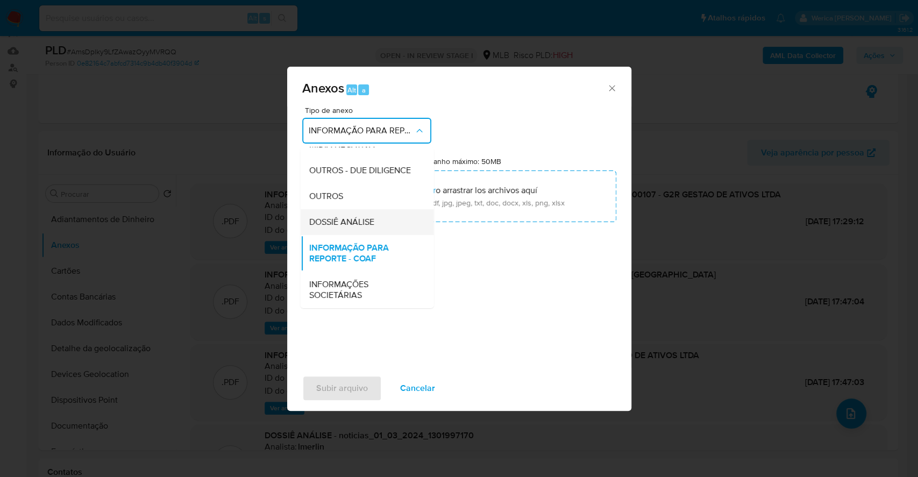
click at [373, 226] on span "DOSSIÊ ANÁLISE" at bounding box center [341, 222] width 65 height 11
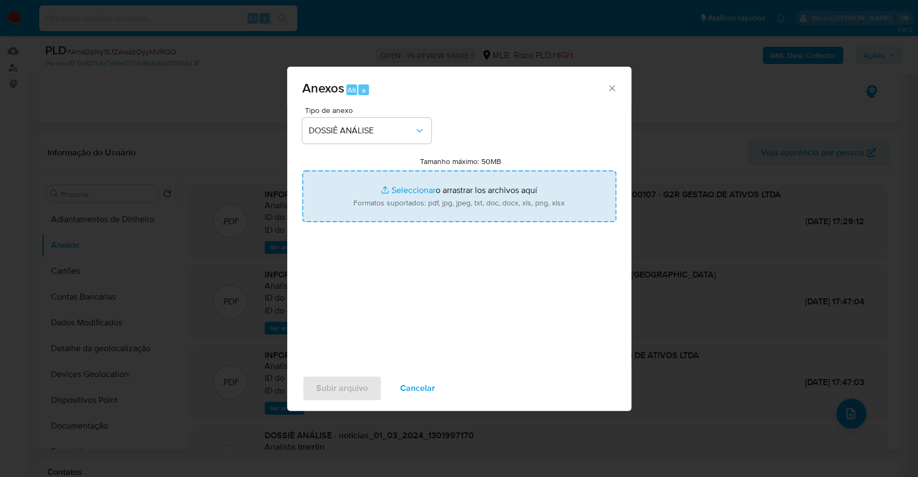
click at [381, 201] on input "Tamanho máximo: 50MB Seleccionar archivos" at bounding box center [459, 196] width 314 height 52
type input "C:\fakepath\Mulan 1301997170_2025_09_18_17_52_57.xlsx"
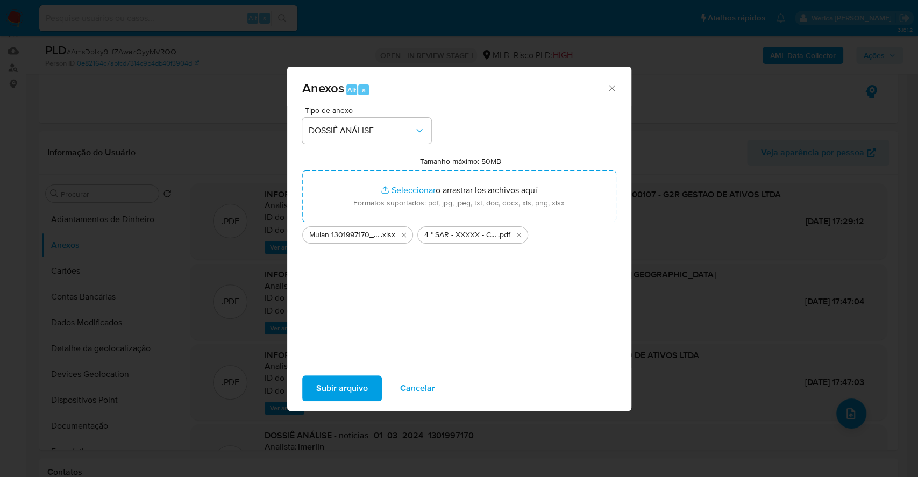
click at [363, 386] on span "Subir arquivo" at bounding box center [342, 388] width 52 height 24
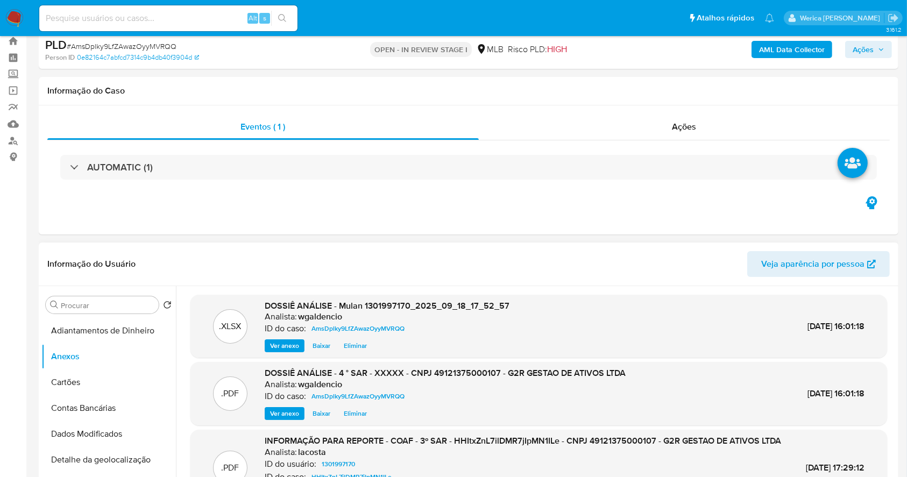
scroll to position [0, 0]
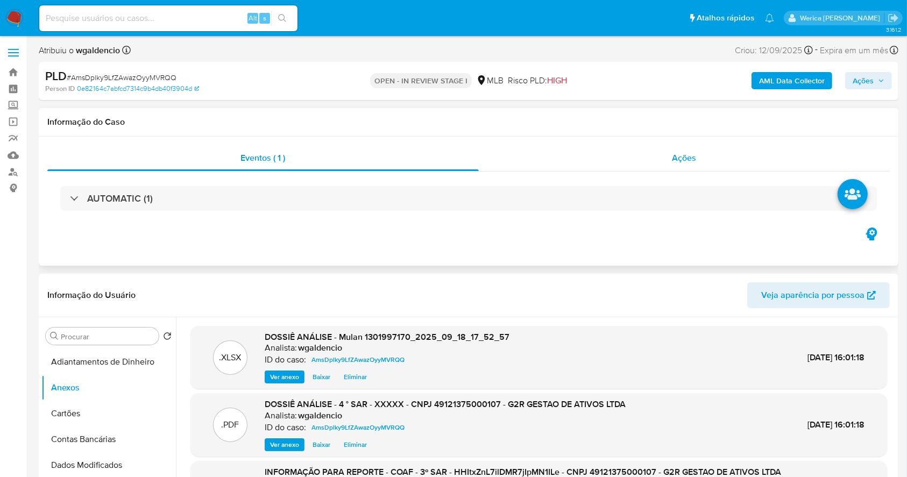
click at [687, 145] on div "Ações" at bounding box center [684, 158] width 411 height 26
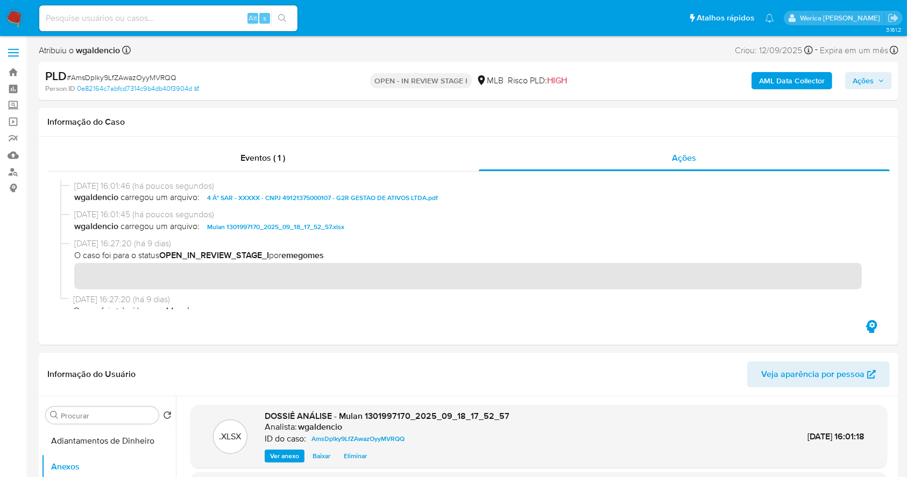
click at [789, 77] on b "AML Data Collector" at bounding box center [792, 80] width 66 height 17
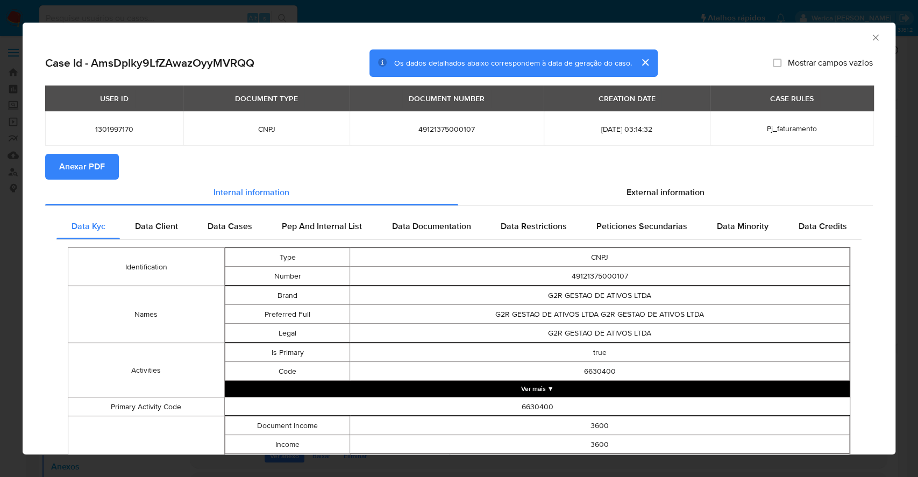
click at [73, 176] on span "Anexar PDF" at bounding box center [82, 167] width 46 height 24
click at [873, 30] on div "AML Data Collector" at bounding box center [459, 36] width 873 height 27
click at [870, 37] on icon "Fechar a janela" at bounding box center [875, 37] width 11 height 11
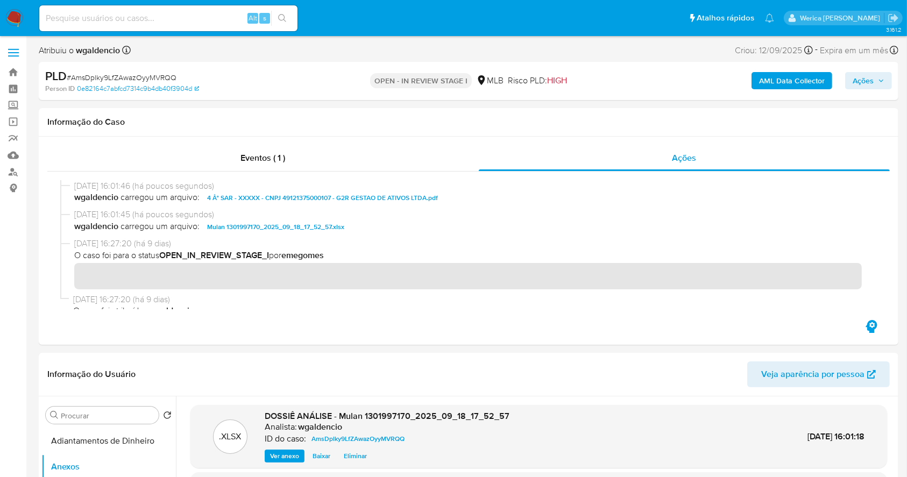
click at [861, 82] on span "Ações" at bounding box center [862, 80] width 21 height 17
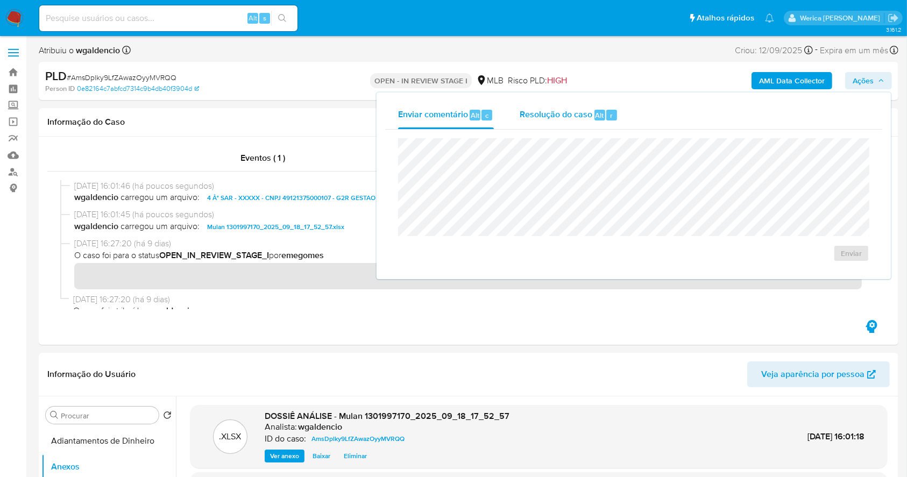
click at [571, 123] on div "Resolução do caso Alt r" at bounding box center [569, 115] width 98 height 28
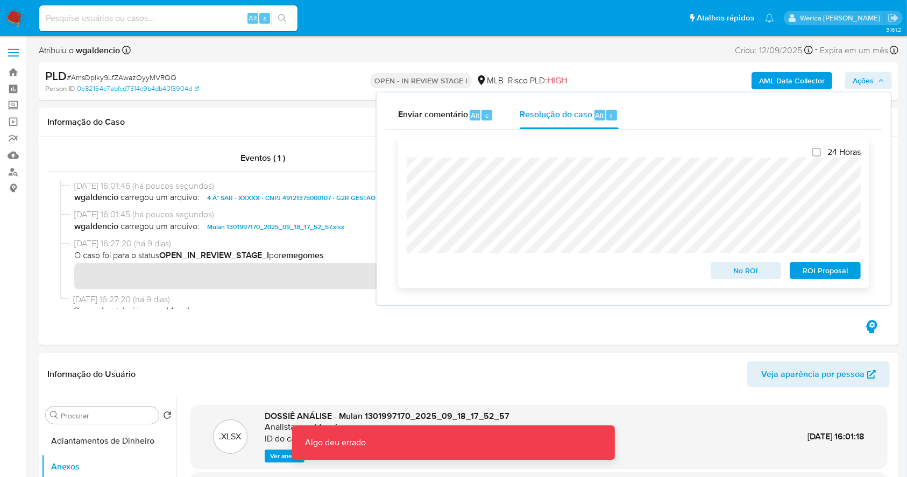
click at [841, 276] on span "ROI Proposal" at bounding box center [825, 270] width 56 height 15
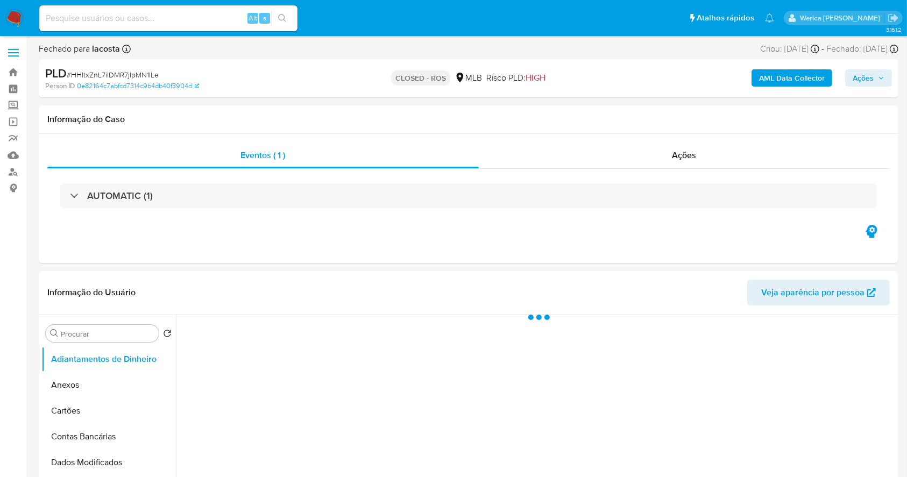
select select "10"
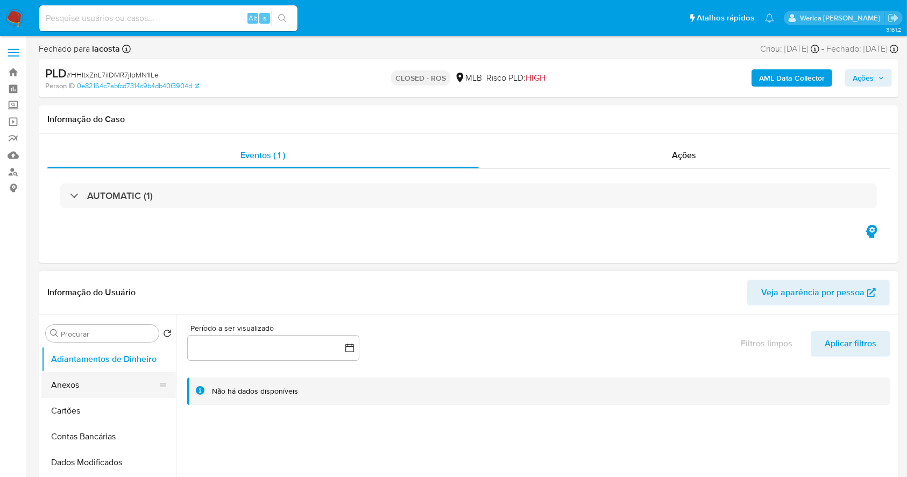
click at [102, 380] on button "Anexos" at bounding box center [104, 385] width 126 height 26
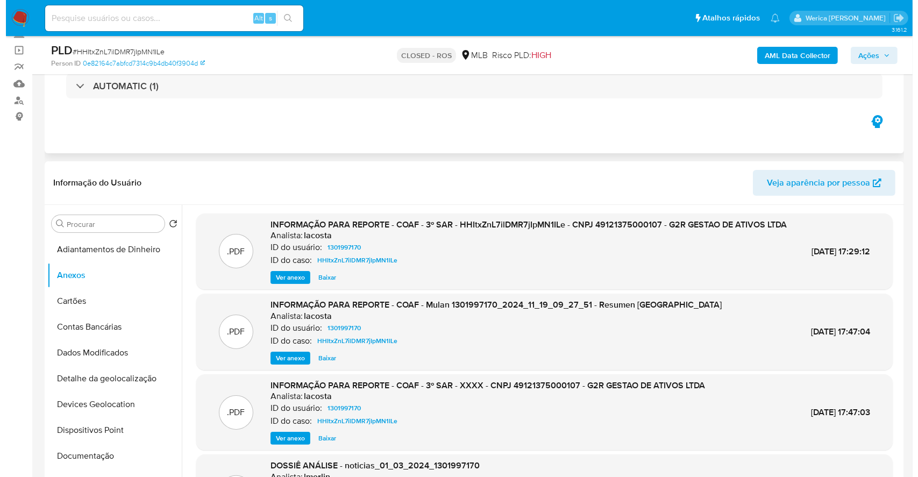
scroll to position [143, 0]
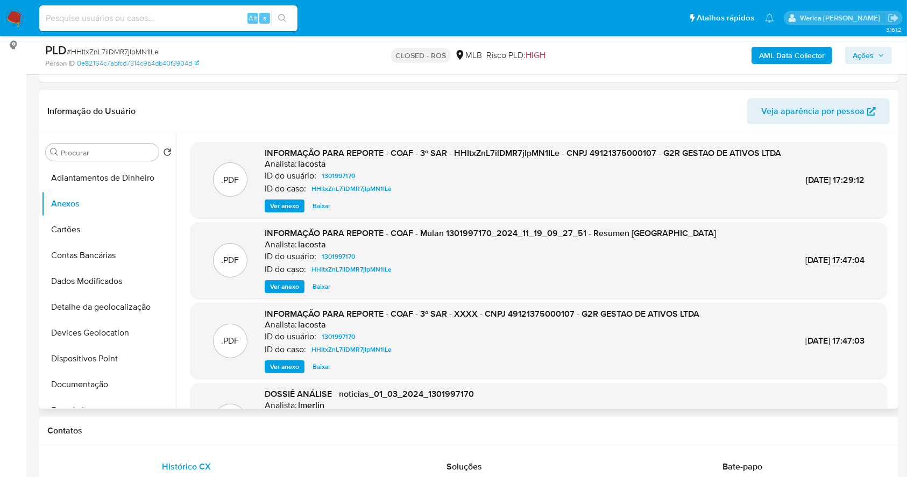
click at [287, 211] on span "Ver anexo" at bounding box center [284, 206] width 29 height 11
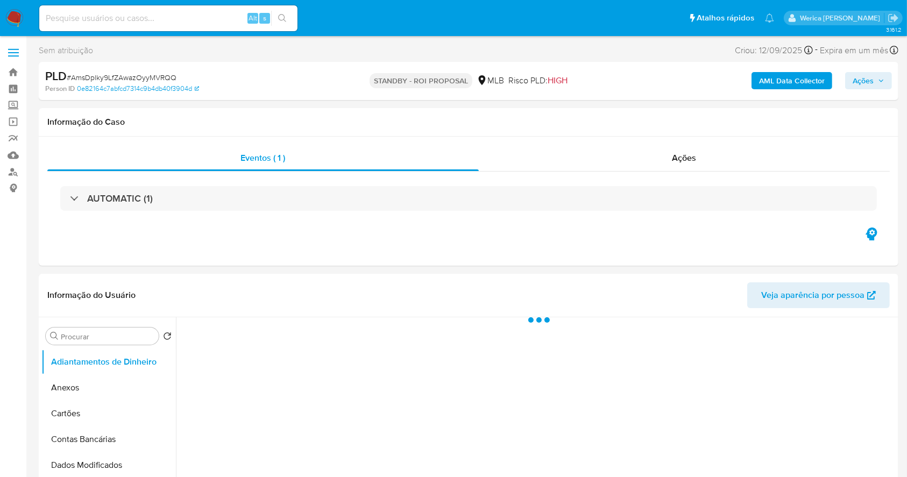
select select "10"
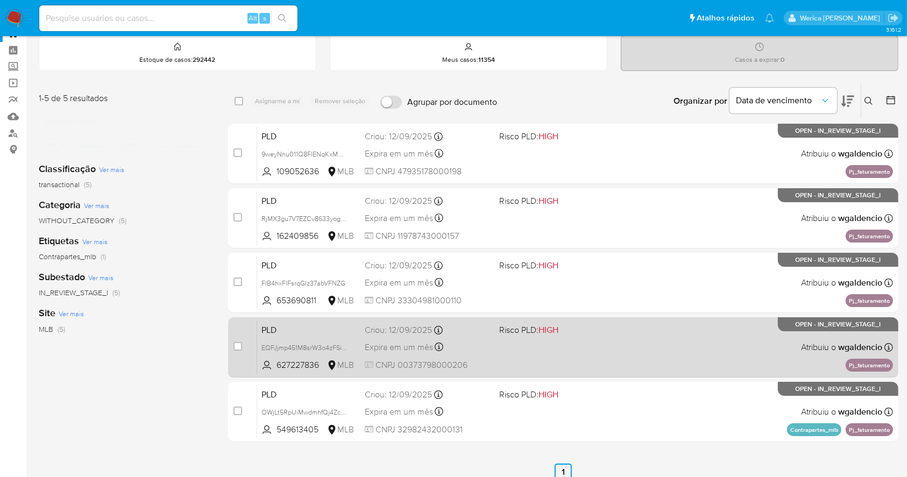
scroll to position [34, 0]
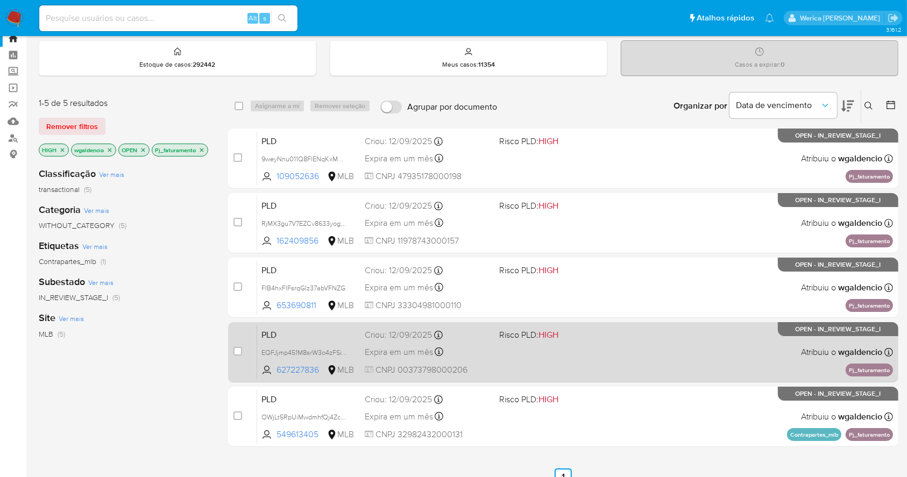
click at [609, 345] on div "PLD EQFJjmp451M8srW3o4zFSipu 627227836 MLB Risco PLD: HIGH Criou: 12/09/2025 Cr…" at bounding box center [575, 352] width 636 height 54
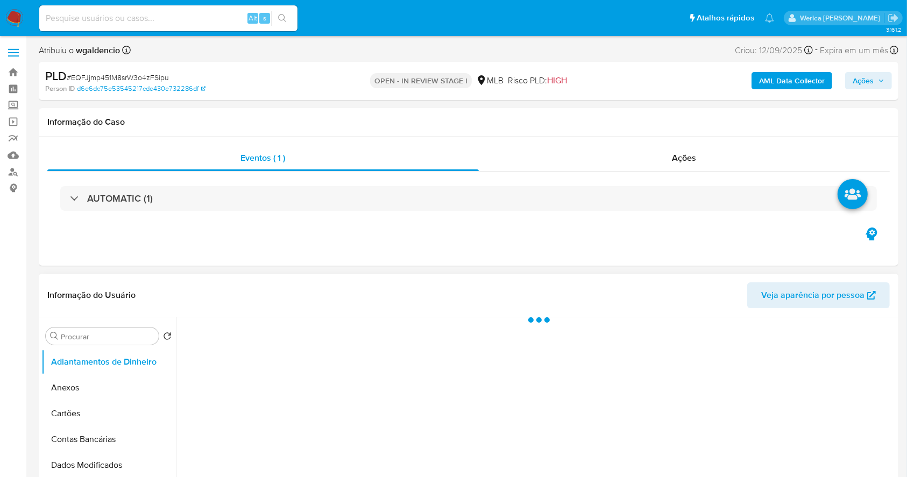
select select "10"
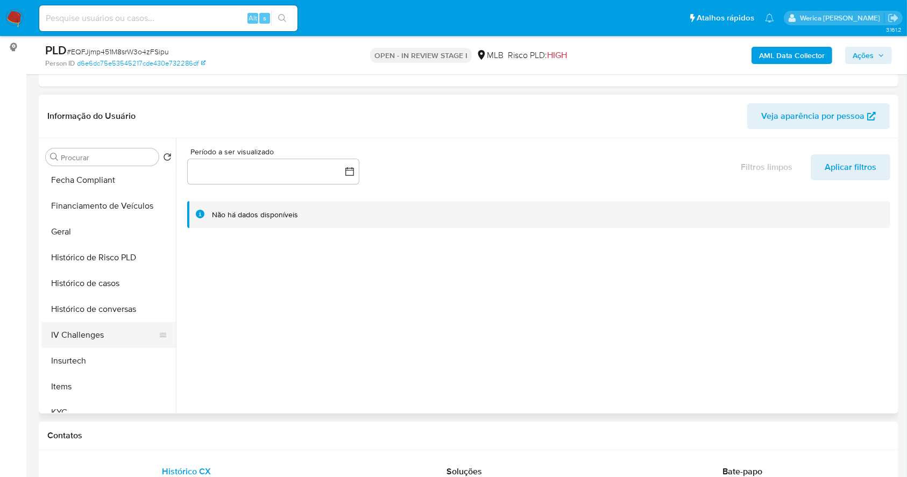
scroll to position [72, 0]
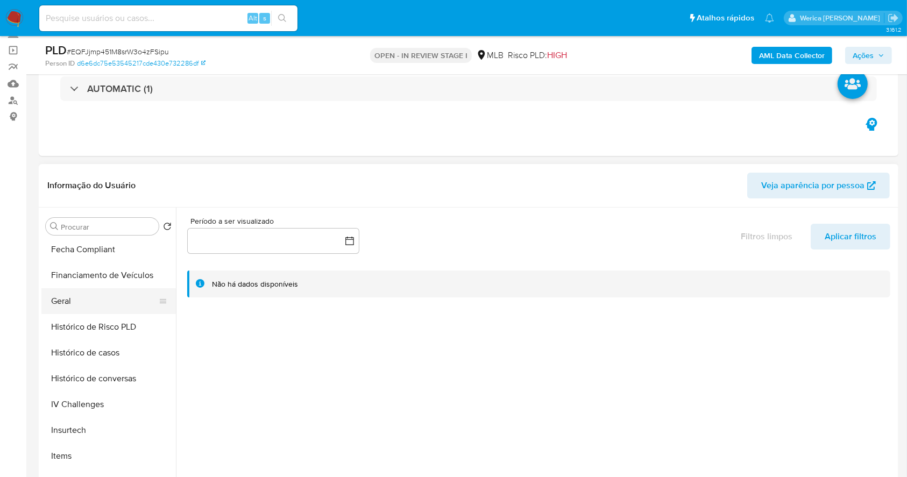
click at [85, 296] on button "Geral" at bounding box center [104, 301] width 126 height 26
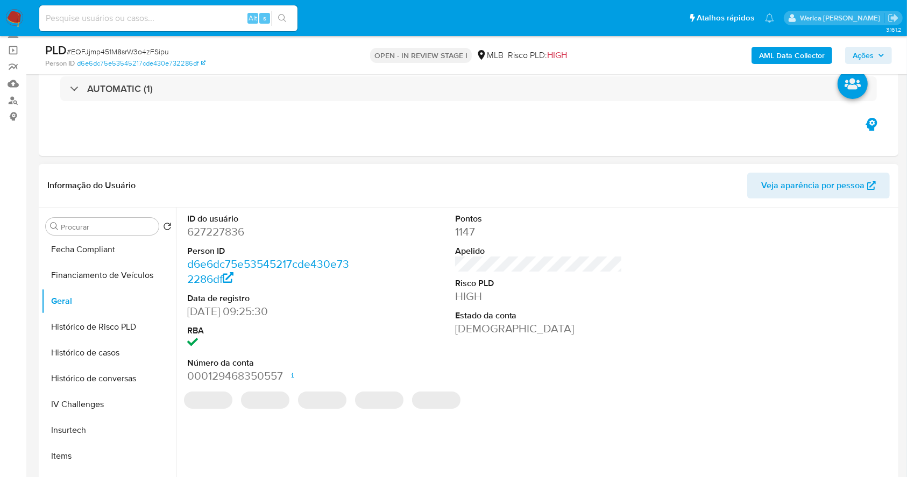
click at [211, 234] on dd "627227836" at bounding box center [271, 231] width 168 height 15
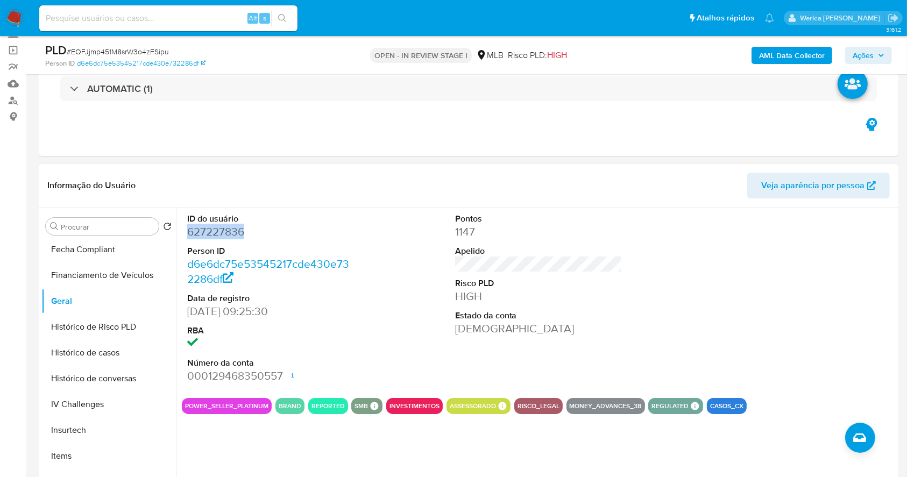
copy dd "627227836"
click at [112, 351] on button "Histórico de casos" at bounding box center [104, 353] width 126 height 26
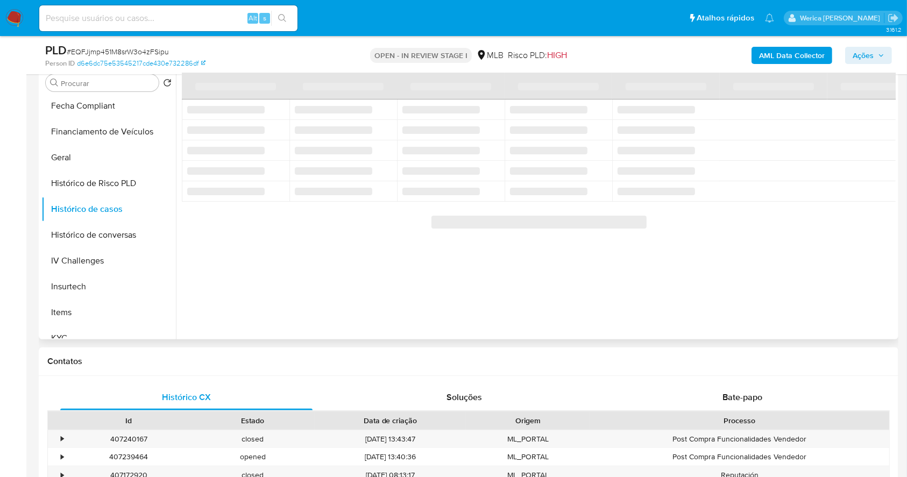
scroll to position [143, 0]
